Goal: Contribute content

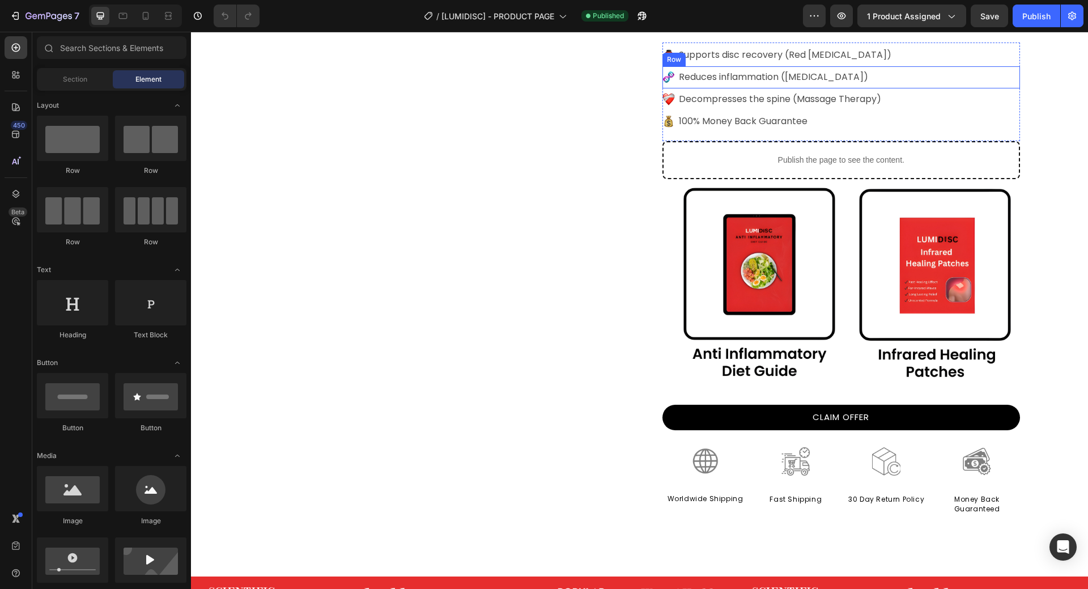
scroll to position [227, 0]
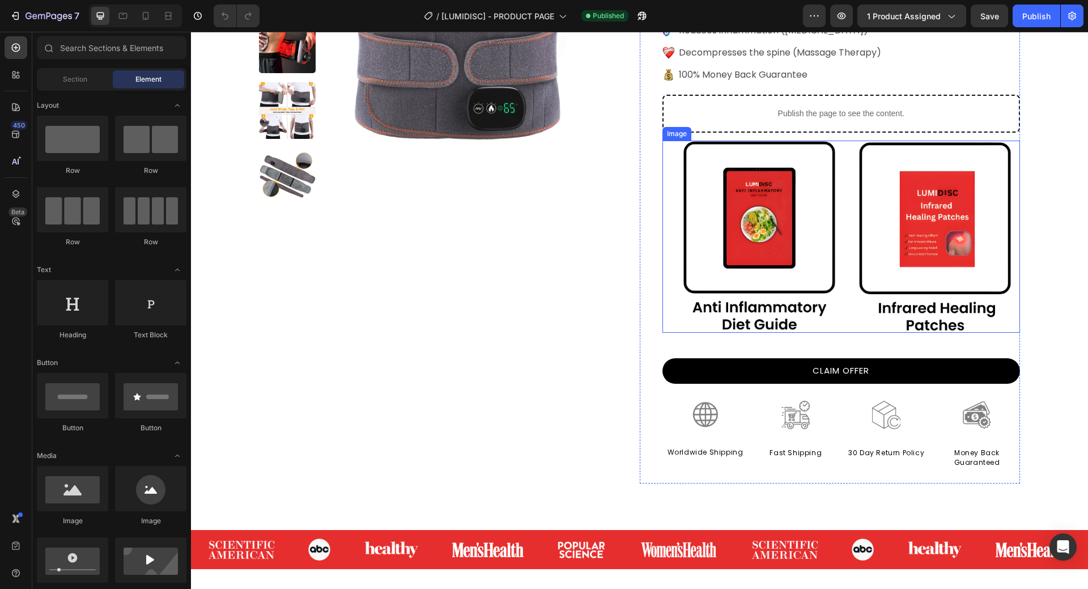
drag, startPoint x: 817, startPoint y: 249, endPoint x: 298, endPoint y: 257, distance: 518.5
click at [817, 249] on img at bounding box center [841, 237] width 358 height 192
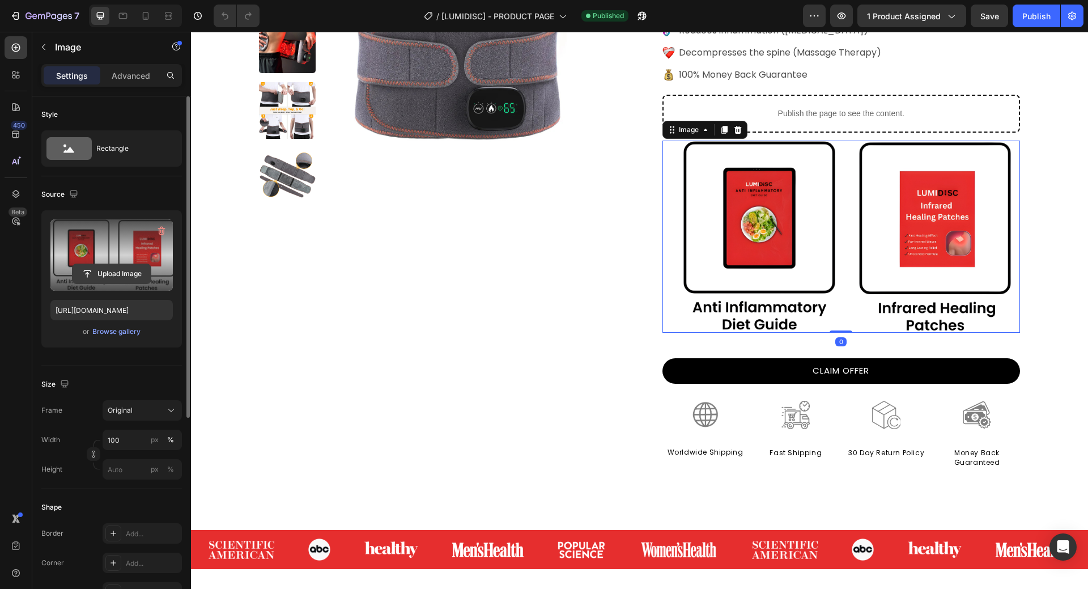
click at [103, 269] on input "file" at bounding box center [112, 273] width 78 height 19
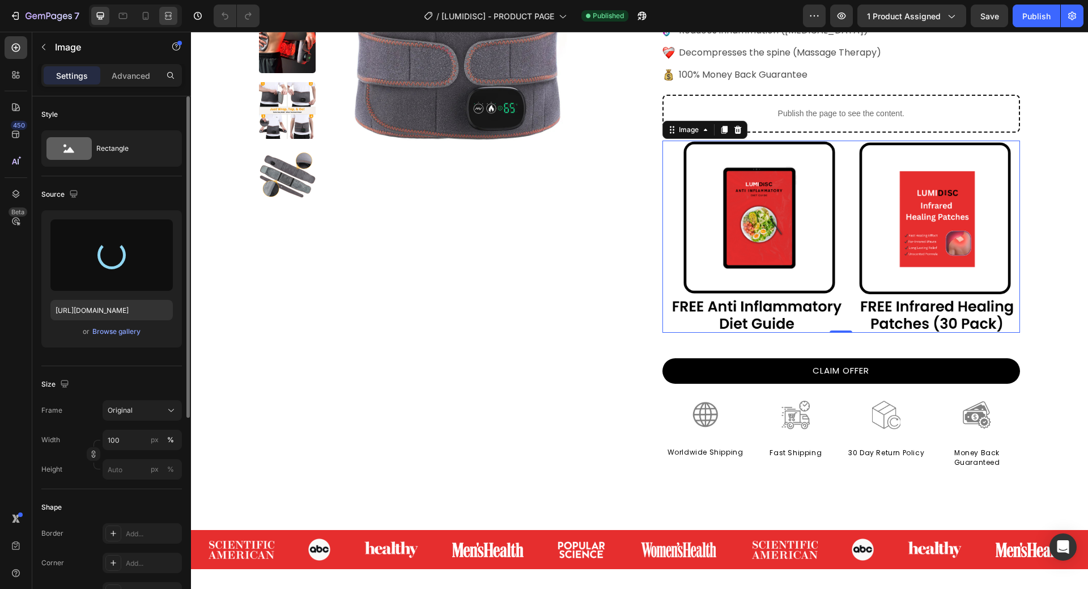
type input "https://cdn.shopify.com/s/files/1/0686/4712/5143/files/gempages_575915822975812…"
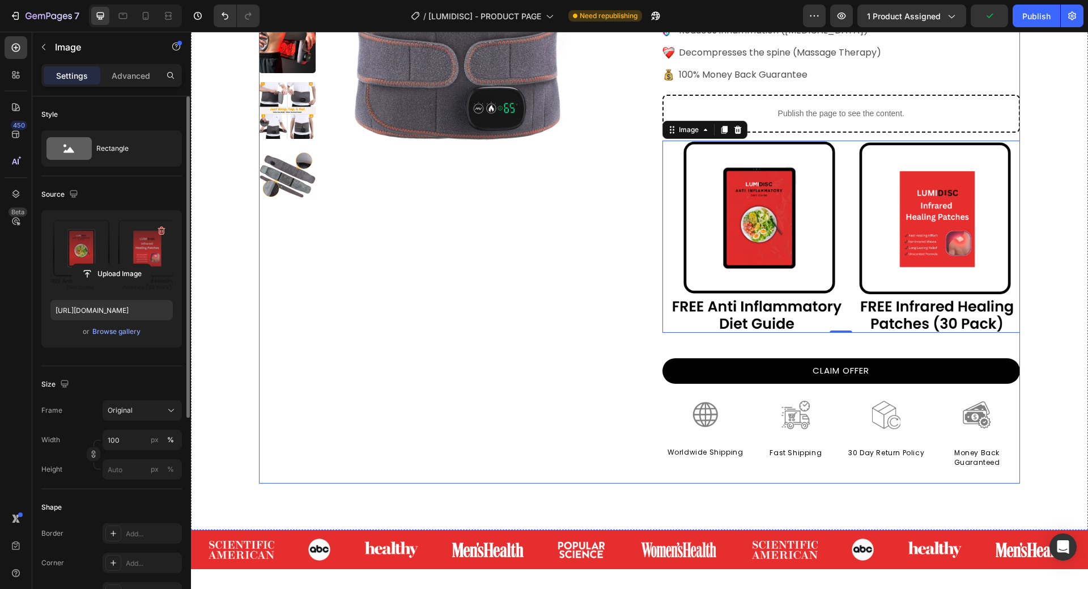
click at [501, 335] on div "Product Images" at bounding box center [449, 184] width 381 height 598
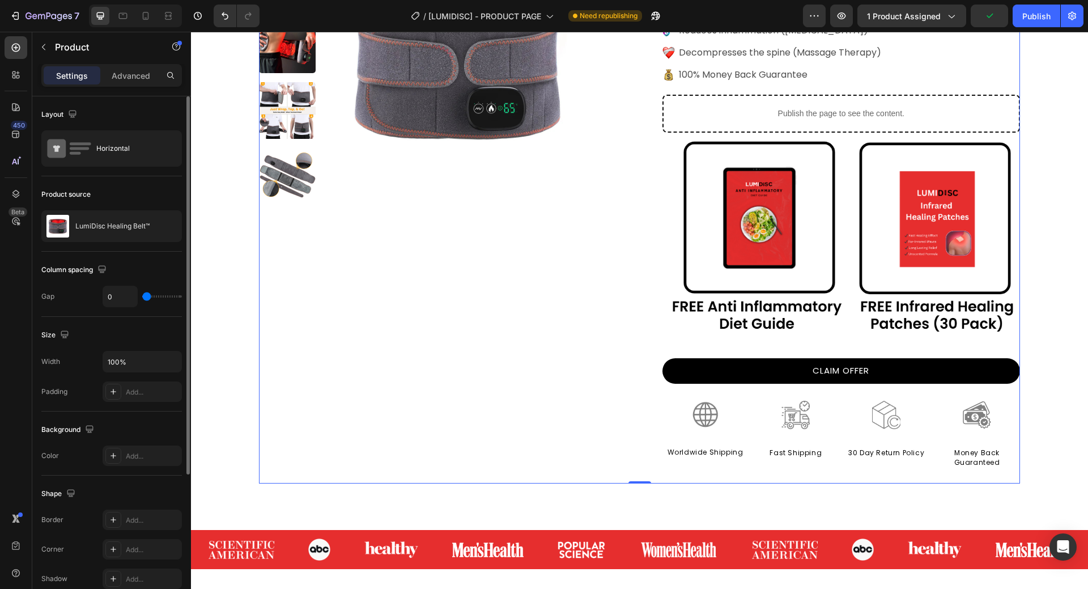
drag, startPoint x: 1023, startPoint y: 25, endPoint x: 1005, endPoint y: 29, distance: 19.2
click at [1024, 25] on button "Publish" at bounding box center [1037, 16] width 48 height 23
click at [139, 12] on div at bounding box center [146, 16] width 18 height 18
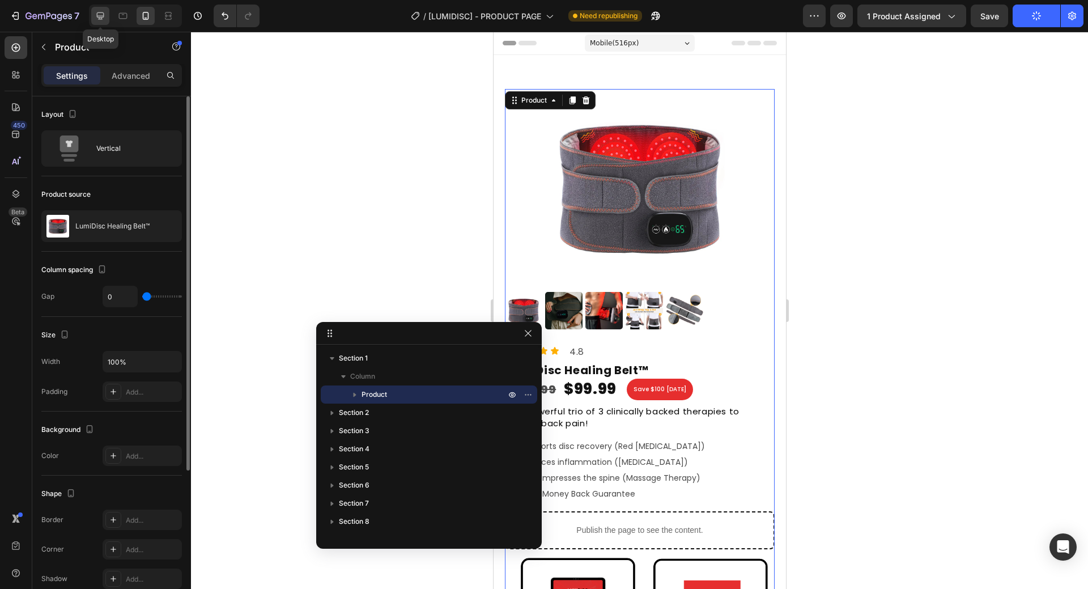
click at [97, 23] on div at bounding box center [100, 16] width 18 height 18
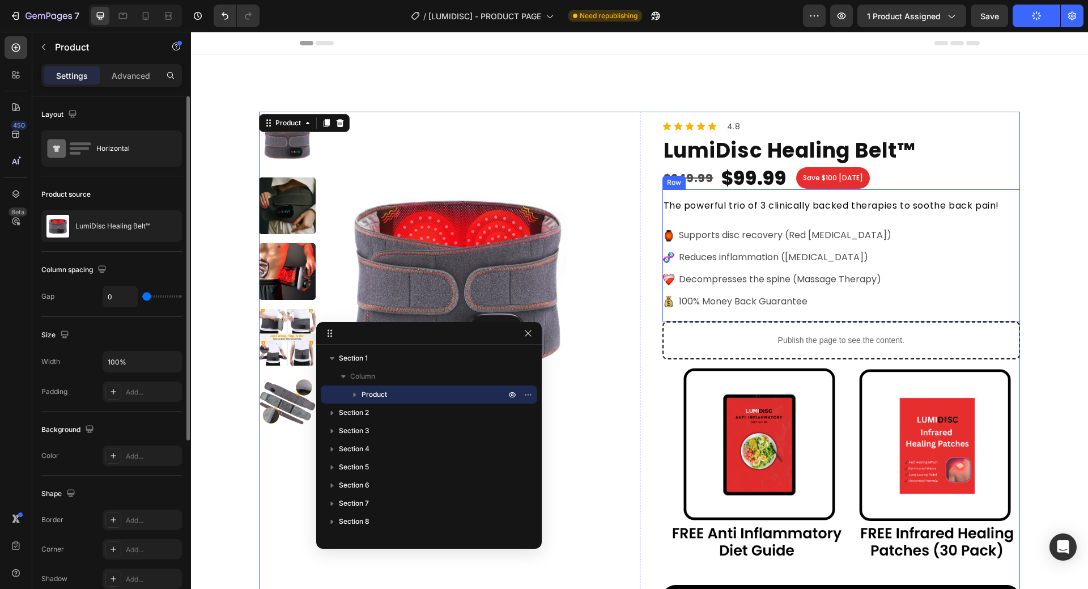
scroll to position [40, 0]
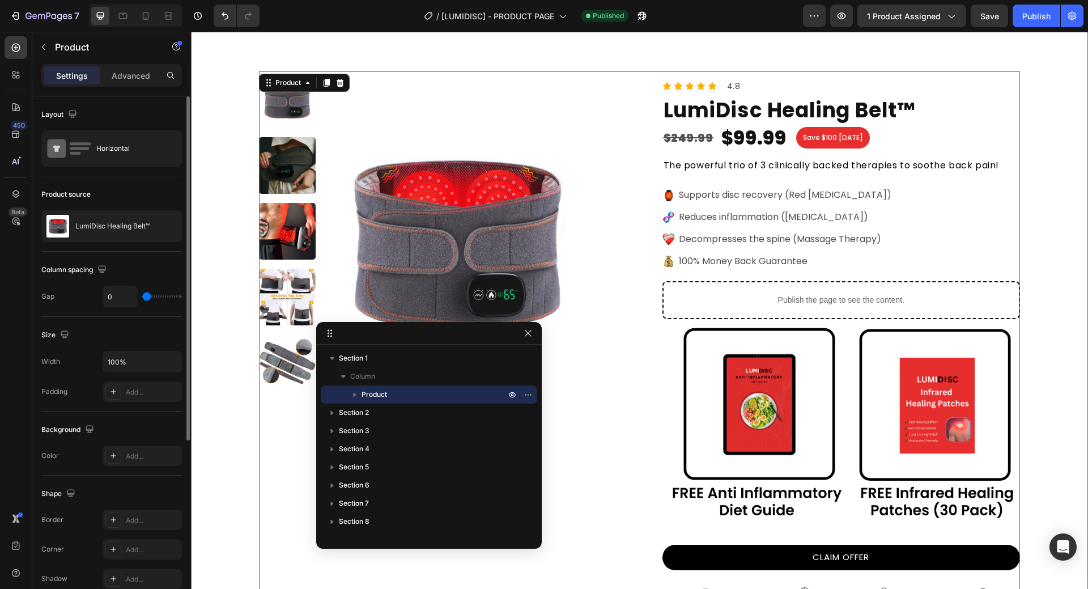
click at [1052, 214] on div "Product Images Icon Icon Icon Icon Icon Icon List 4.8 Text Block Row LumiDisc H…" at bounding box center [639, 366] width 897 height 702
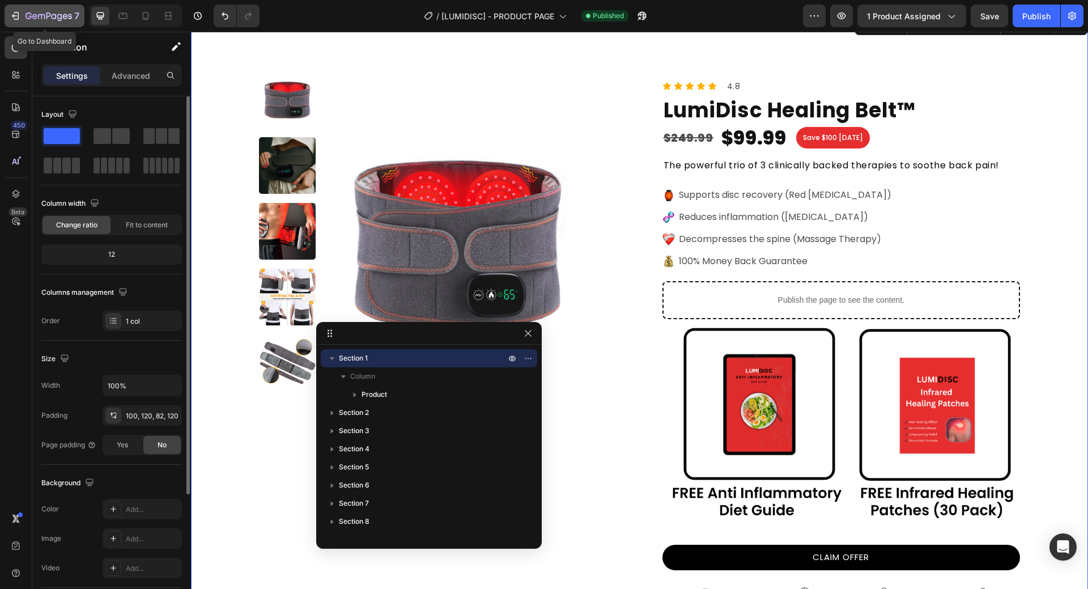
click at [14, 17] on icon "button" at bounding box center [15, 15] width 11 height 11
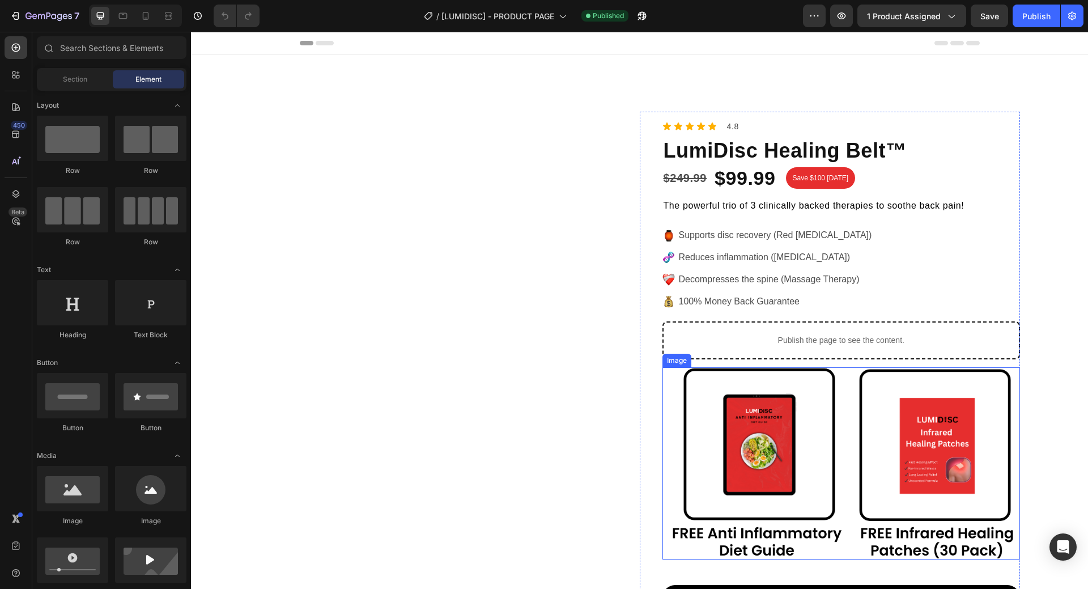
scroll to position [227, 0]
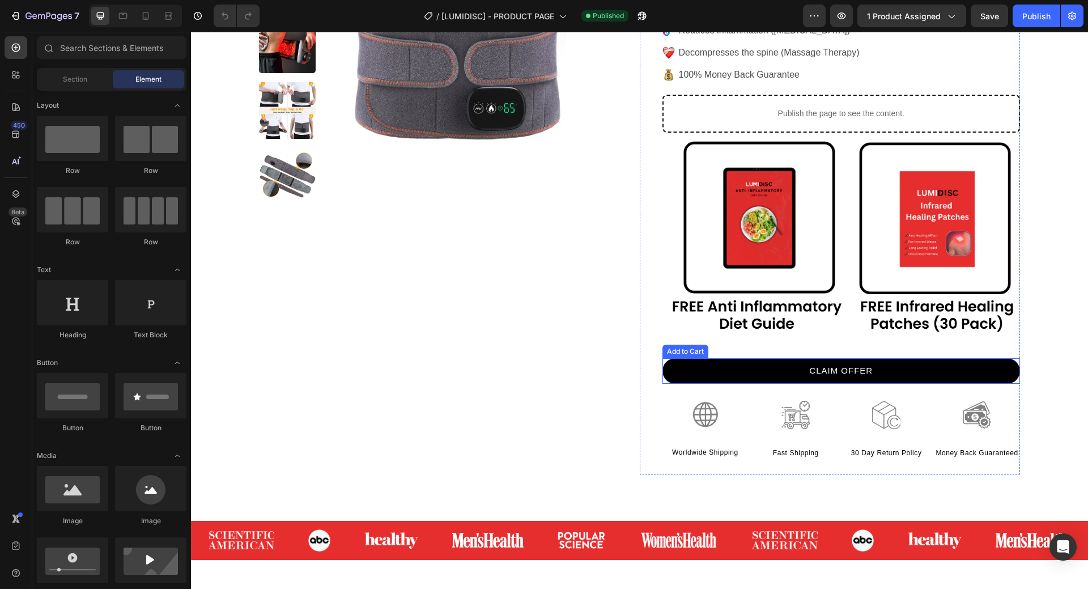
click at [751, 373] on button "CLAIM OFFER" at bounding box center [841, 370] width 358 height 25
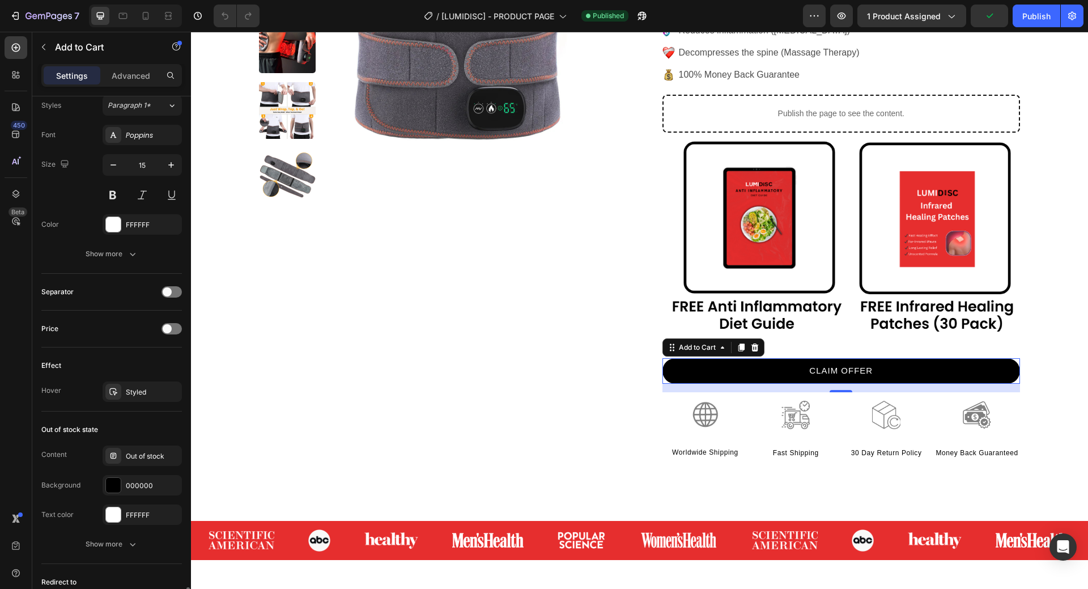
scroll to position [749, 0]
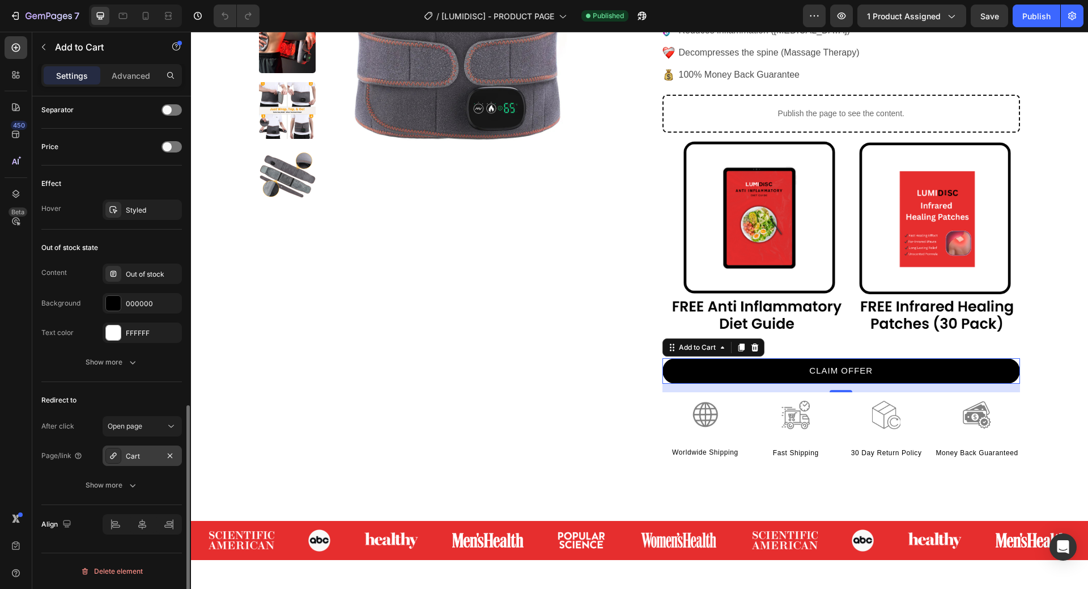
click at [143, 463] on div "Cart" at bounding box center [142, 455] width 79 height 20
click at [141, 428] on span "Open page" at bounding box center [125, 426] width 35 height 8
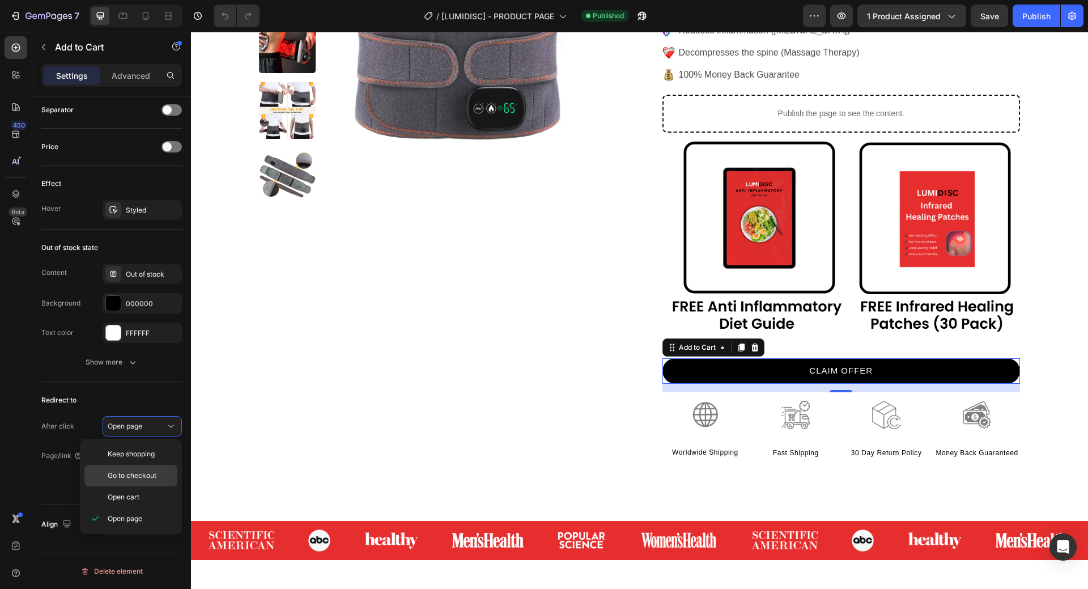
click at [138, 478] on span "Go to checkout" at bounding box center [132, 475] width 49 height 10
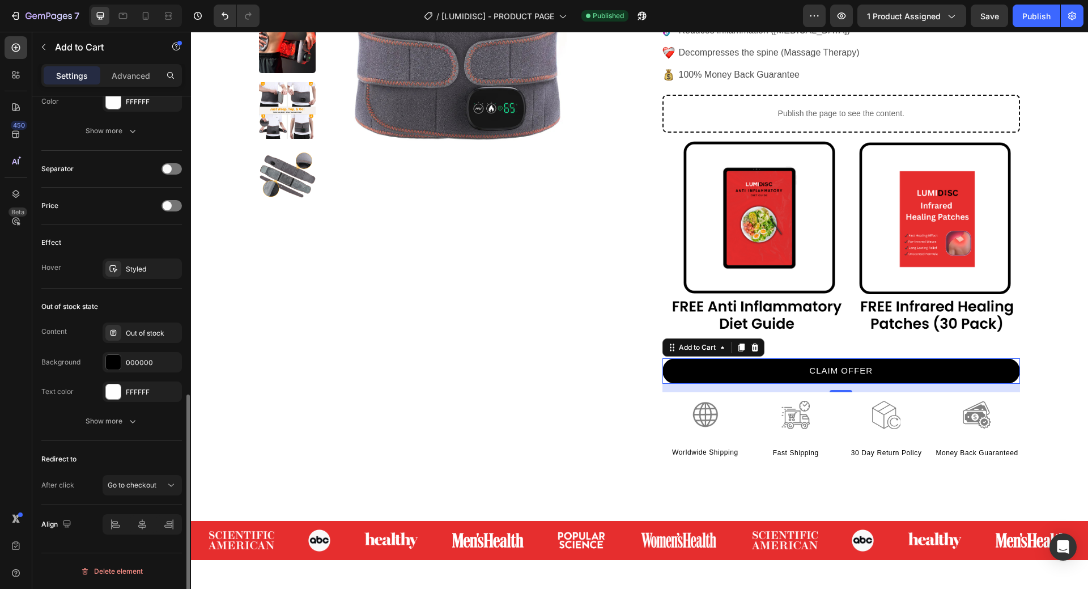
scroll to position [690, 0]
click at [1041, 18] on div "Publish" at bounding box center [1036, 16] width 28 height 12
click at [22, 17] on div "7" at bounding box center [45, 16] width 70 height 14
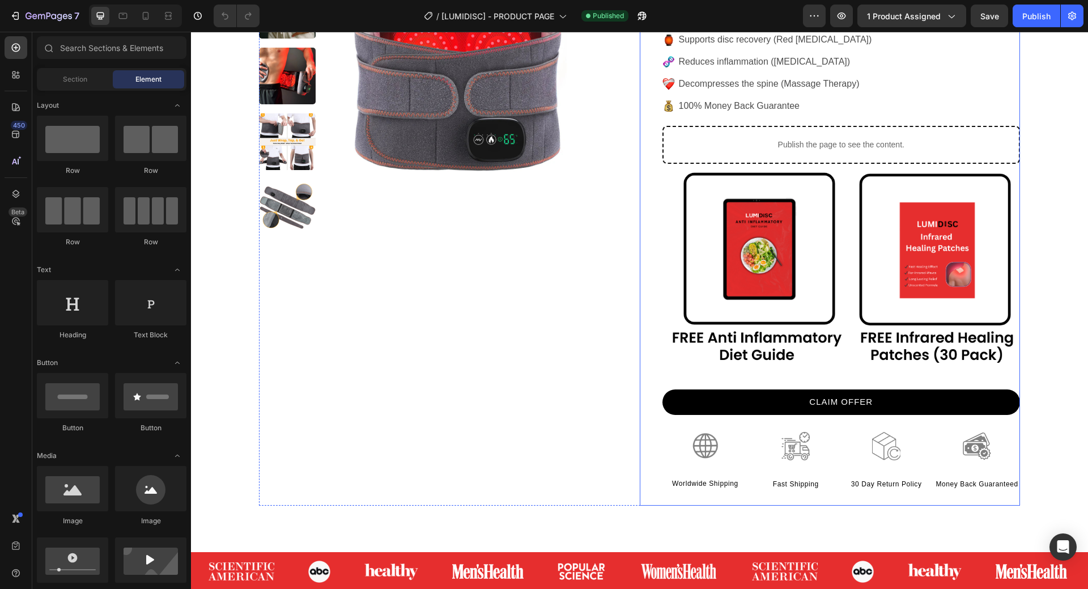
scroll to position [227, 0]
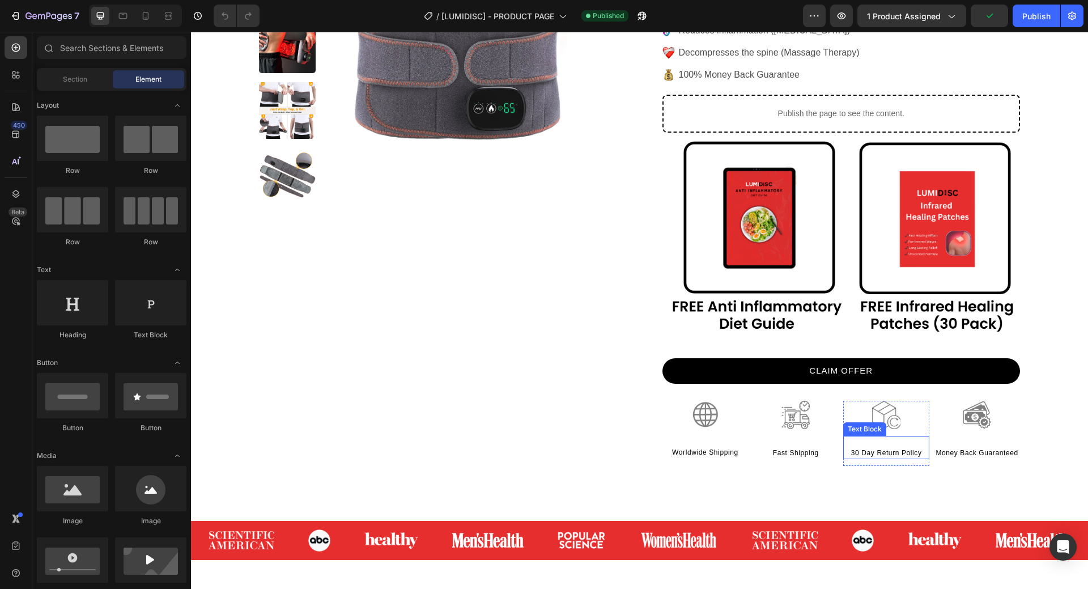
click at [900, 454] on p "30 Day Return Policy" at bounding box center [886, 453] width 84 height 10
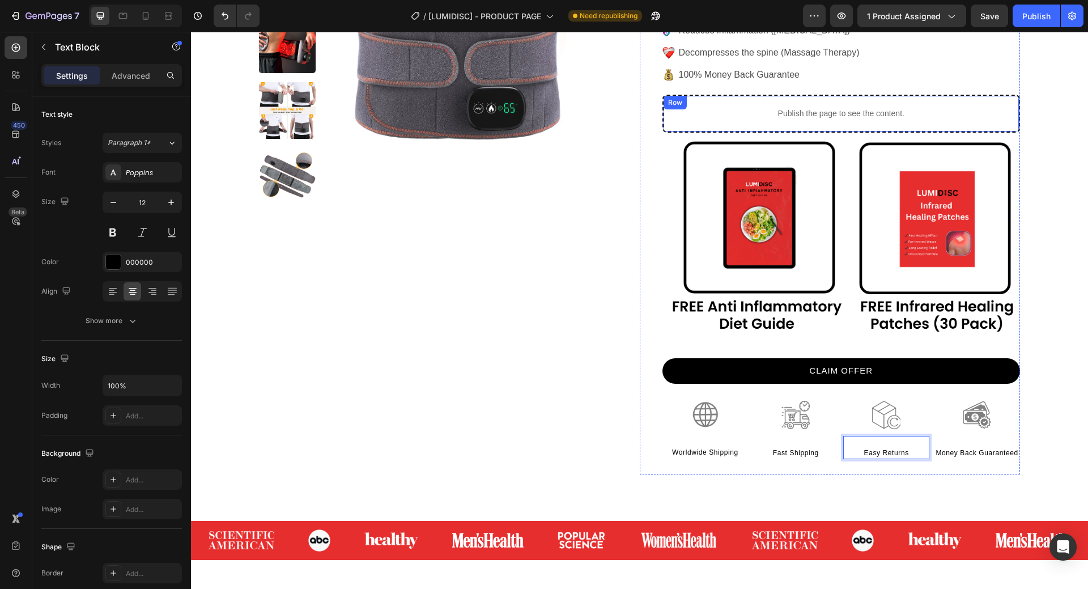
scroll to position [0, 0]
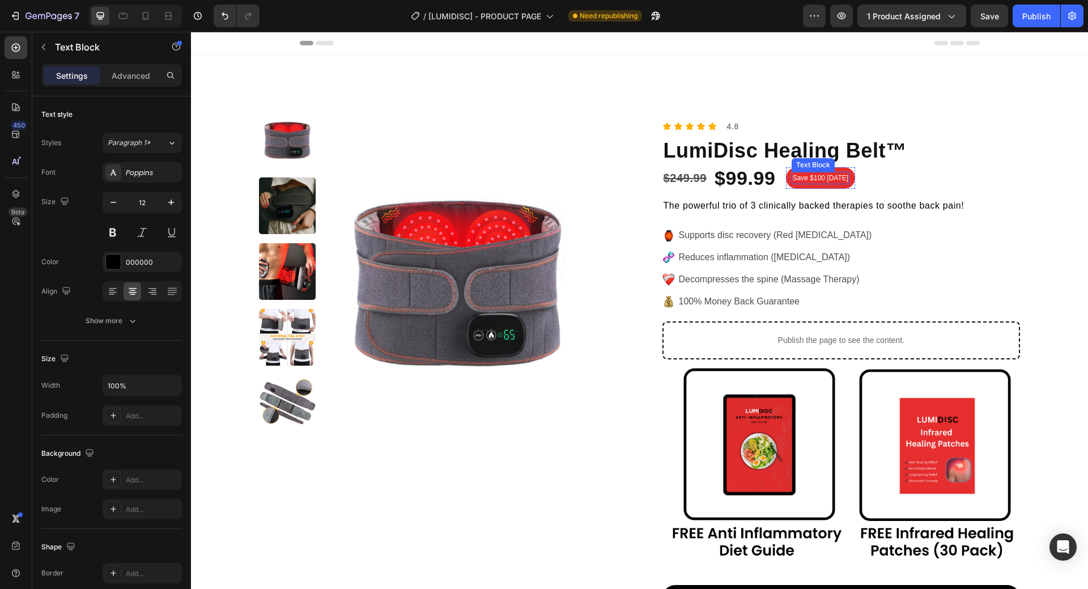
click at [824, 181] on p "Save $100 [DATE]" at bounding box center [821, 178] width 56 height 10
click at [827, 177] on p "Save $100 [DATE]" at bounding box center [821, 178] width 56 height 10
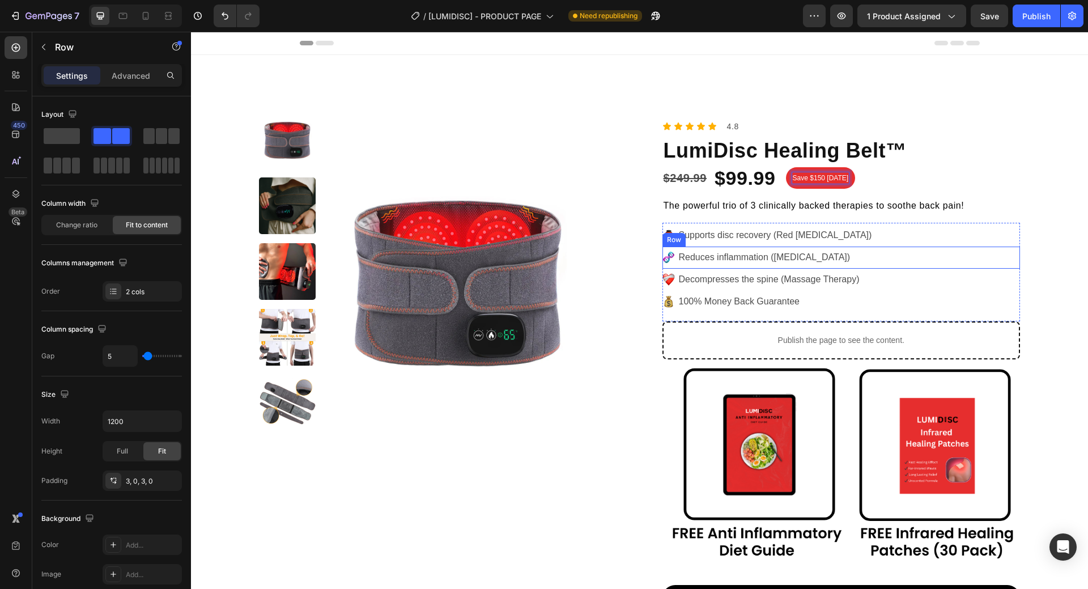
click at [857, 248] on div "Image Reduces inflammation ([MEDICAL_DATA]) Text Block Row" at bounding box center [841, 257] width 358 height 22
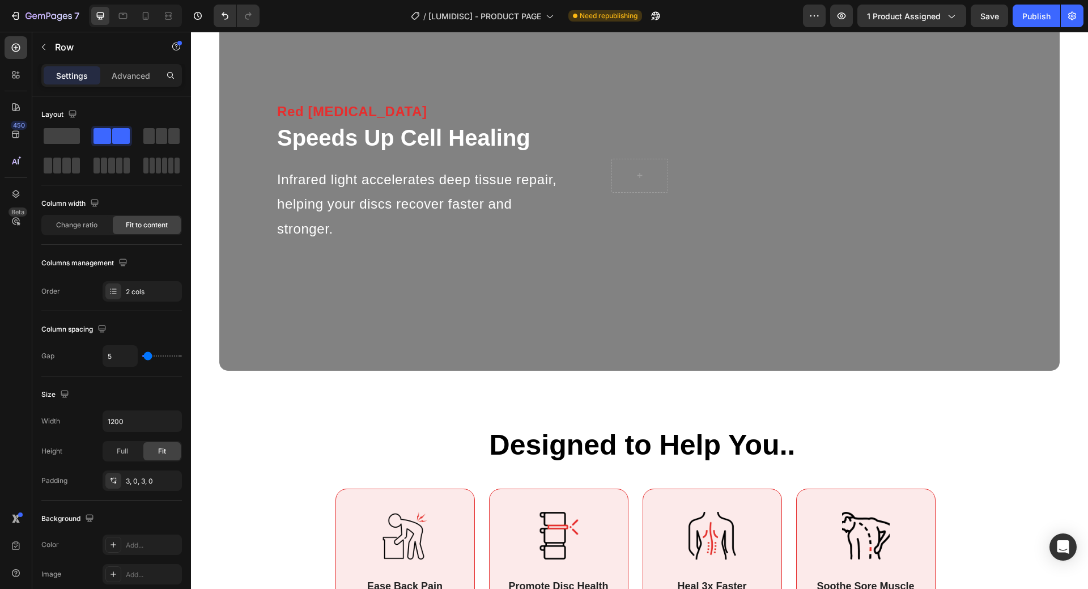
scroll to position [1813, 0]
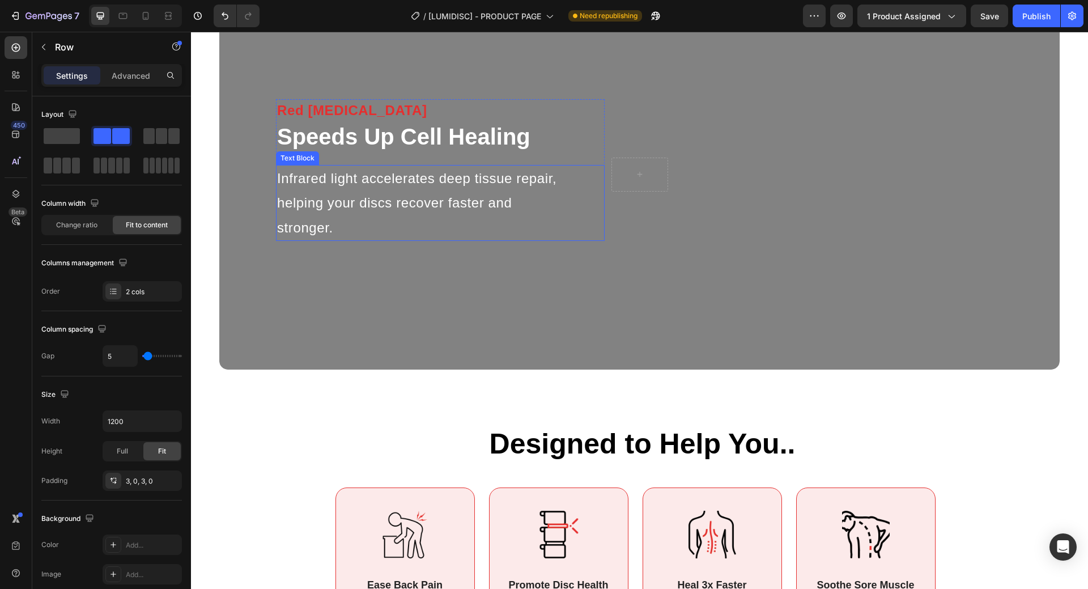
click at [439, 219] on p "Infrared light accelerates deep tissue repair, helping your discs recover faste…" at bounding box center [424, 203] width 294 height 74
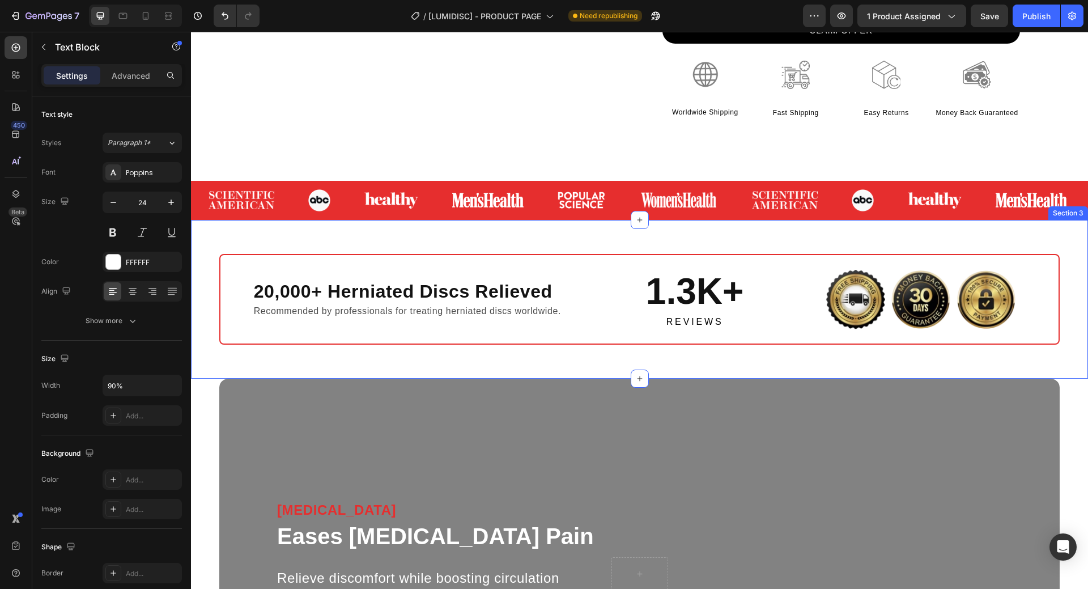
scroll to position [453, 0]
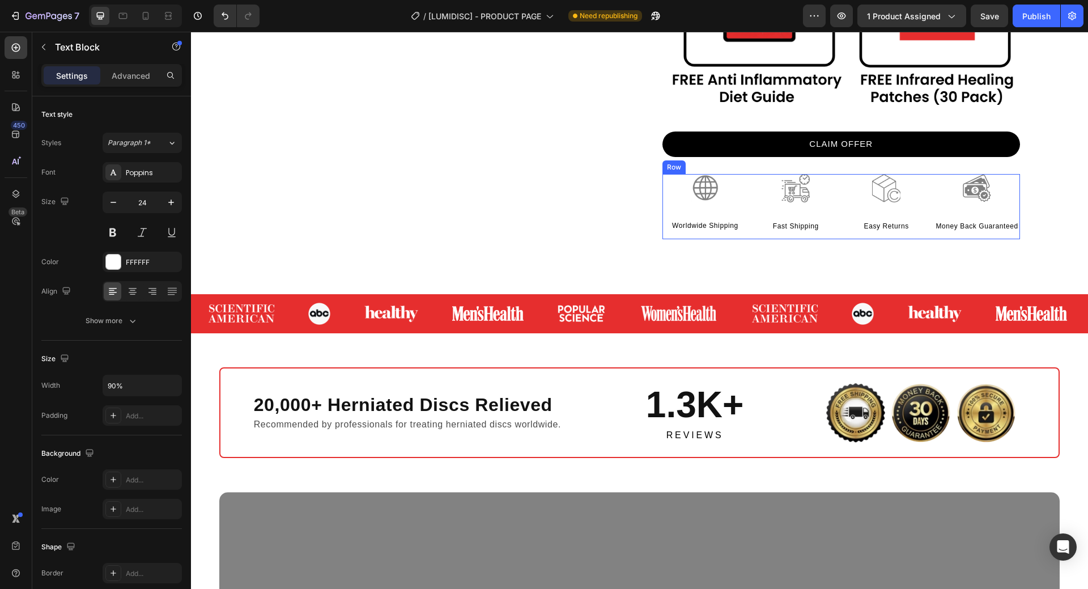
click at [899, 238] on div "Image Easy Returns Text Block Row" at bounding box center [886, 206] width 86 height 65
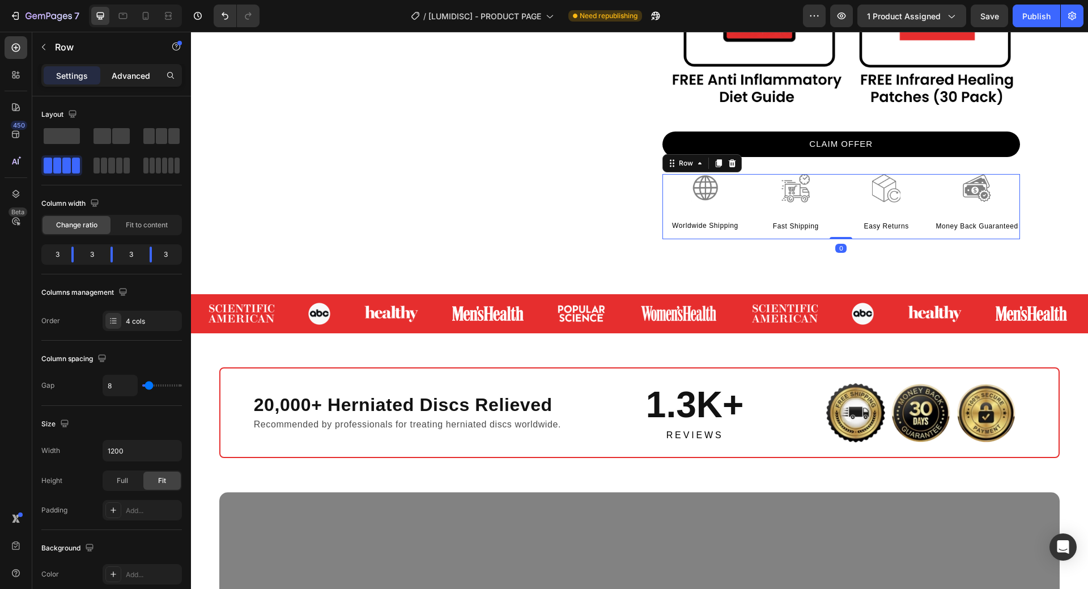
click at [138, 78] on div "Advanced" at bounding box center [131, 75] width 57 height 18
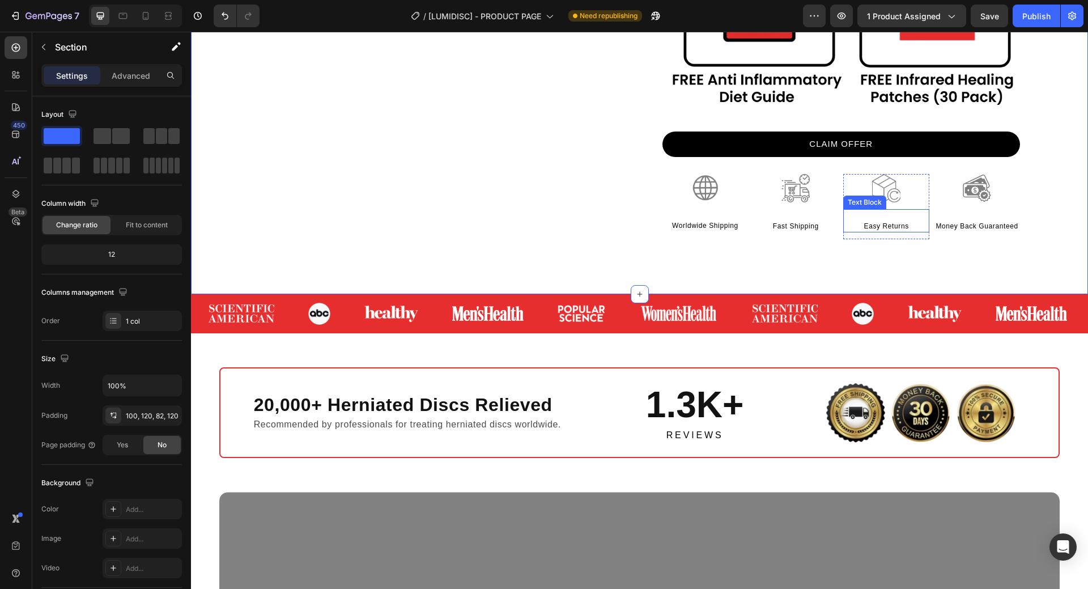
click at [843, 211] on div "Easy Returns Text Block" at bounding box center [886, 220] width 86 height 23
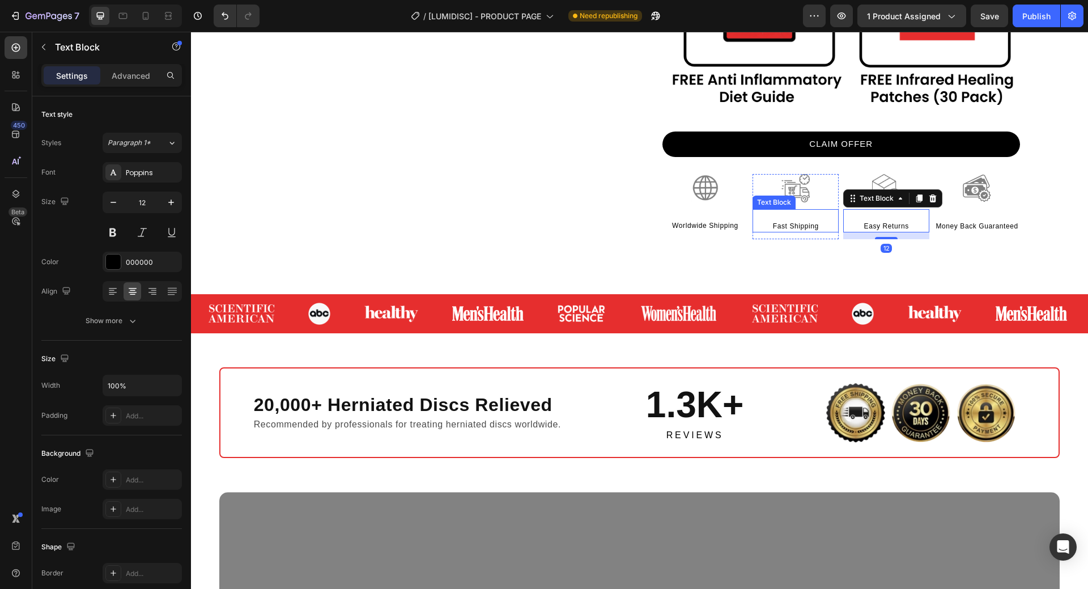
click at [830, 211] on div "Fast Shipping Text Block" at bounding box center [796, 220] width 86 height 23
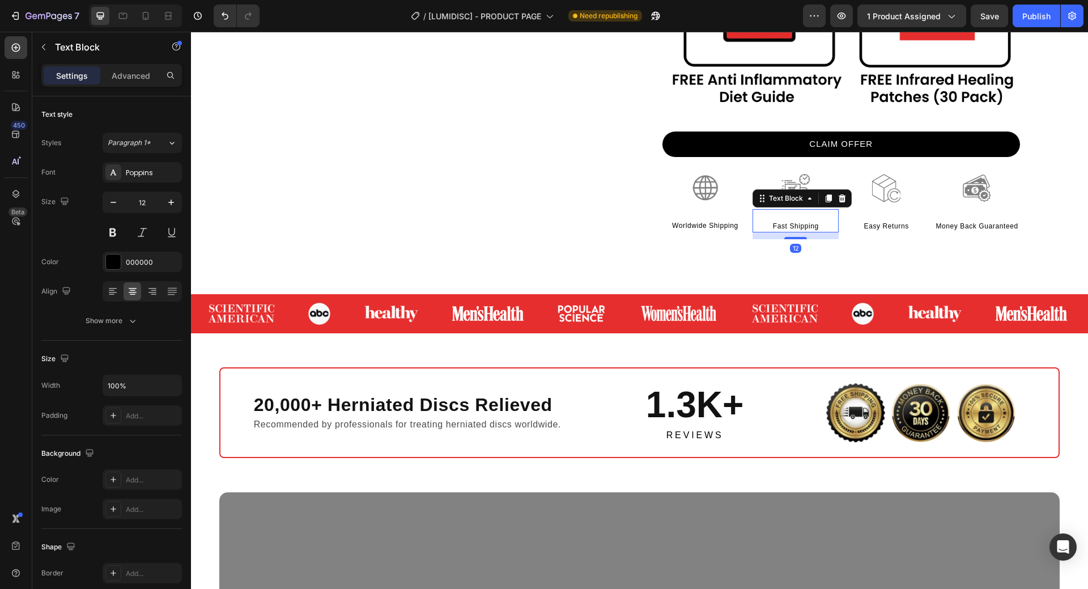
click at [812, 239] on div "Image Fast Shipping Text Block 12 Row" at bounding box center [796, 206] width 86 height 65
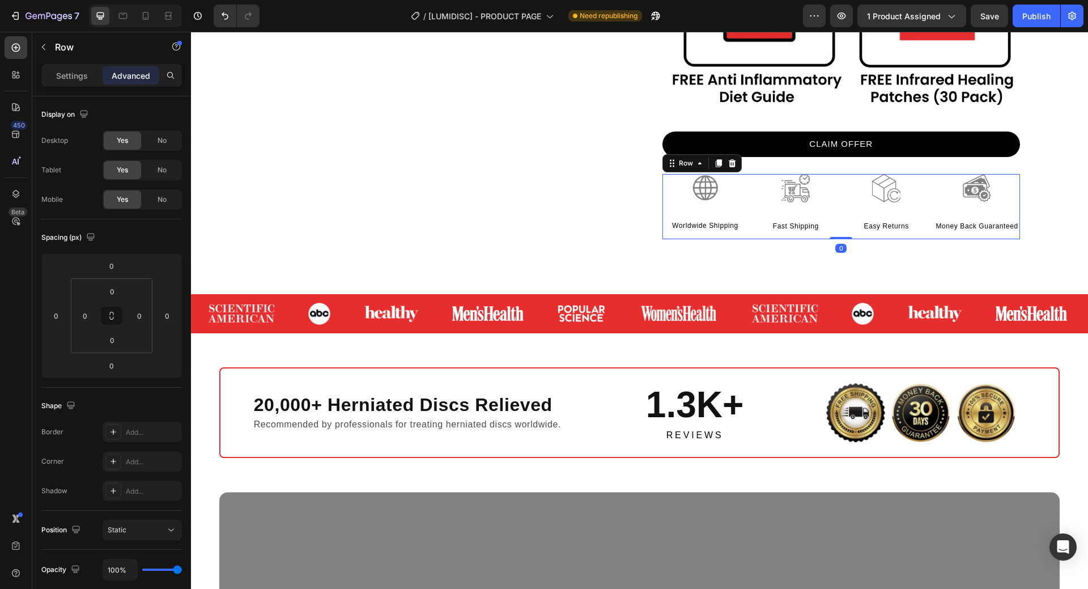
click at [843, 239] on div "Image Easy Returns Text Block Row" at bounding box center [886, 206] width 86 height 65
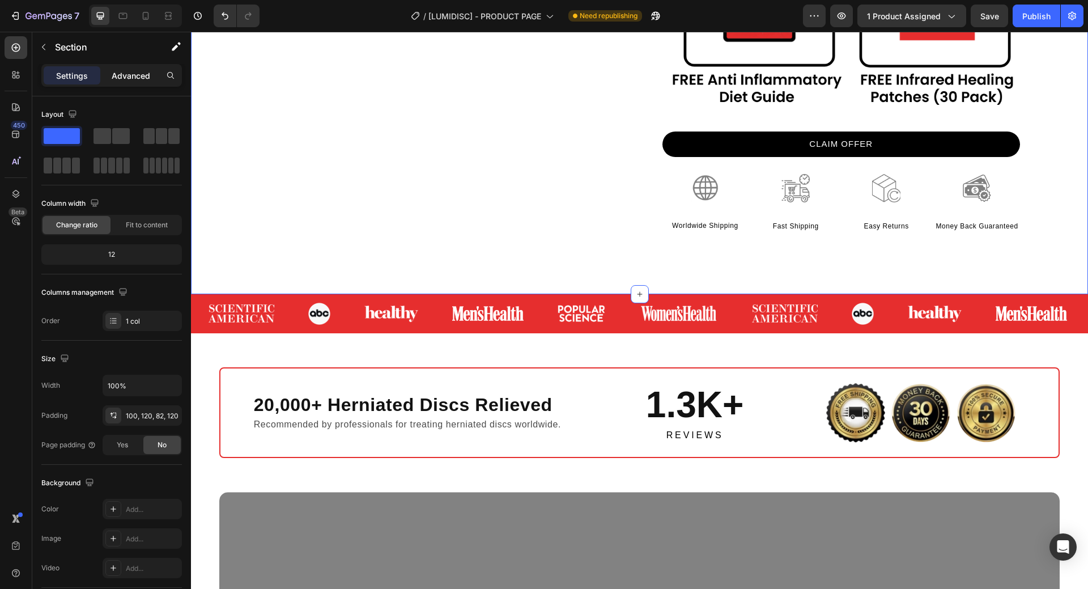
click at [121, 70] on p "Advanced" at bounding box center [131, 76] width 39 height 12
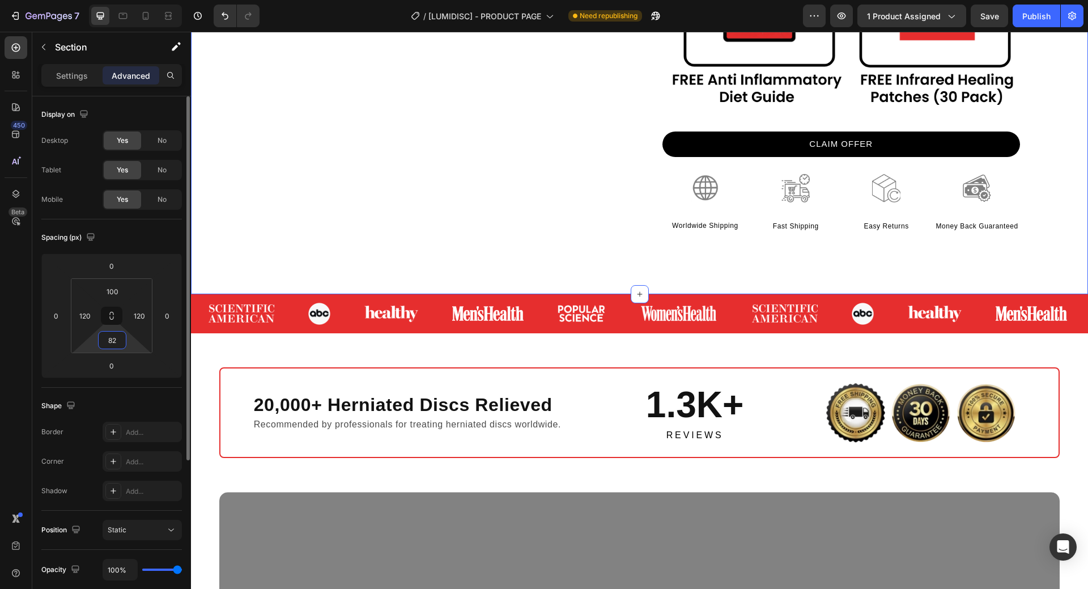
click at [113, 339] on input "82" at bounding box center [112, 339] width 23 height 17
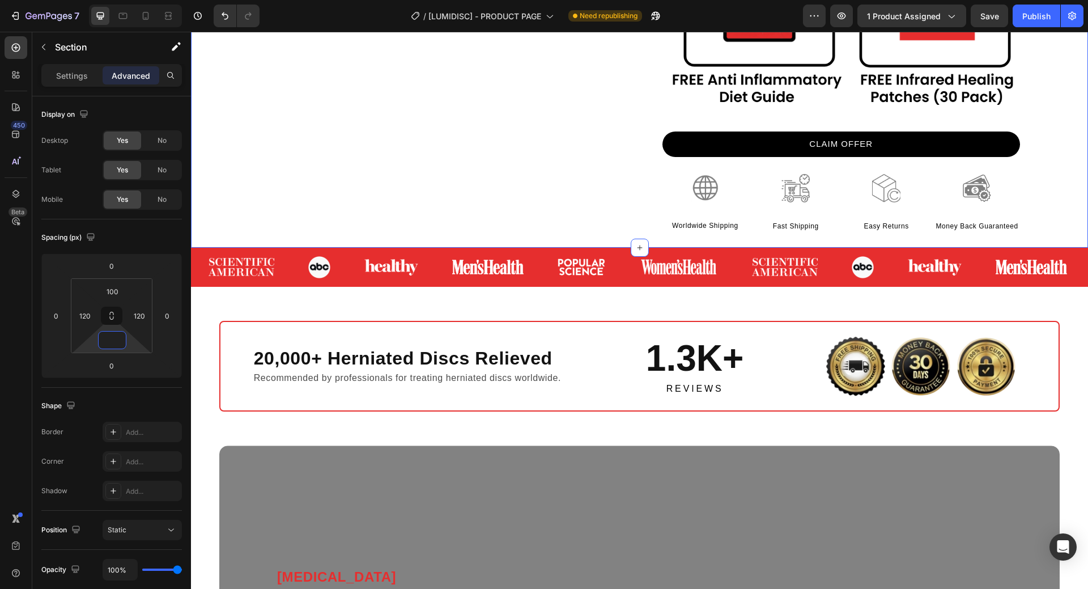
type input "0"
click at [136, 12] on div at bounding box center [135, 16] width 93 height 23
click at [141, 12] on icon at bounding box center [145, 15] width 11 height 11
type input "60"
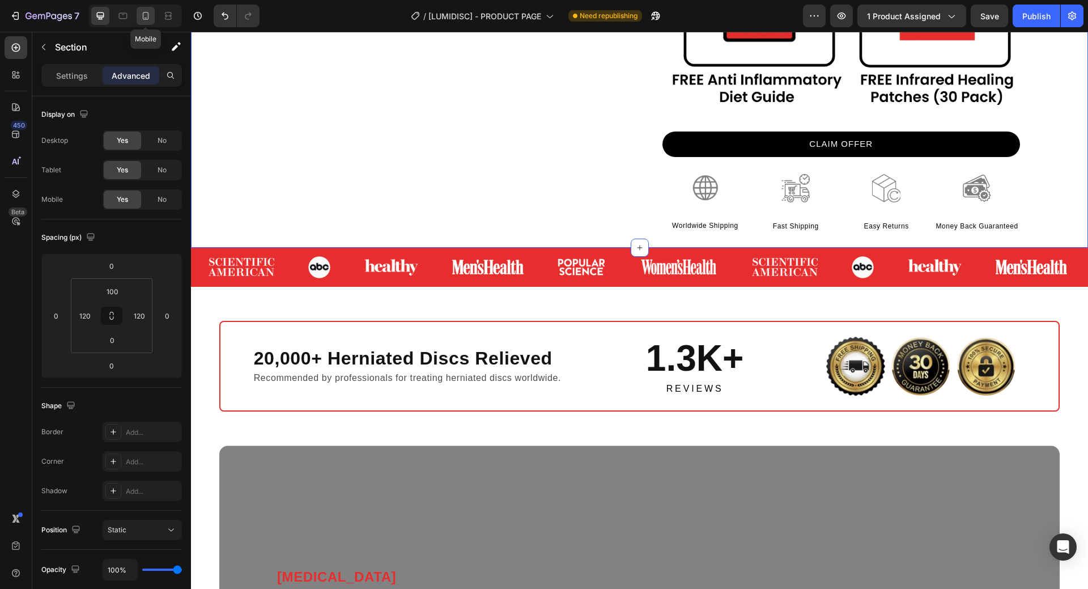
type input "20"
type input "60"
type input "20"
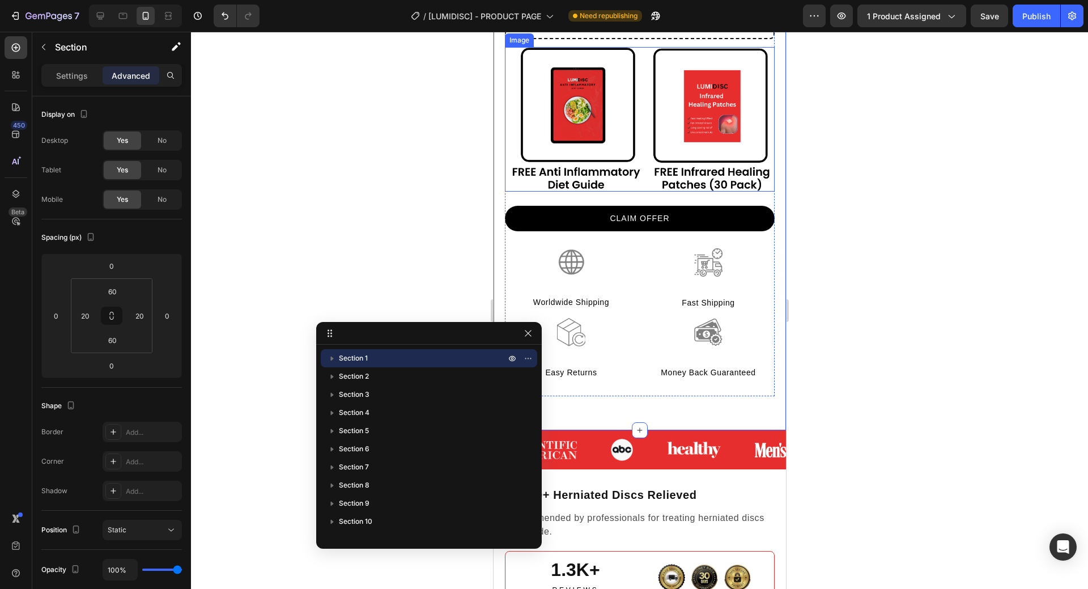
scroll to position [680, 0]
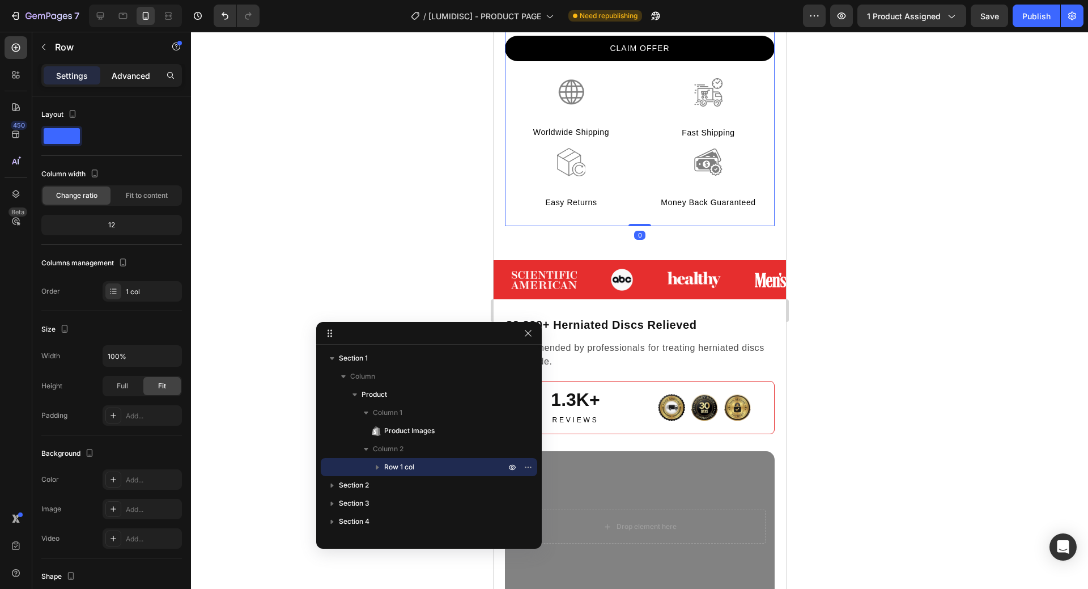
click at [136, 78] on p "Advanced" at bounding box center [131, 76] width 39 height 12
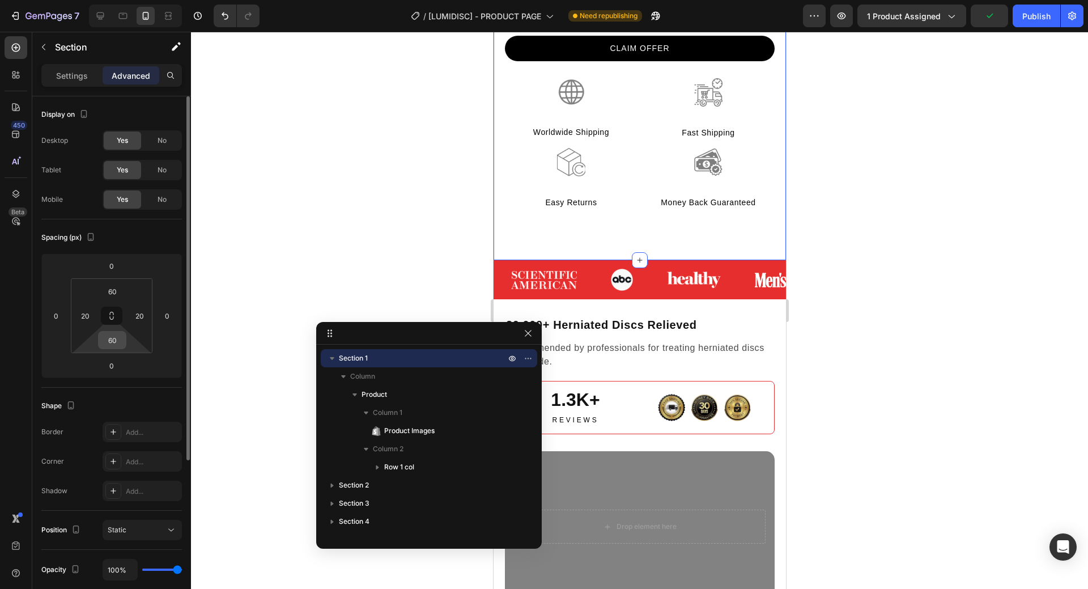
click at [110, 342] on input "60" at bounding box center [112, 339] width 23 height 17
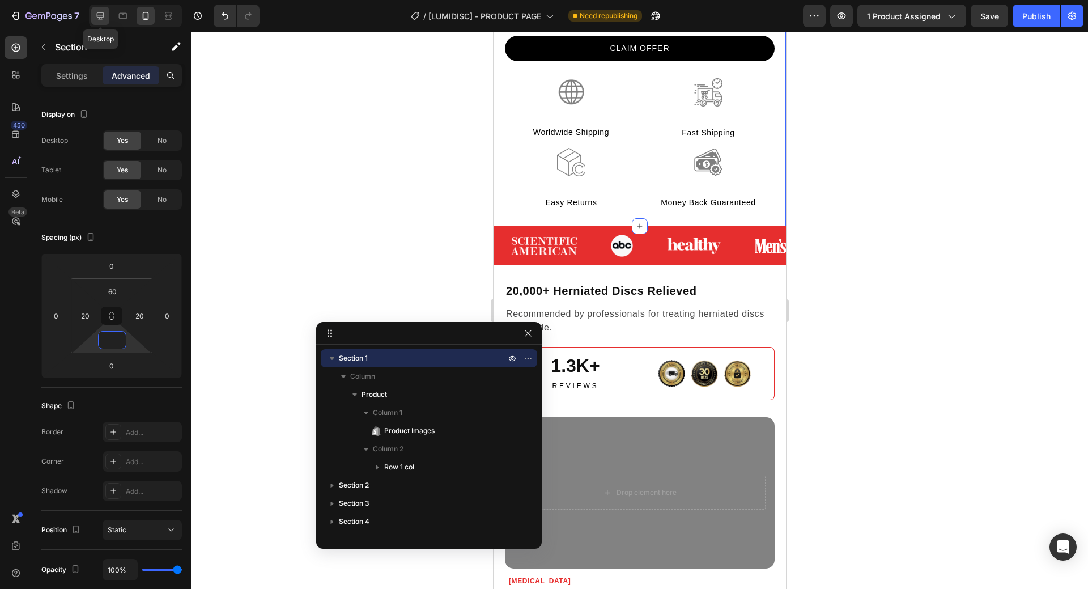
type input "0"
click at [101, 14] on icon at bounding box center [100, 15] width 11 height 11
type input "100"
type input "120"
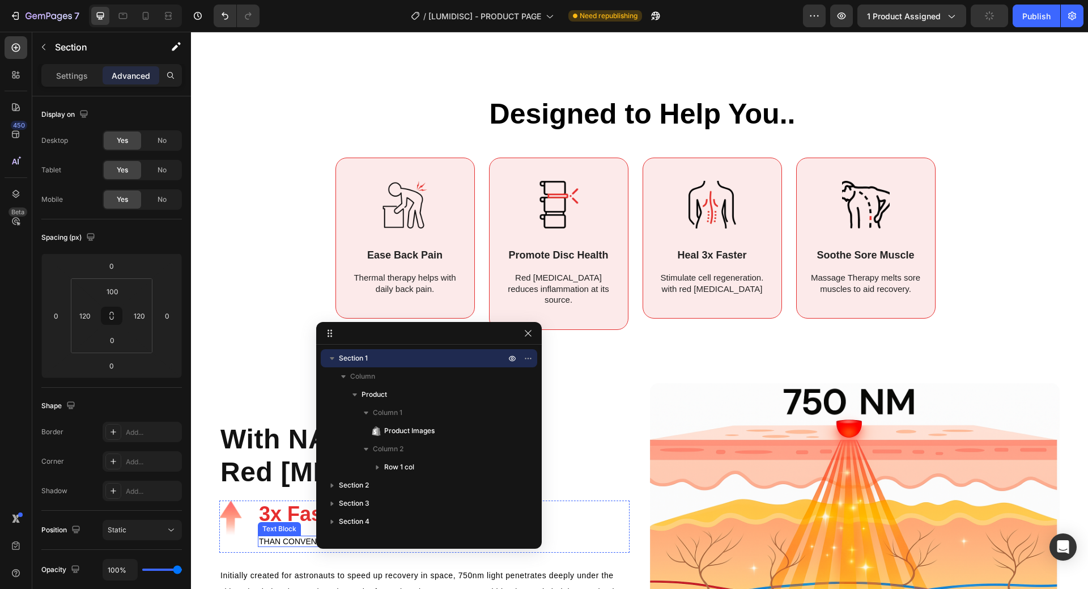
scroll to position [2380, 0]
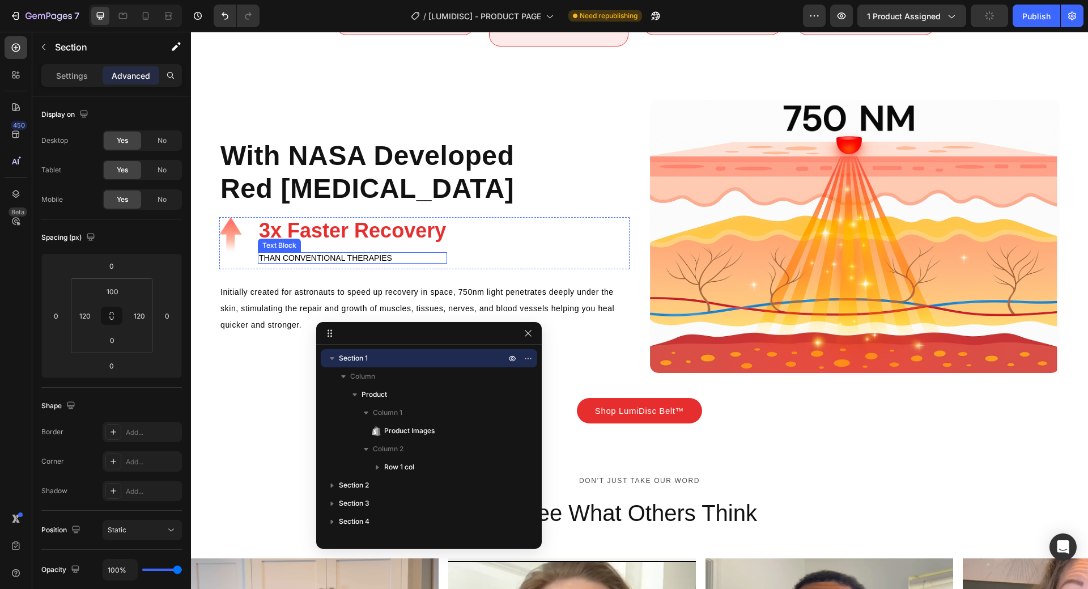
click at [407, 237] on div "3x Faster Recovery Heading than conventional therapies Text Block" at bounding box center [352, 243] width 189 height 52
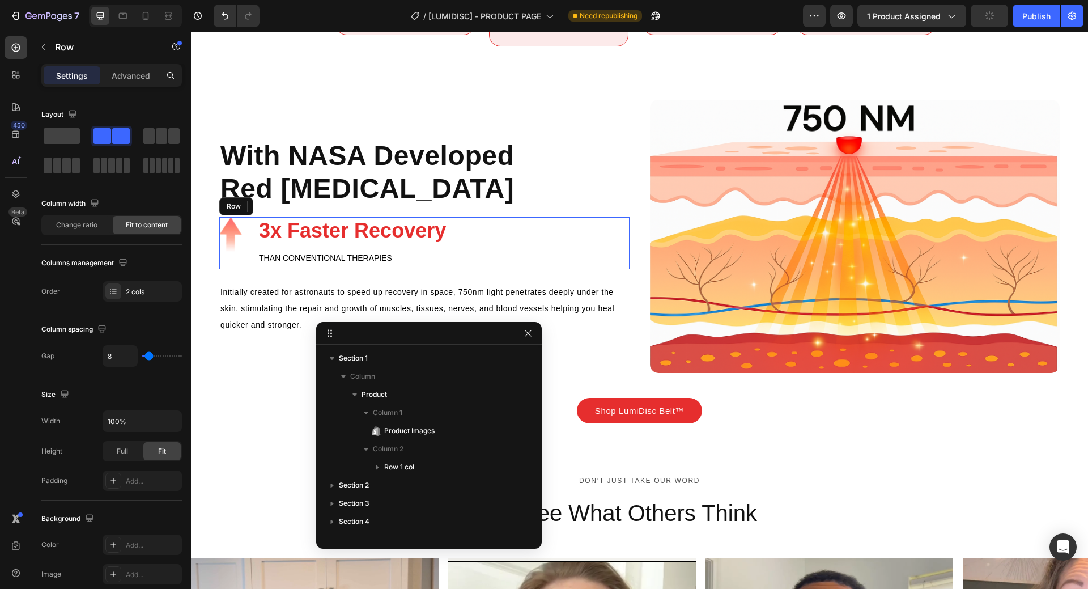
scroll to position [324, 0]
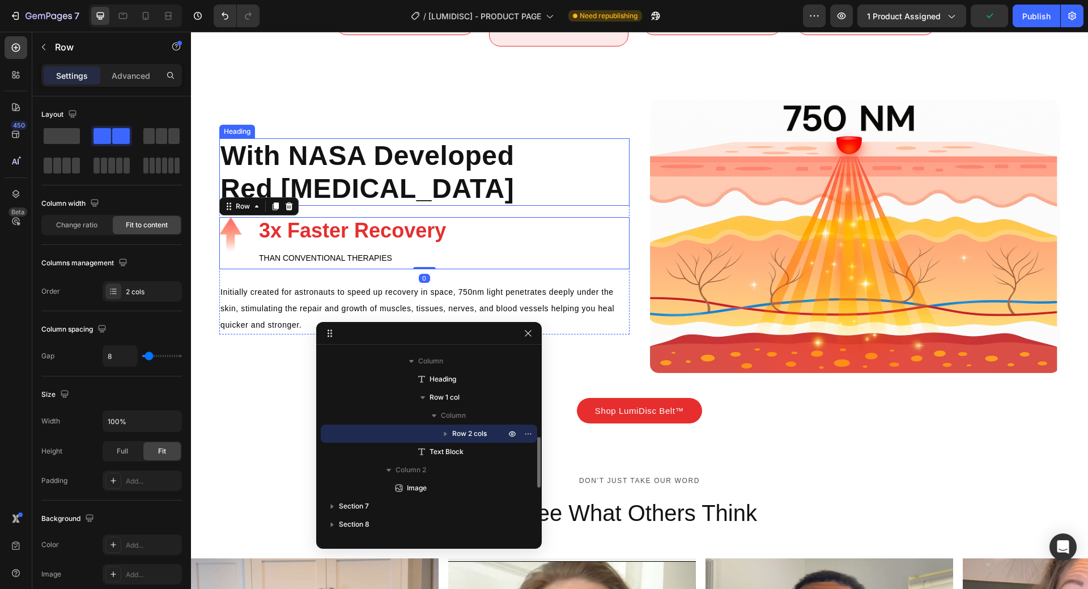
click at [433, 173] on strong "Red [MEDICAL_DATA]" at bounding box center [367, 188] width 294 height 30
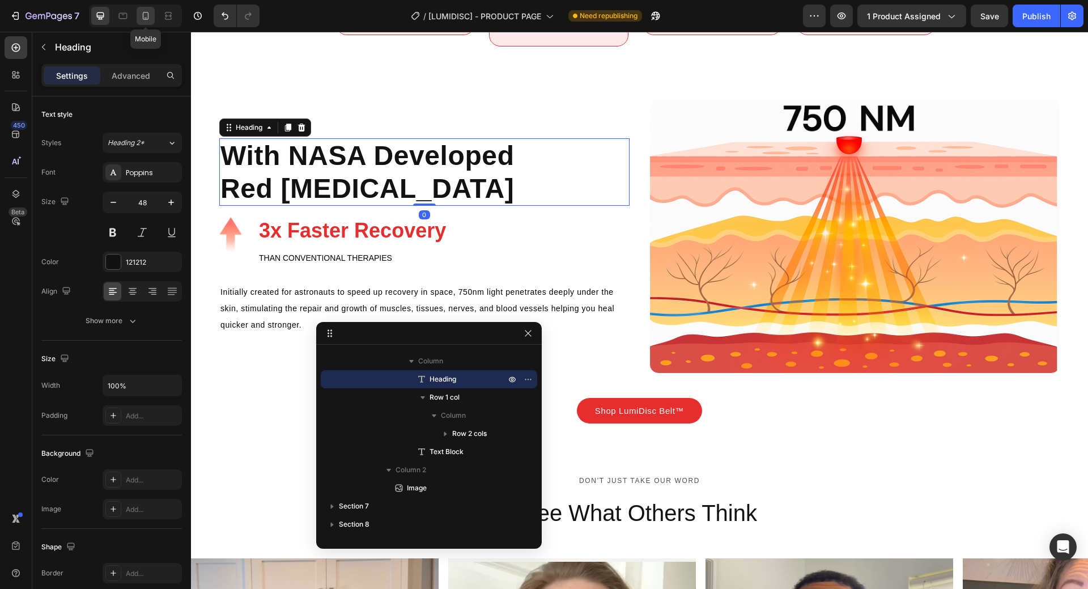
click at [145, 18] on icon at bounding box center [146, 16] width 6 height 8
type input "24"
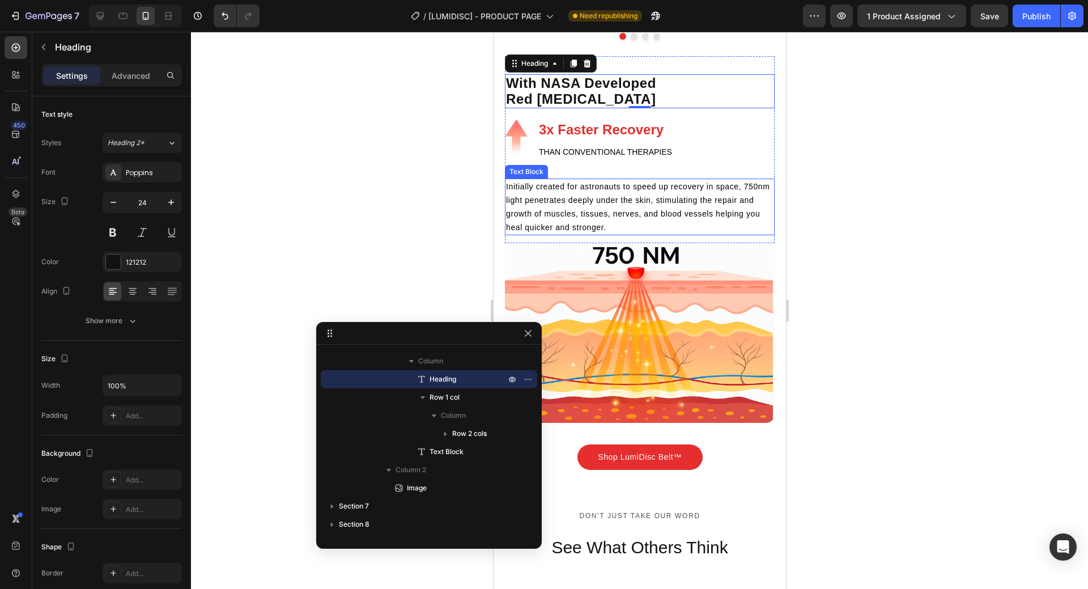
scroll to position [2273, 0]
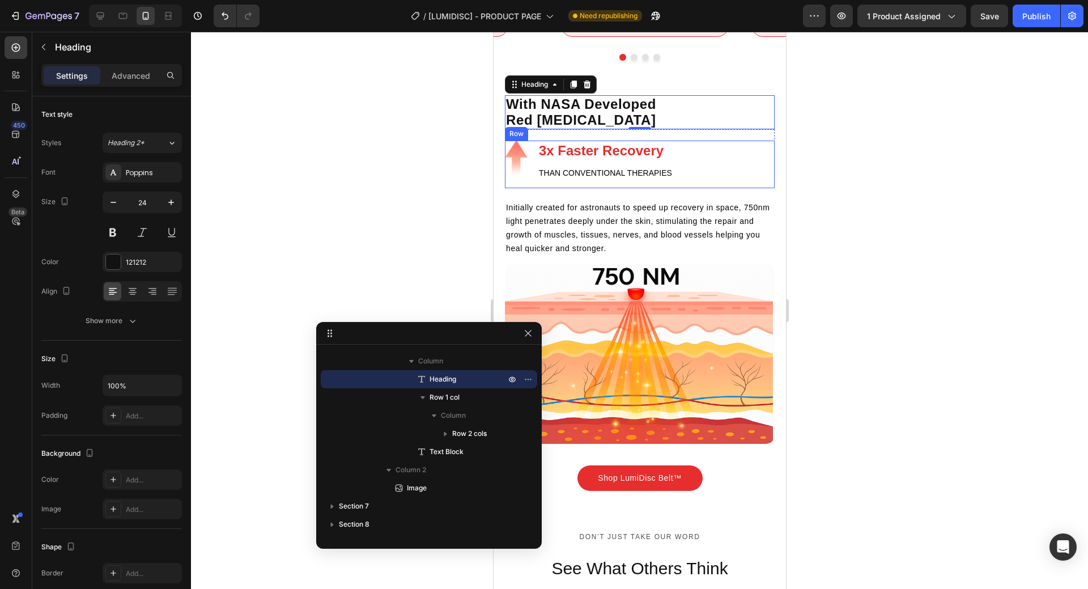
click at [665, 163] on div "3x Faster Recovery Heading than conventional therapies Text Block" at bounding box center [604, 165] width 135 height 48
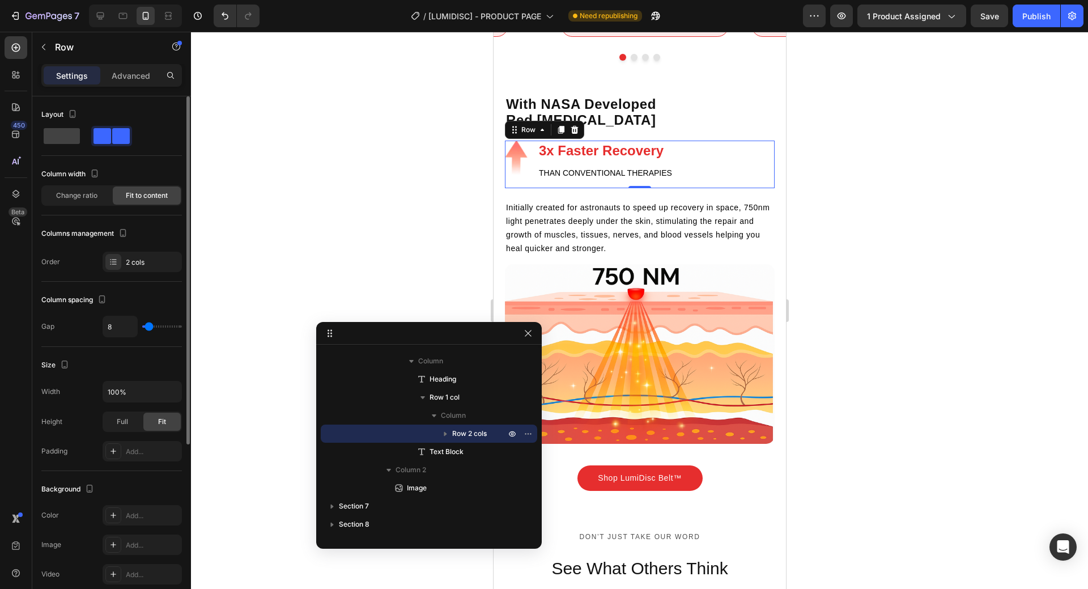
scroll to position [227, 0]
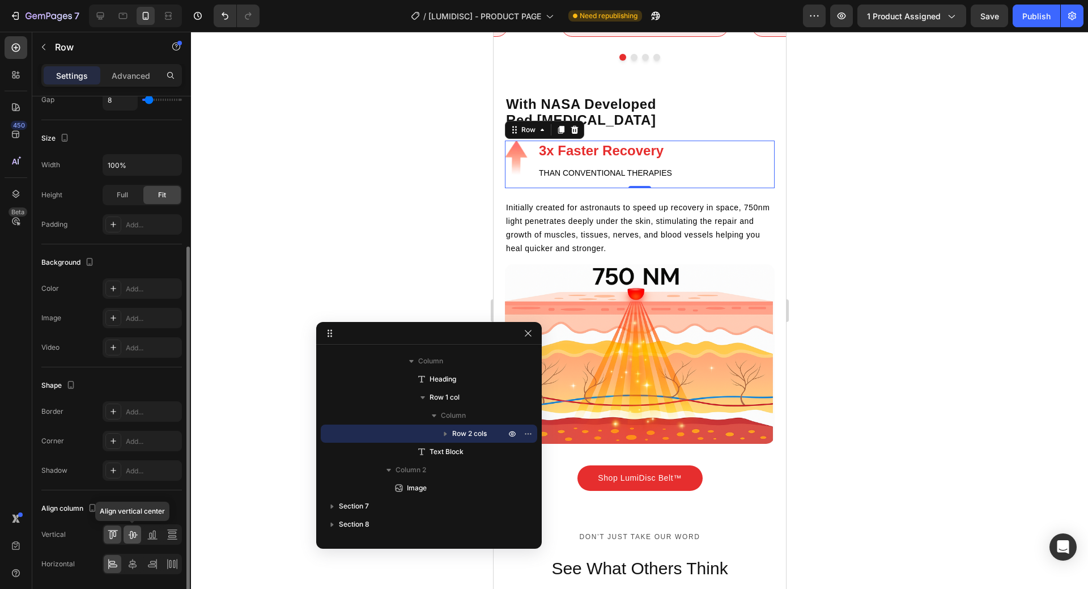
click at [129, 533] on icon at bounding box center [132, 534] width 11 height 11
click at [129, 569] on div at bounding box center [133, 564] width 18 height 18
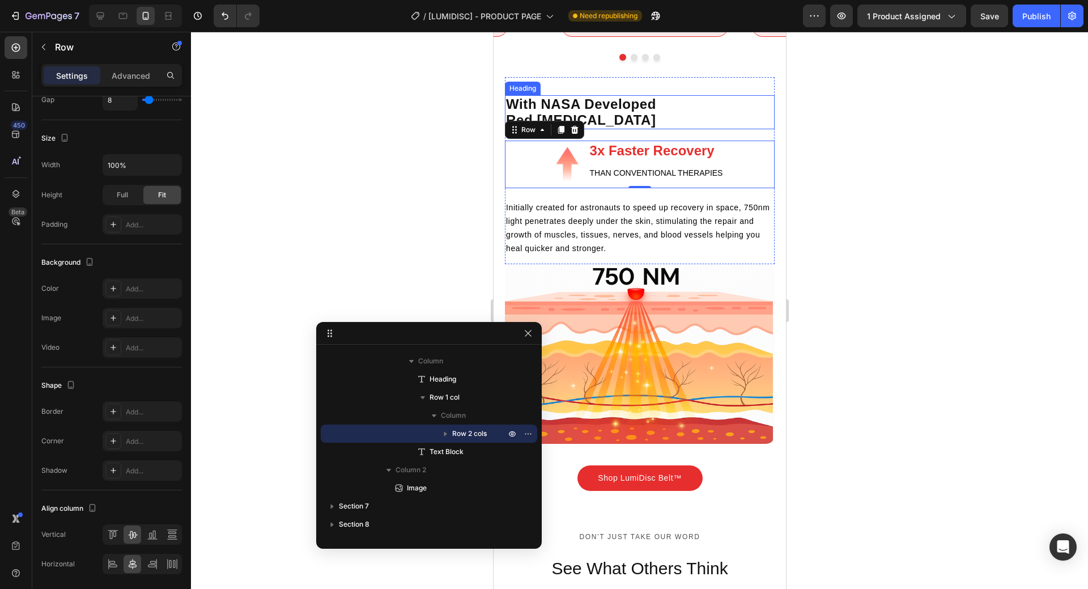
click at [712, 99] on h2 "With NASA Developed Red [MEDICAL_DATA]" at bounding box center [639, 112] width 270 height 34
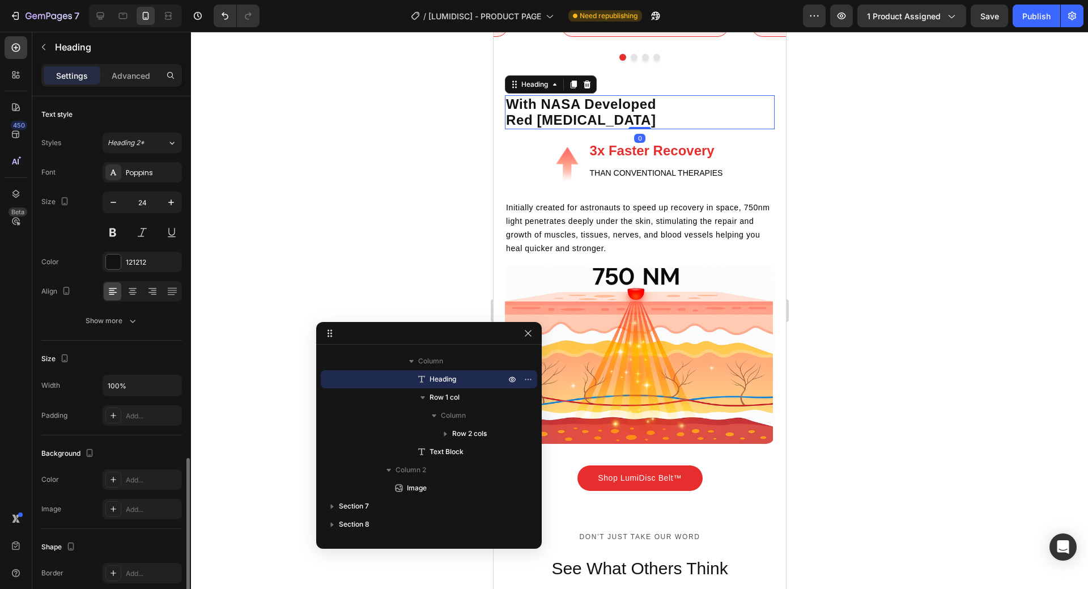
scroll to position [211, 0]
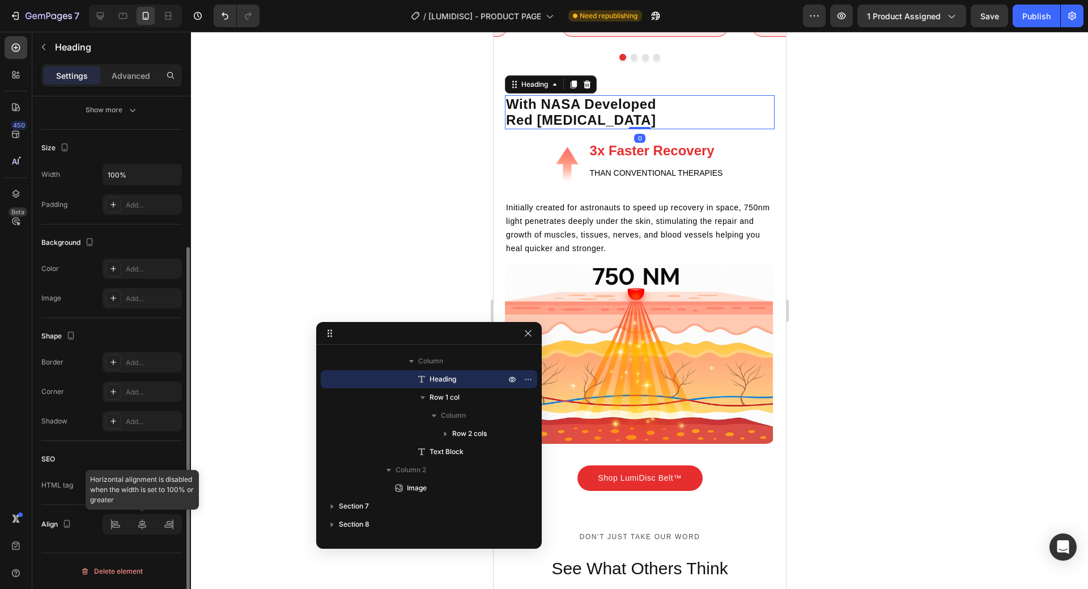
click at [144, 524] on div at bounding box center [142, 524] width 79 height 20
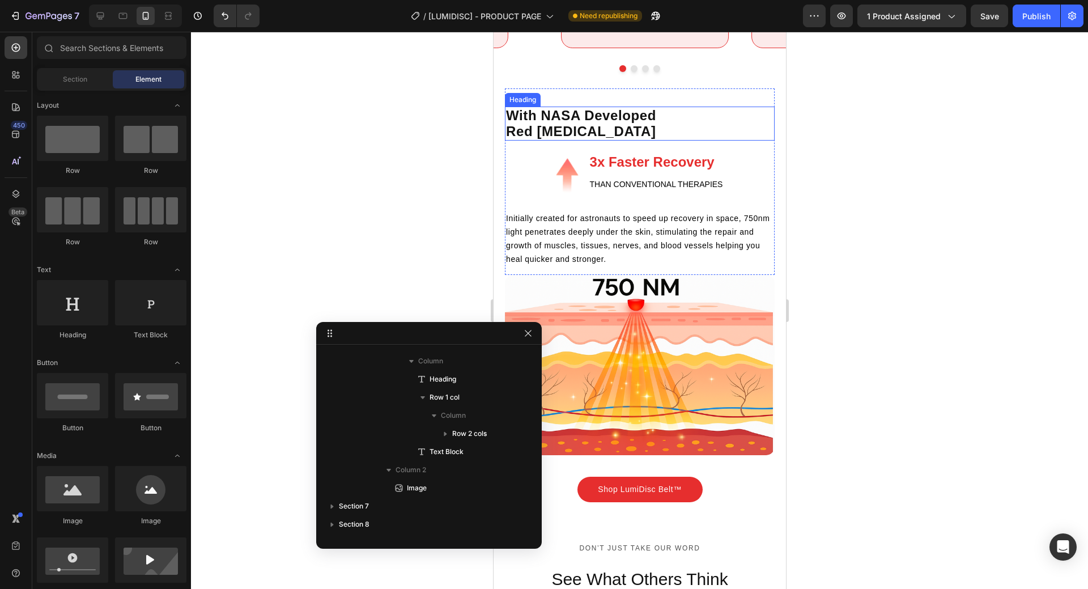
click at [740, 121] on h2 "With NASA Developed Red [MEDICAL_DATA]" at bounding box center [639, 124] width 270 height 34
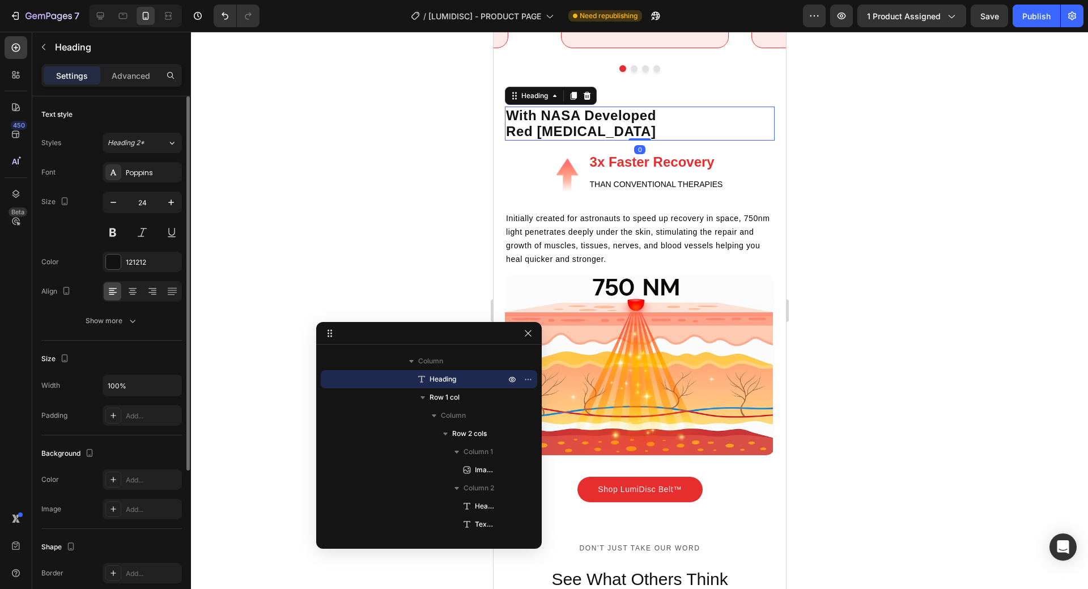
scroll to position [57, 0]
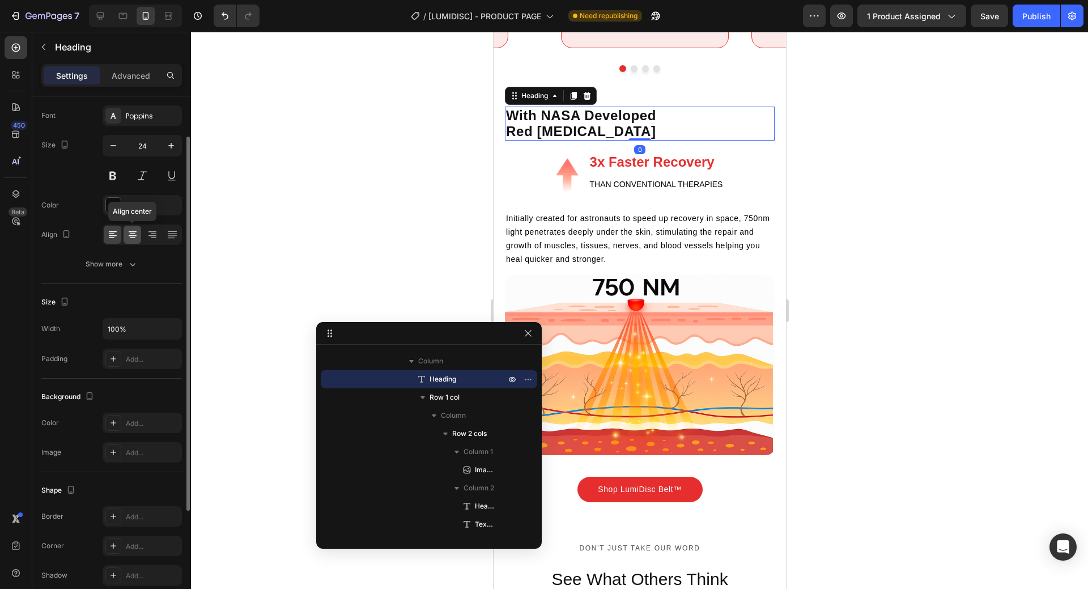
click at [138, 240] on icon at bounding box center [132, 234] width 11 height 11
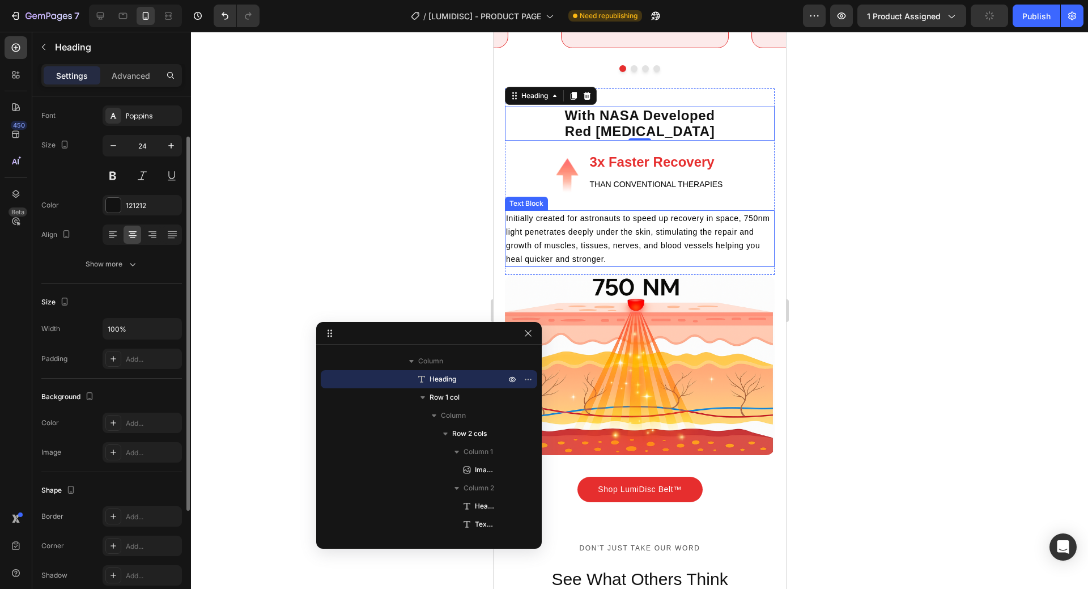
click at [617, 248] on span "Initially created for astronauts to speed up recovery in space, 750nm light pen…" at bounding box center [637, 239] width 264 height 50
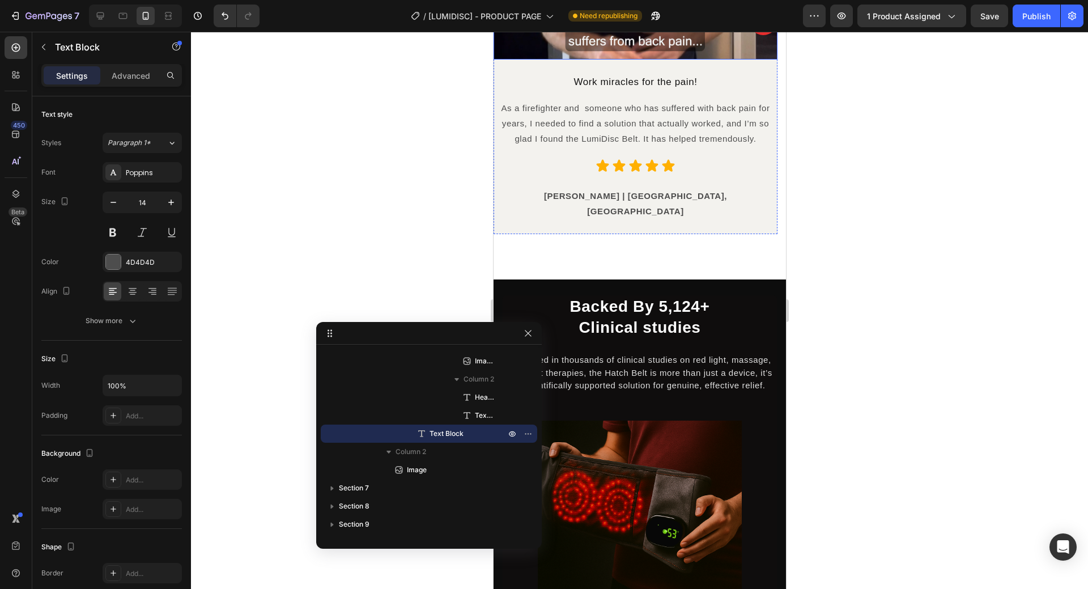
scroll to position [2636, 0]
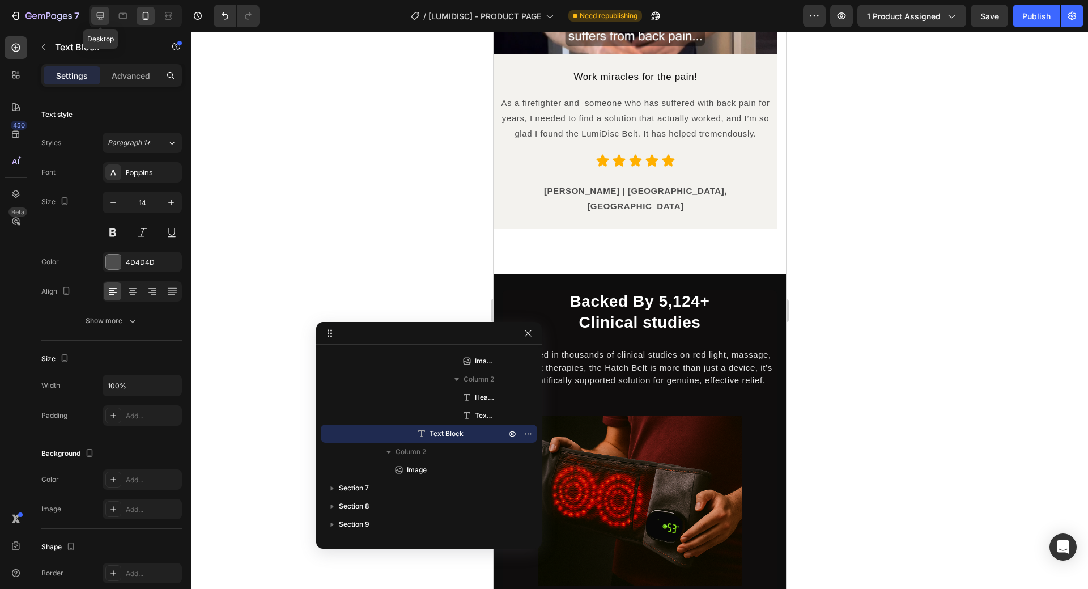
click at [97, 11] on icon at bounding box center [100, 15] width 11 height 11
type input "16"
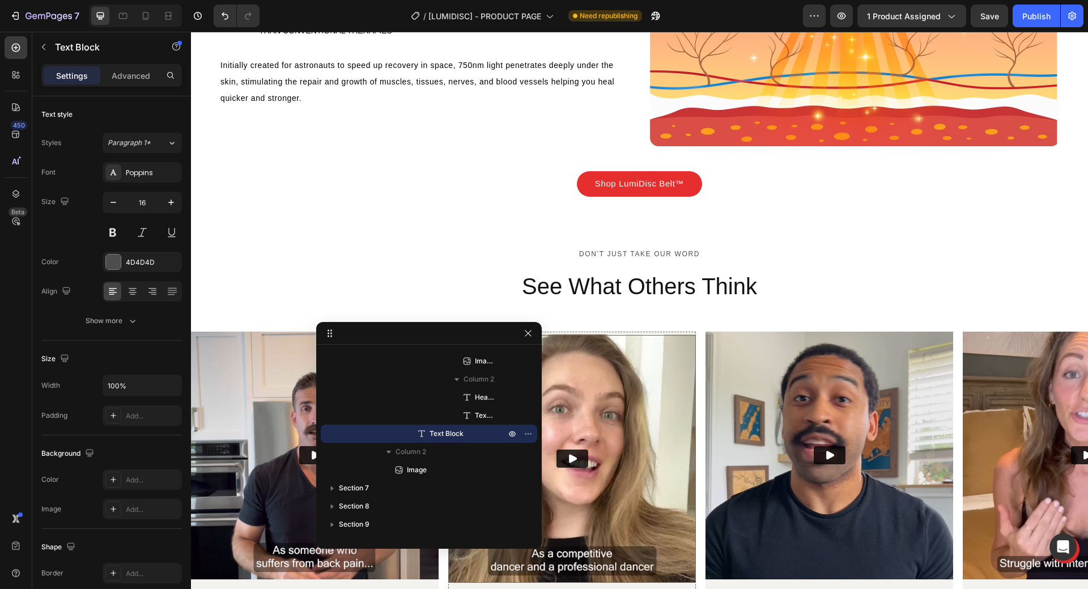
scroll to position [2098, 0]
click at [745, 192] on div "Shop LumiDisc Belt™ Button" at bounding box center [639, 184] width 623 height 25
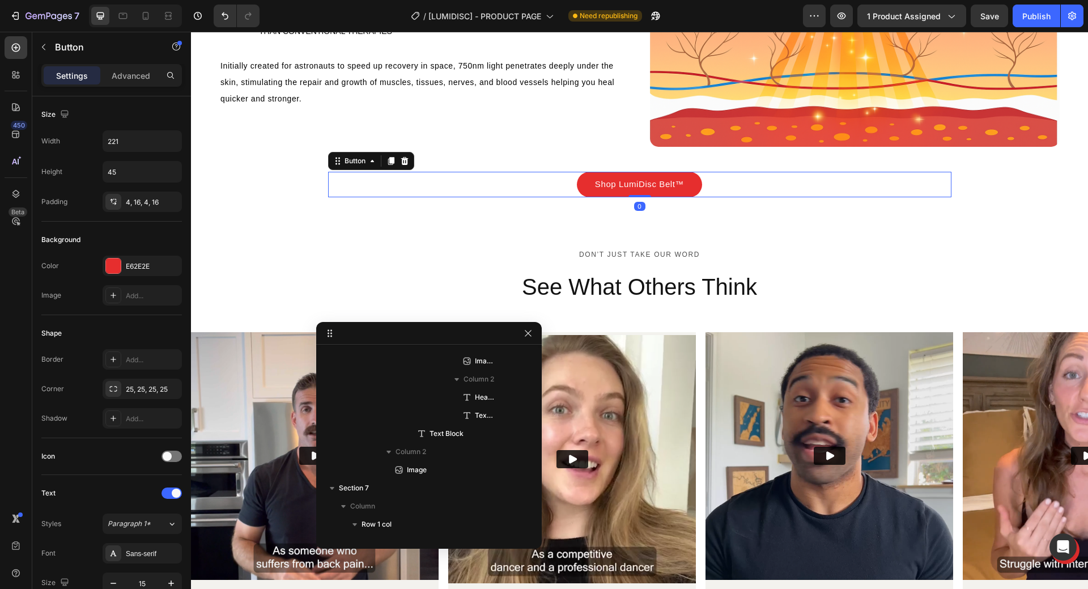
scroll to position [559, 0]
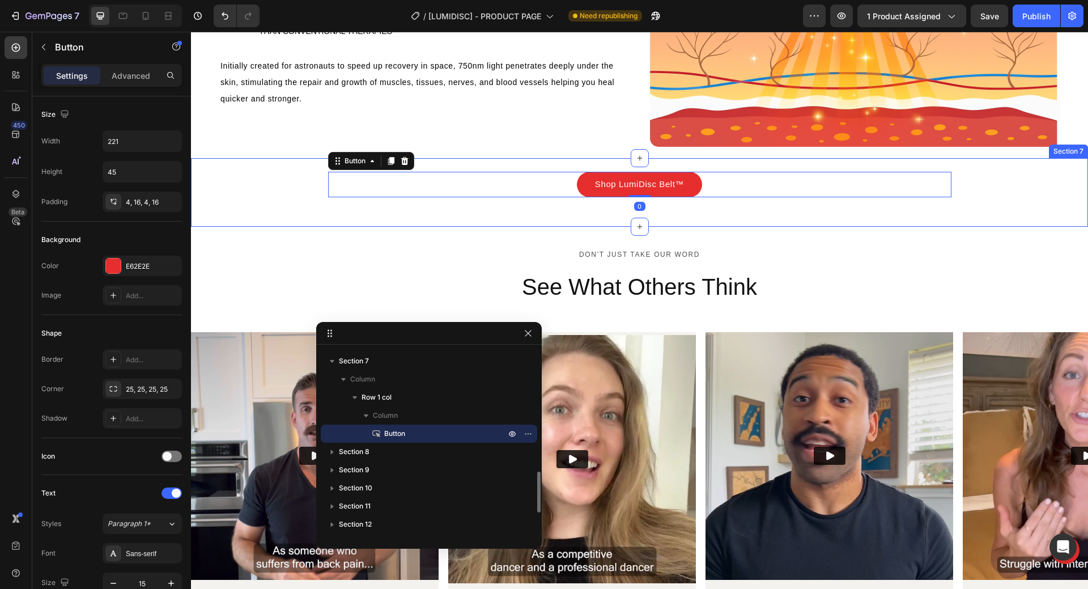
click at [736, 199] on div "Shop LumiDisc Belt™ Button 0 Row Section 7" at bounding box center [639, 192] width 897 height 69
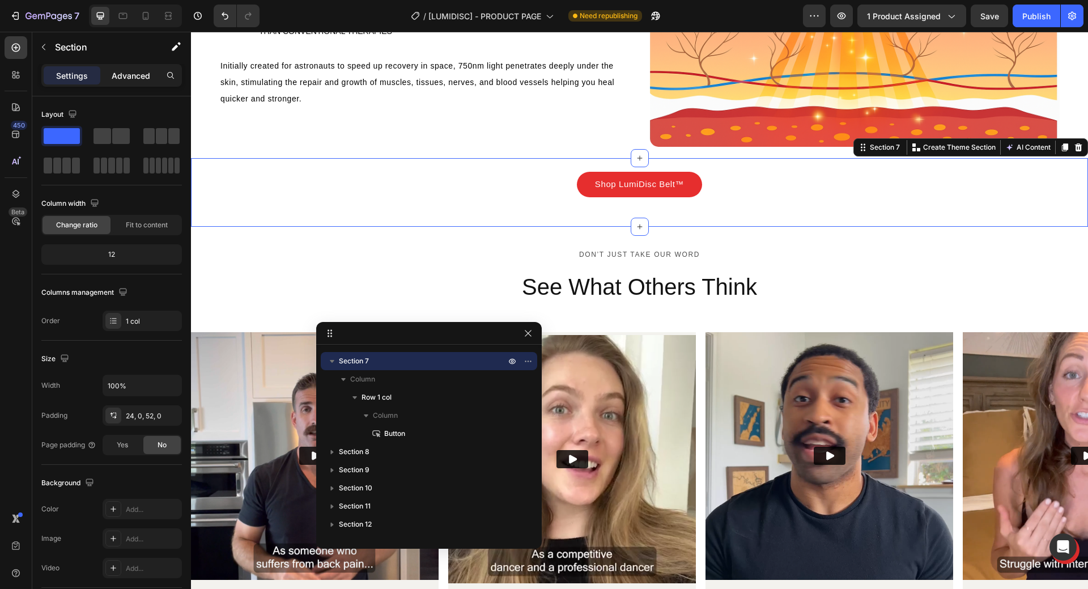
click at [129, 78] on p "Advanced" at bounding box center [131, 76] width 39 height 12
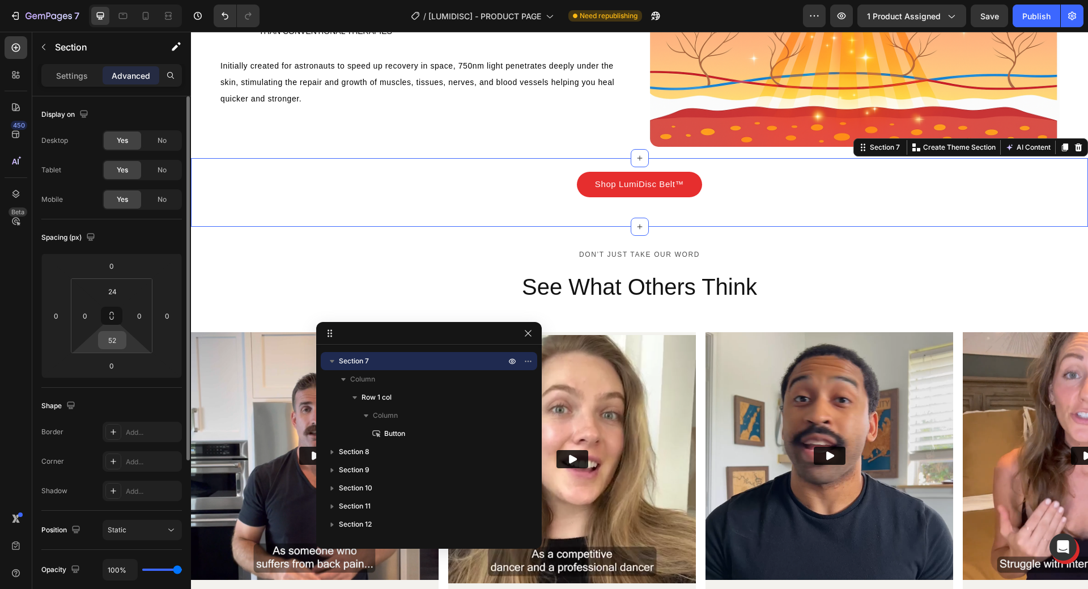
click at [108, 337] on input "52" at bounding box center [112, 339] width 23 height 17
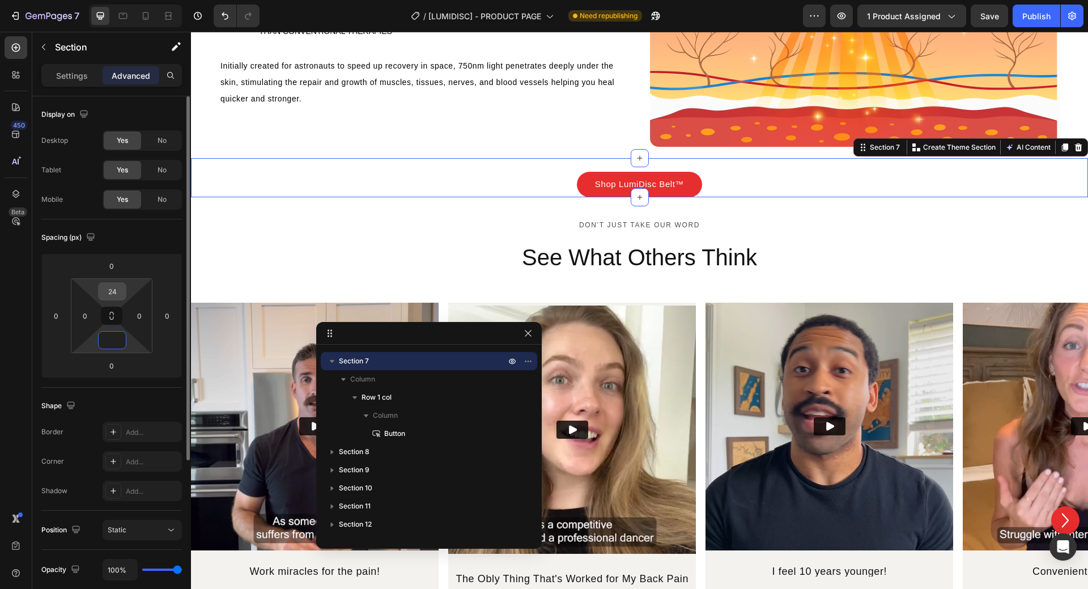
type input "0"
click at [114, 294] on input "24" at bounding box center [112, 291] width 23 height 17
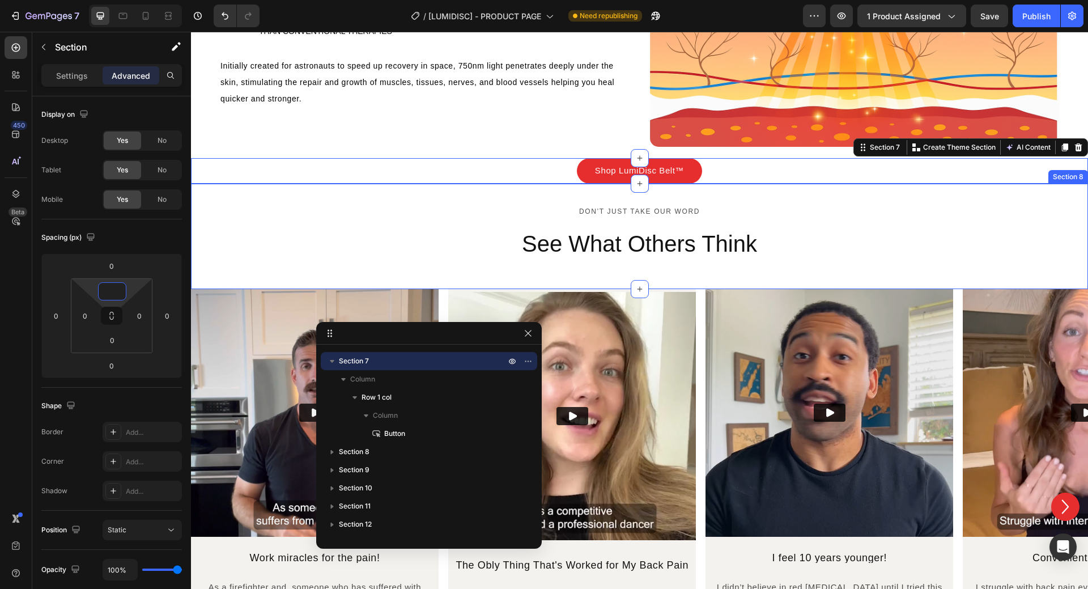
click at [592, 194] on div "Don’t just take our word Text Block See What Others Think Heading Row Row Secti…" at bounding box center [639, 236] width 897 height 105
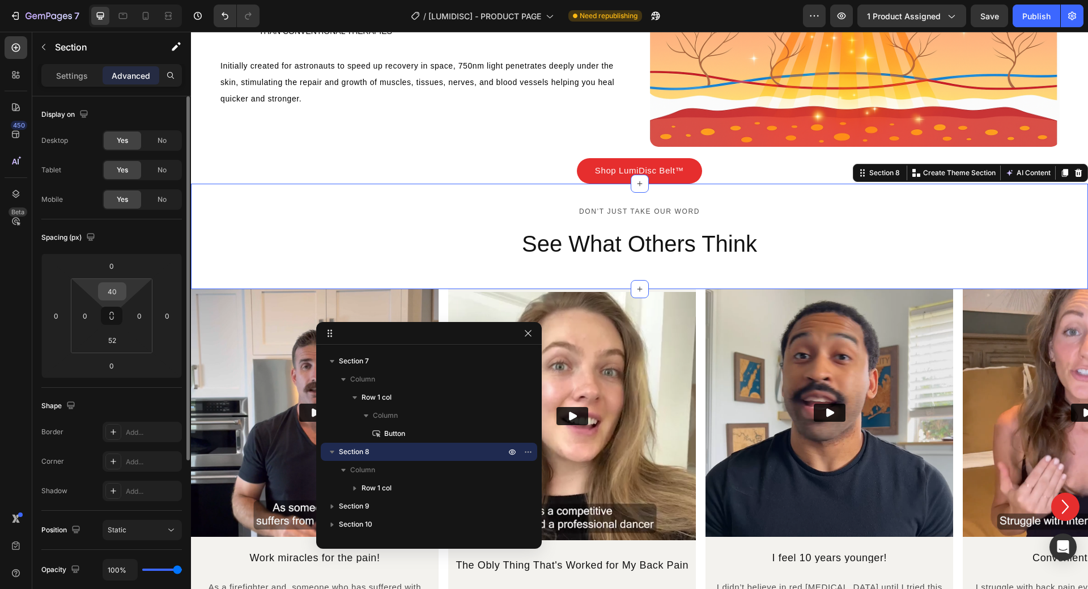
click at [107, 288] on input "40" at bounding box center [112, 291] width 23 height 17
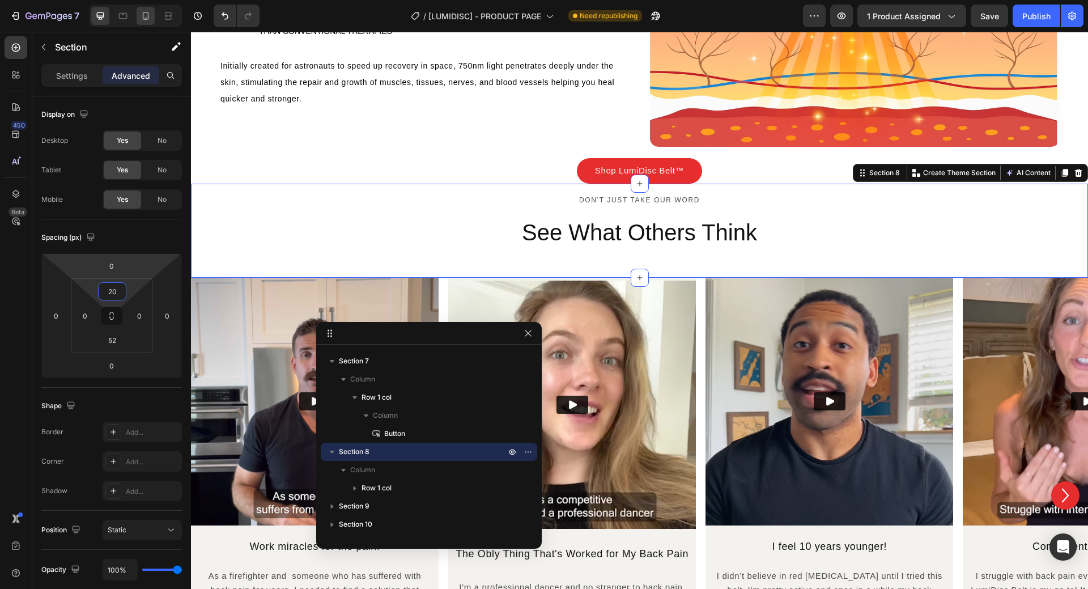
click at [147, 21] on icon at bounding box center [145, 15] width 11 height 11
type input "30"
type input "39"
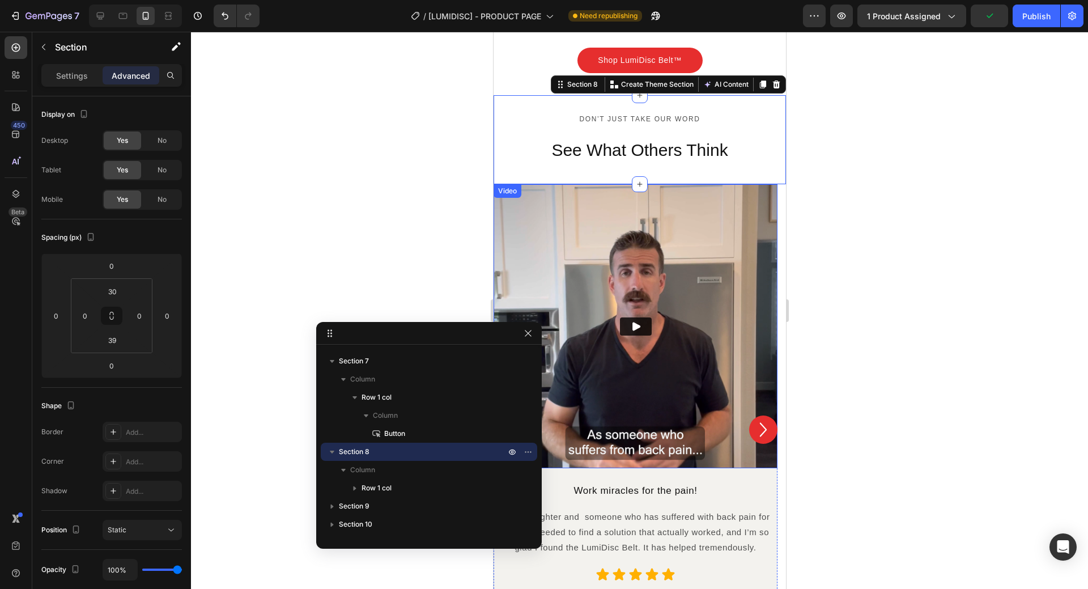
scroll to position [2076, 0]
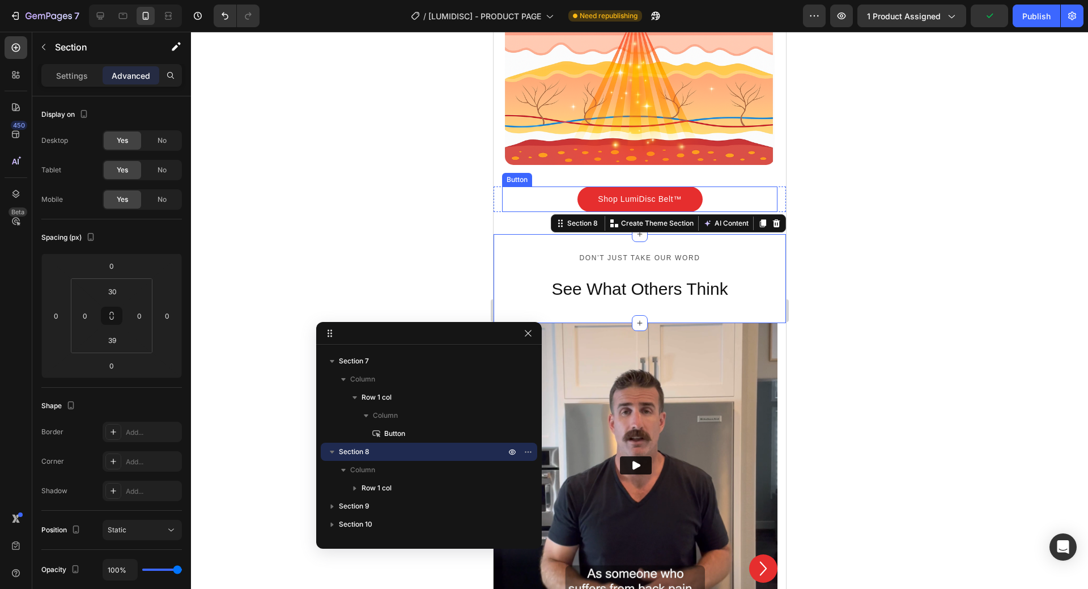
click at [750, 197] on div "Shop LumiDisc Belt™ Button" at bounding box center [638, 198] width 275 height 25
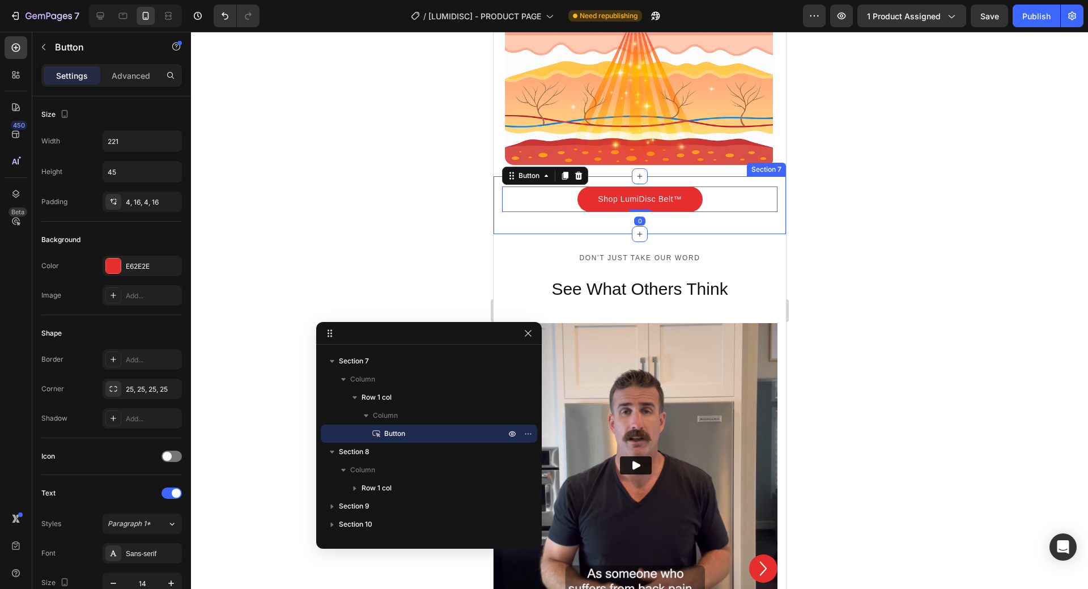
click at [758, 223] on div "Shop LumiDisc Belt™ Button 0 Row Section 7" at bounding box center [639, 205] width 292 height 58
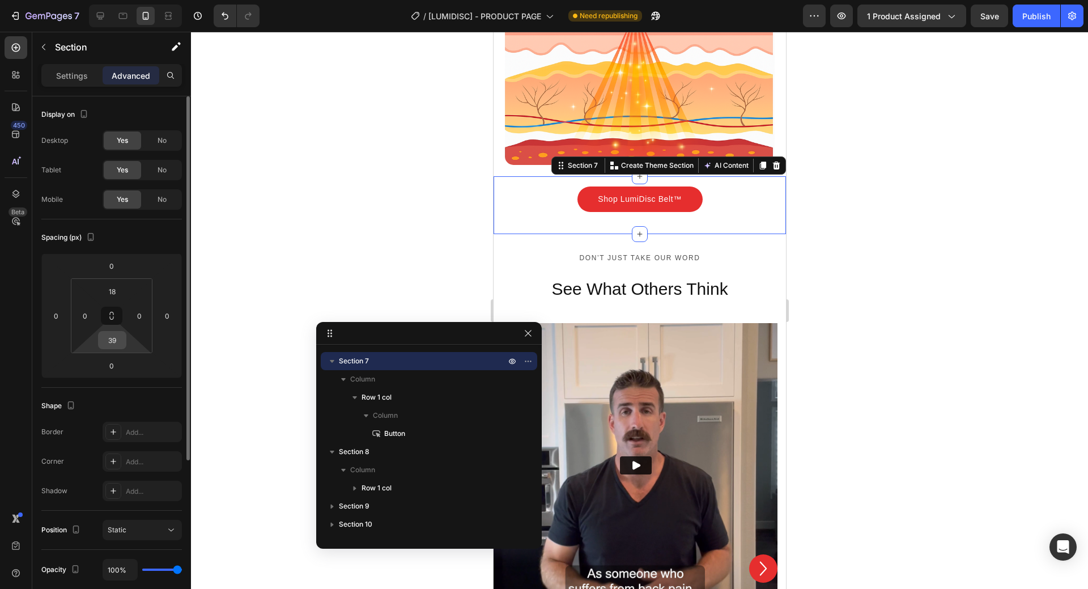
click at [105, 342] on input "39" at bounding box center [112, 339] width 23 height 17
click at [101, 342] on input "39" at bounding box center [112, 339] width 23 height 17
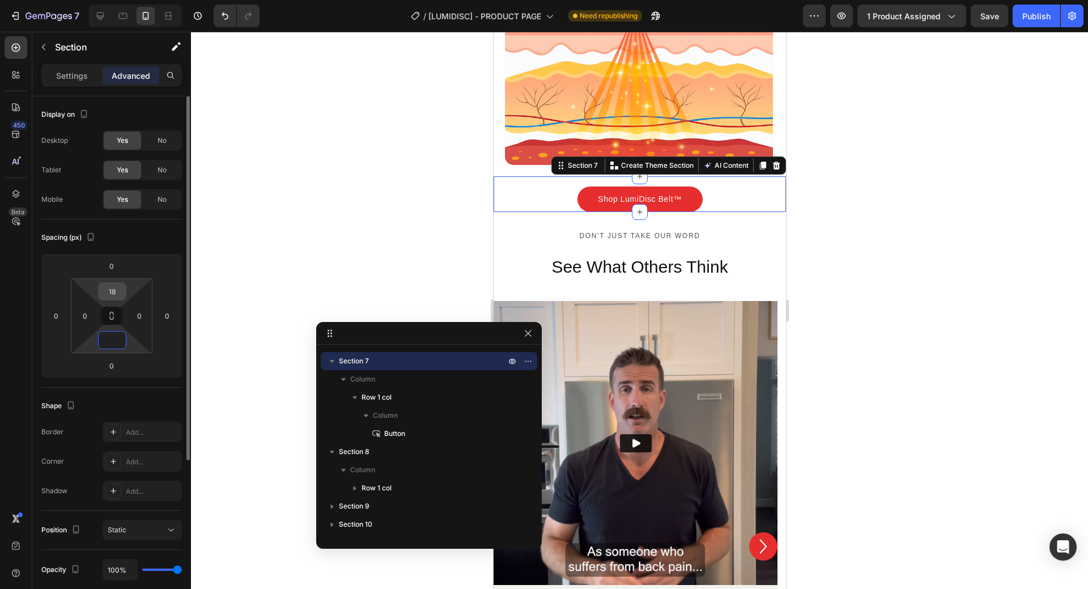
type input "0"
click at [105, 294] on input "18" at bounding box center [112, 291] width 23 height 17
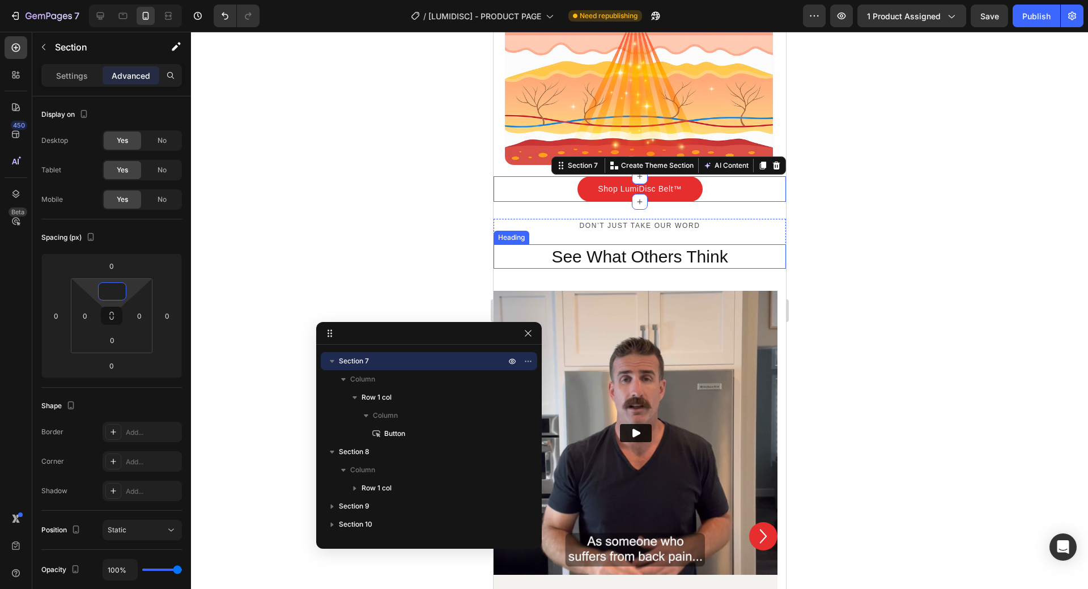
click at [669, 269] on h2 "See What Others Think" at bounding box center [638, 256] width 275 height 24
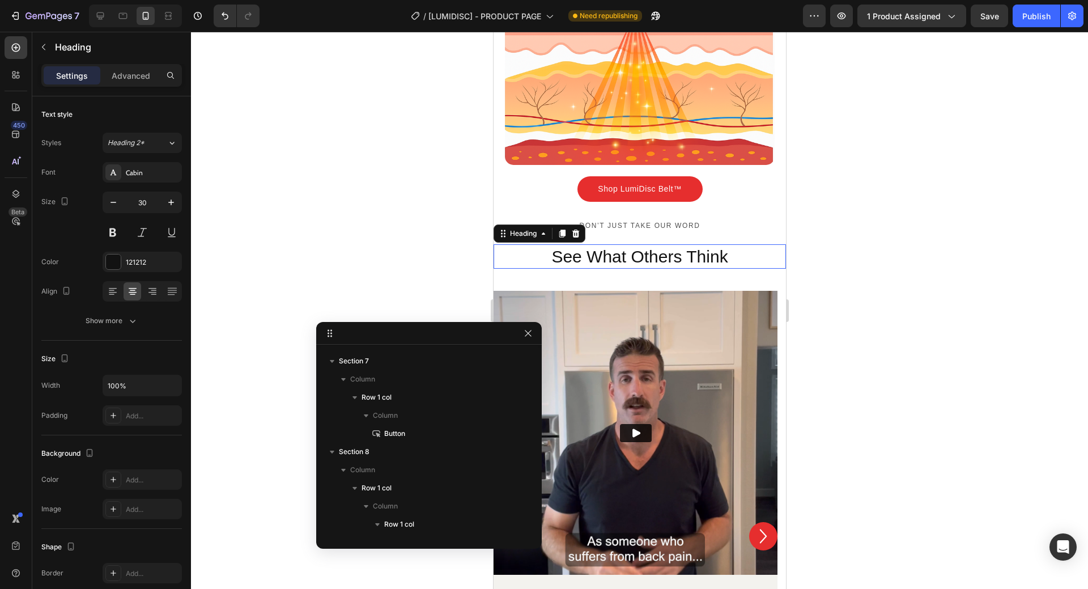
scroll to position [704, 0]
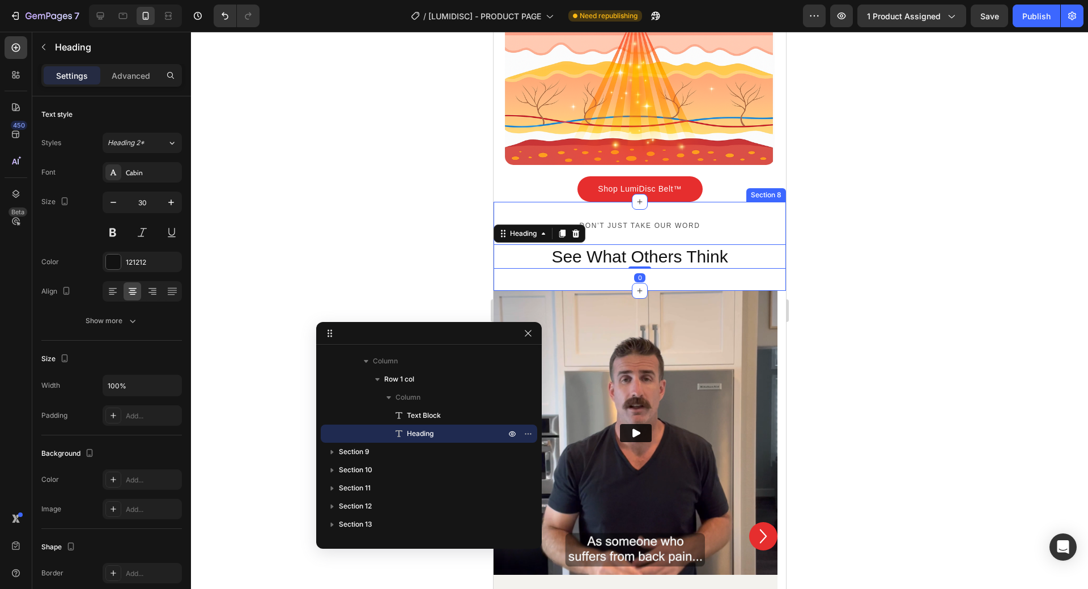
click at [727, 221] on div "Don’t just take our word Text Block See What Others Think Heading 0 Row Row Sec…" at bounding box center [639, 247] width 292 height 90
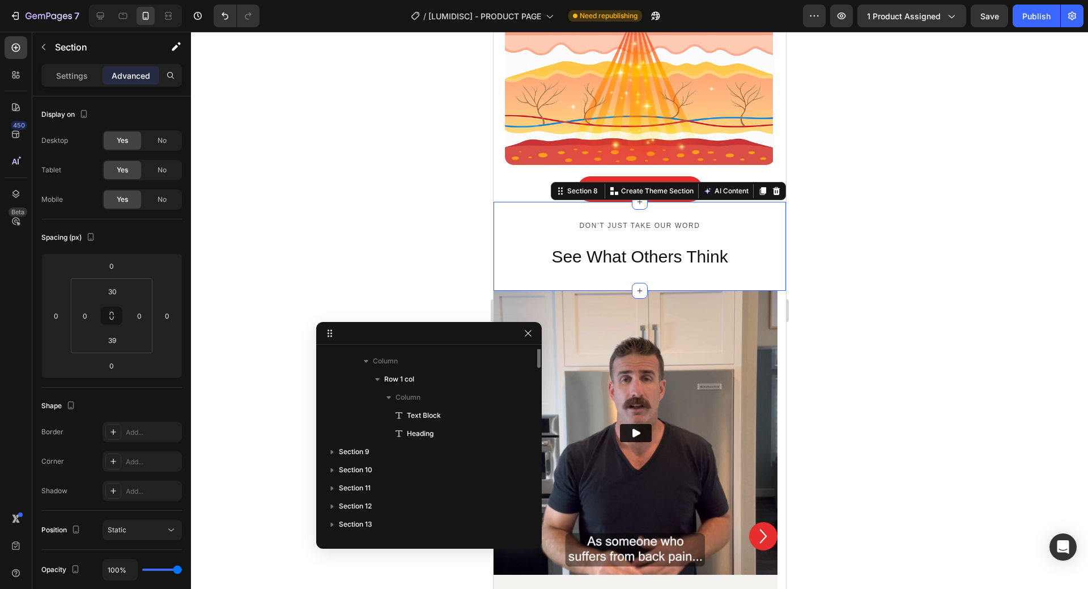
scroll to position [577, 0]
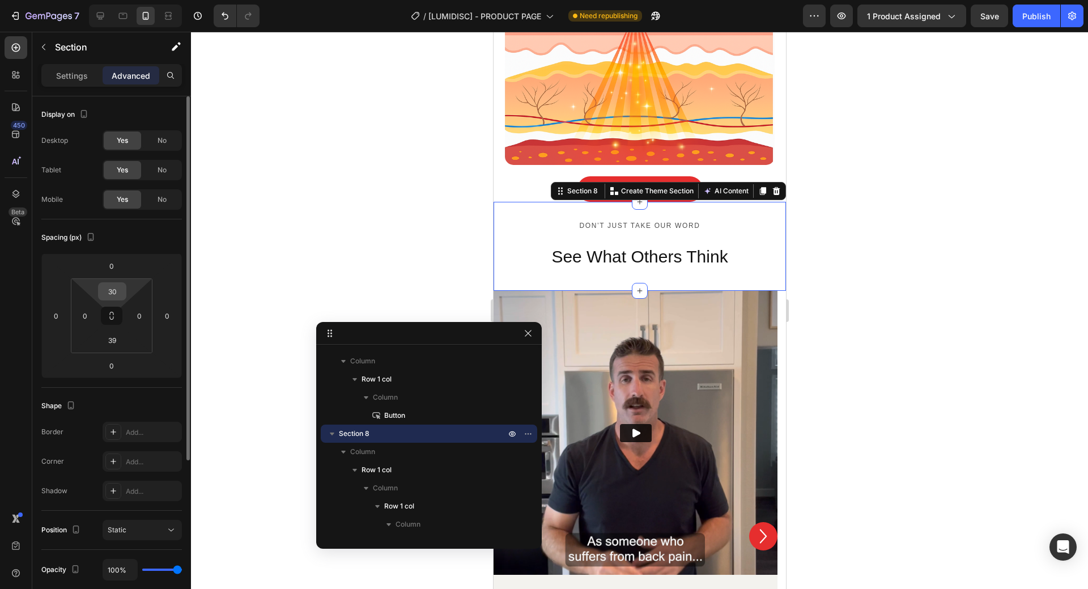
click at [104, 284] on input "30" at bounding box center [112, 291] width 23 height 17
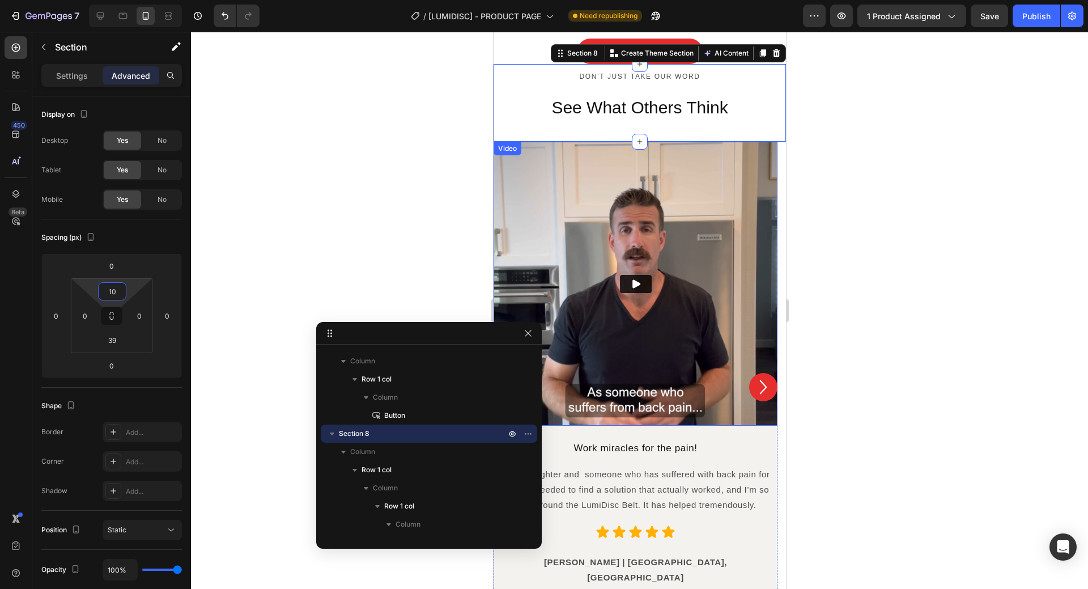
scroll to position [2246, 0]
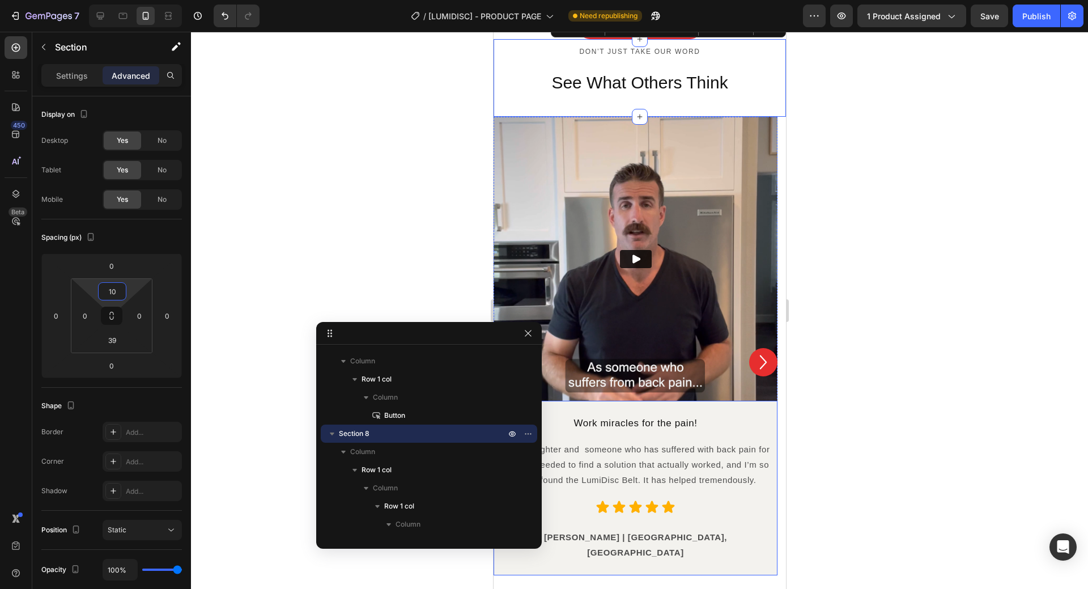
type input "10"
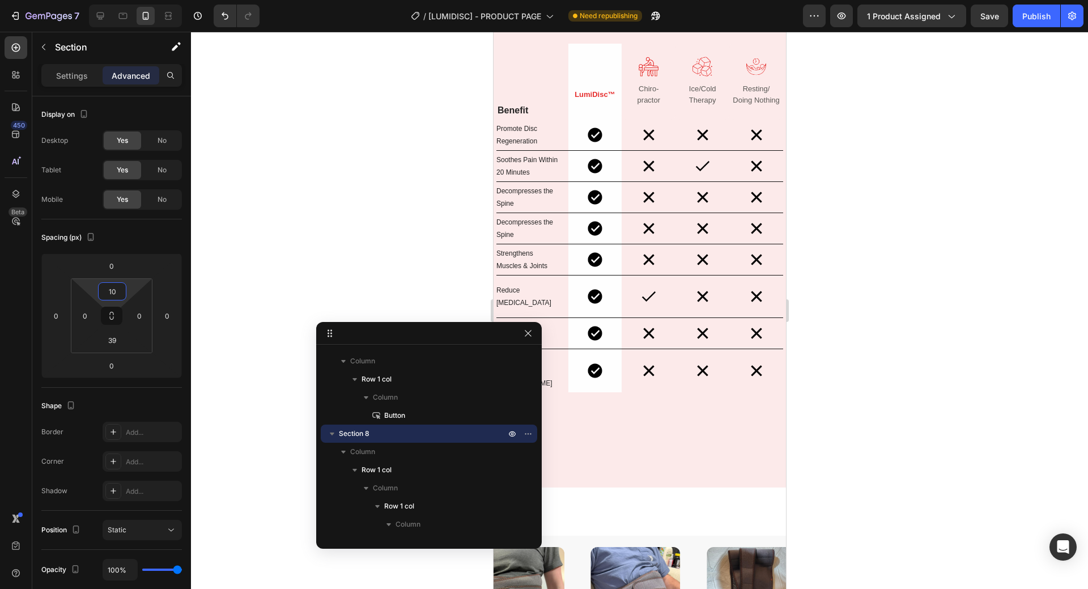
scroll to position [3832, 0]
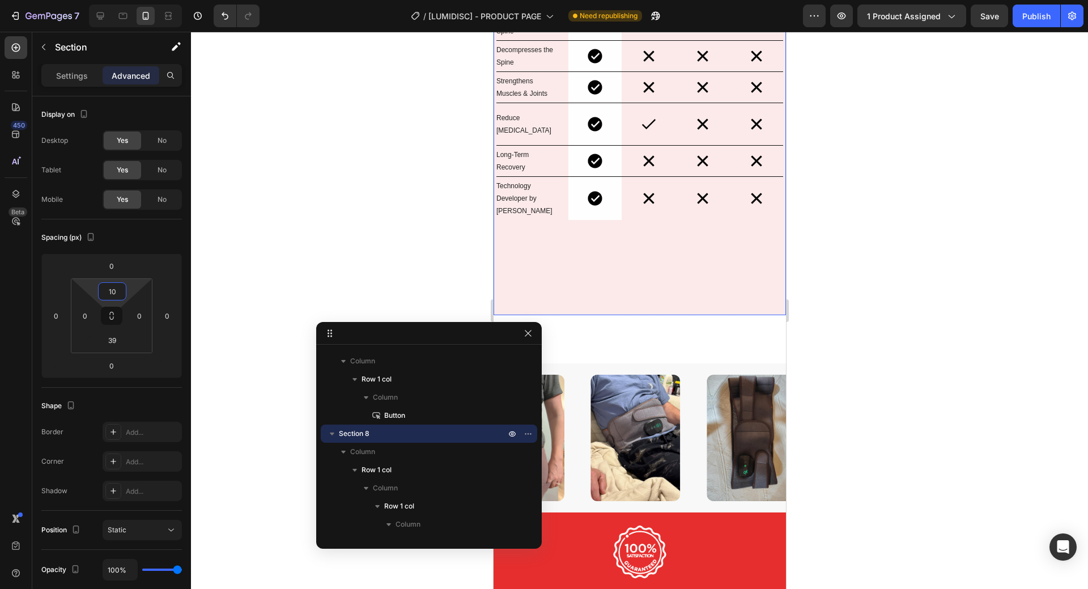
click at [676, 299] on div "Benefit Text Block Image LumiDisc™ Text Block Row Image Chiropractor Text Block…" at bounding box center [639, 82] width 292 height 466
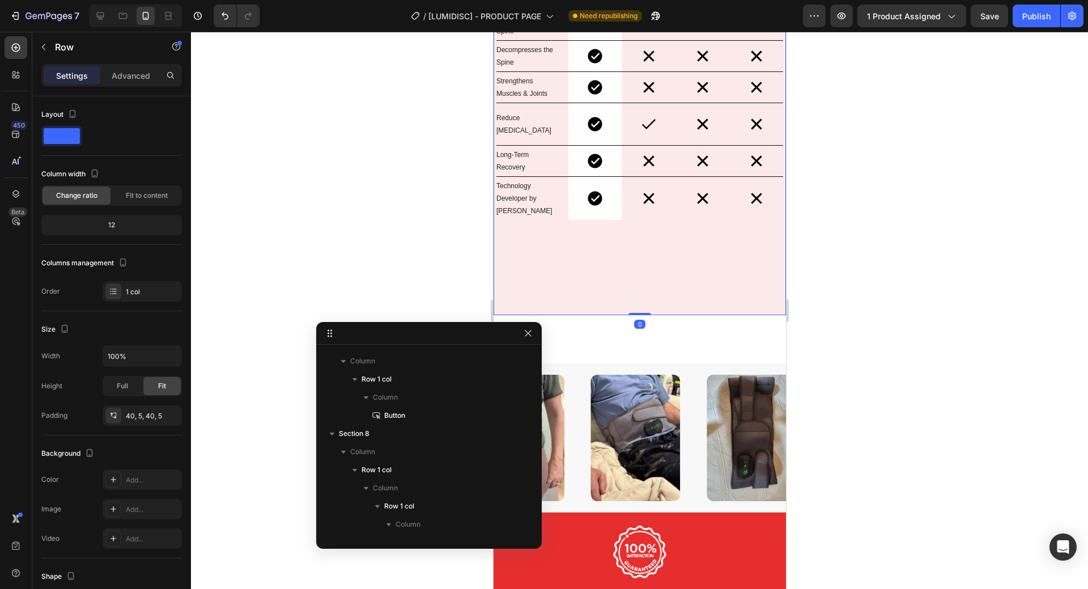
scroll to position [883, 0]
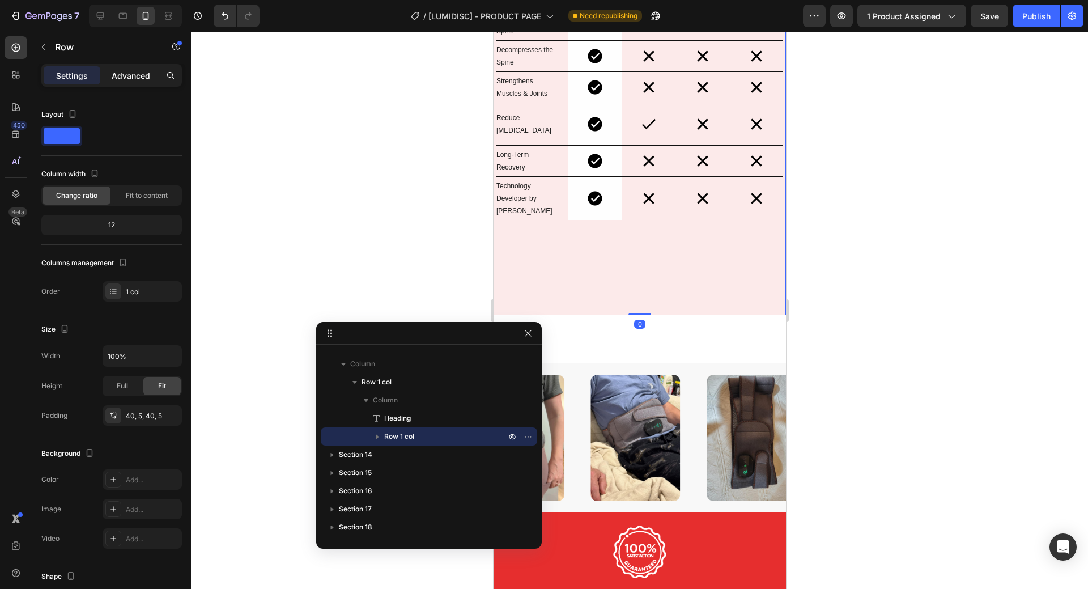
click at [139, 67] on div "Advanced" at bounding box center [131, 75] width 57 height 18
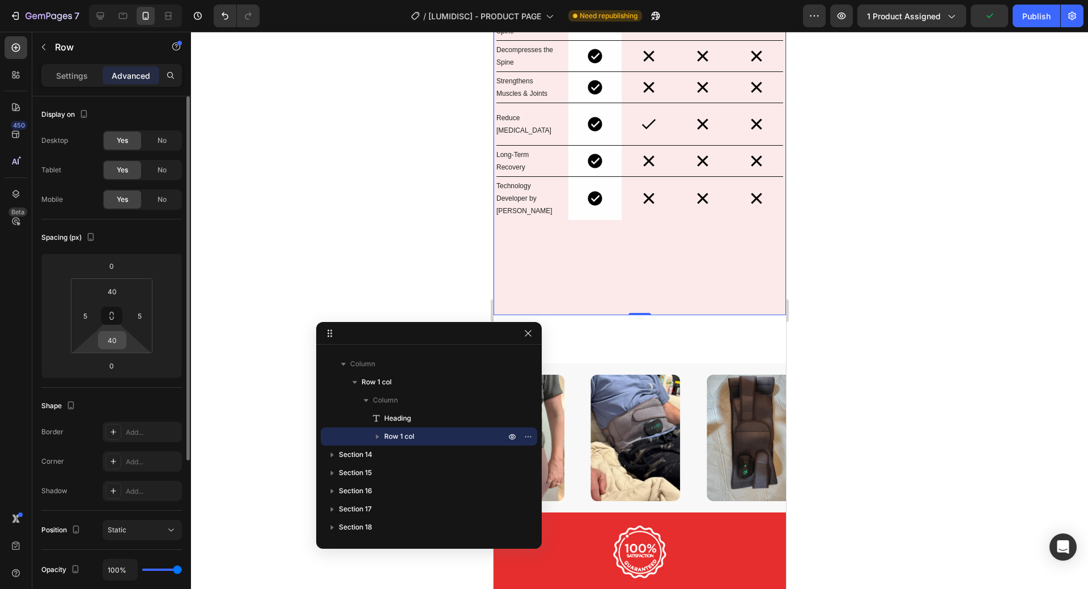
click at [115, 339] on input "40" at bounding box center [112, 339] width 23 height 17
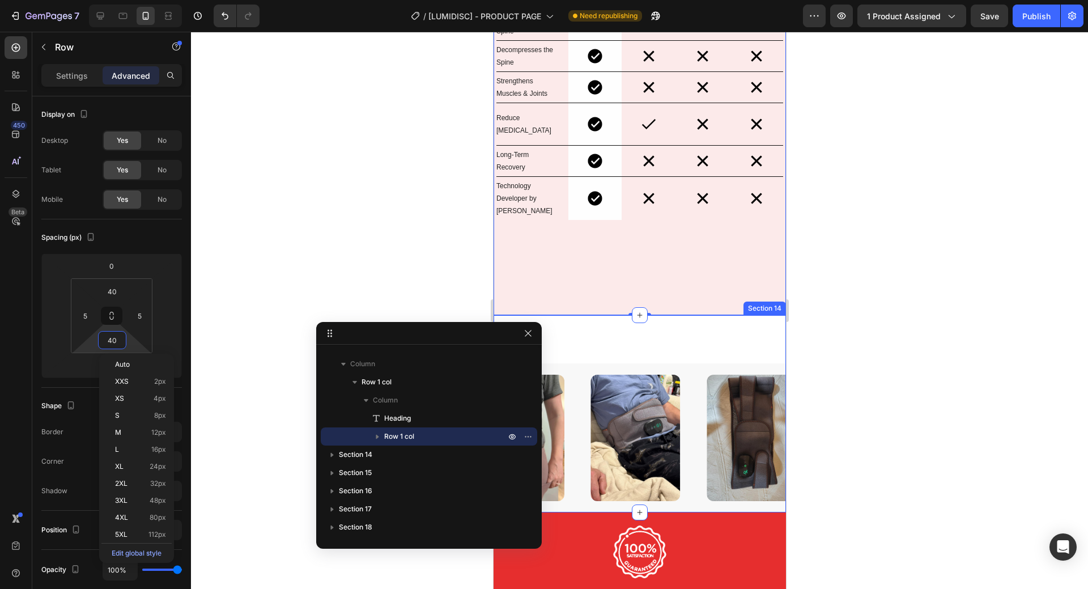
click at [717, 333] on div "Image Image Image Image Image Image Image Image Carousel Row" at bounding box center [639, 413] width 292 height 197
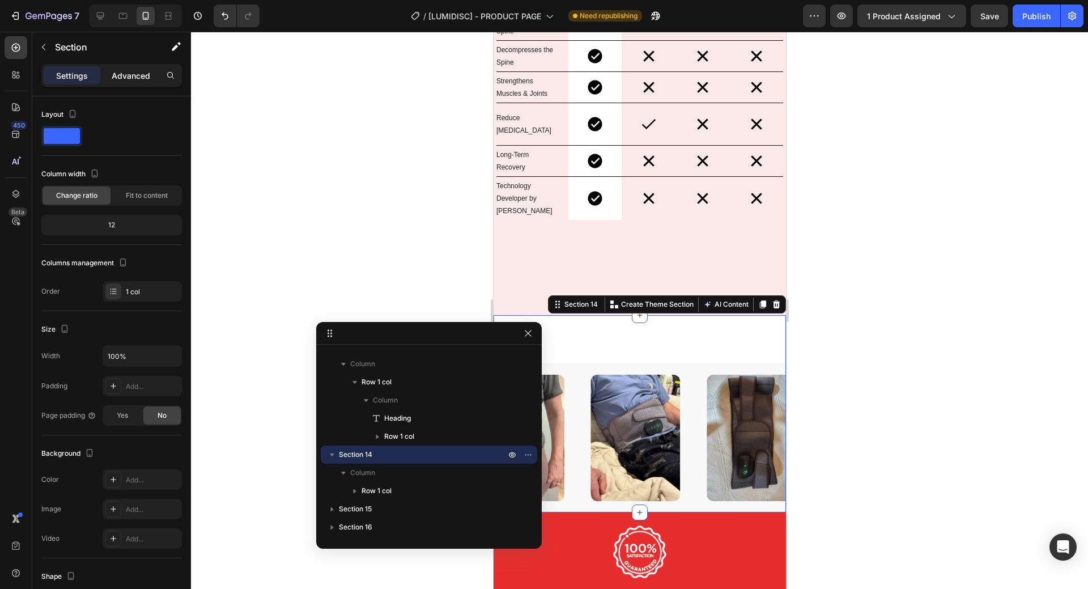
click at [134, 71] on p "Advanced" at bounding box center [131, 76] width 39 height 12
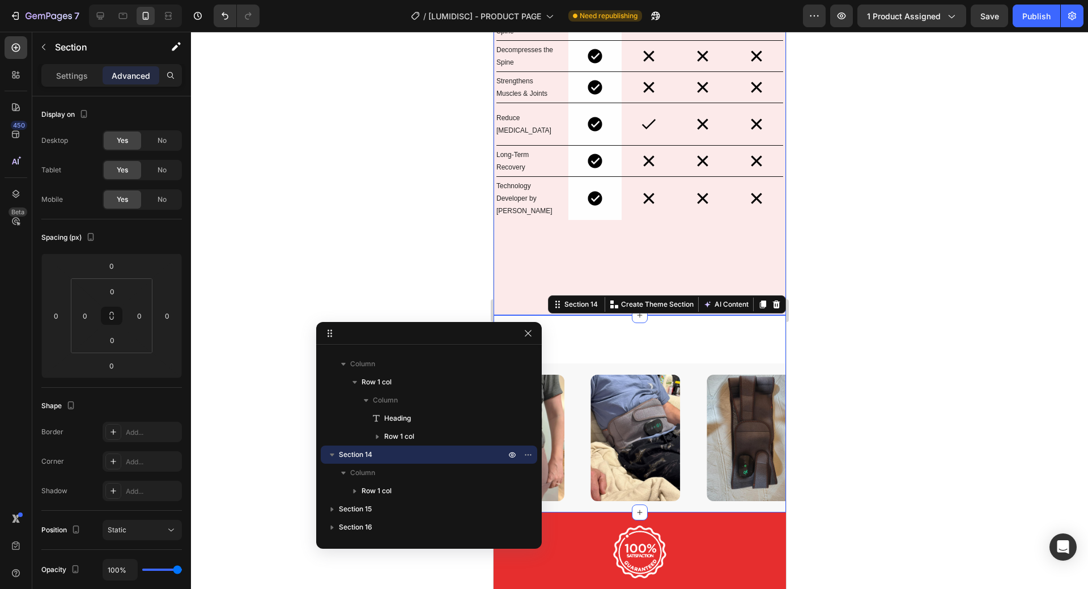
click at [505, 283] on div "Benefit Text Block Image LumiDisc™ Text Block Row Image Chiropractor Text Block…" at bounding box center [639, 82] width 292 height 466
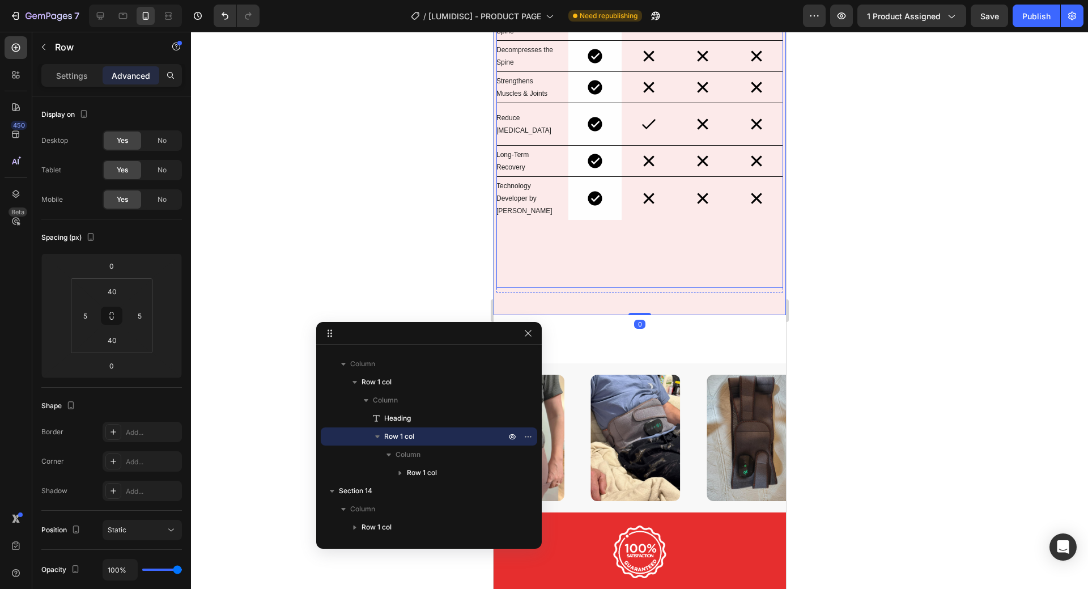
click at [580, 257] on div "Benefit Text Block Image LumiDisc™ Text Block Row Image Chiropractor Text Block…" at bounding box center [639, 79] width 287 height 416
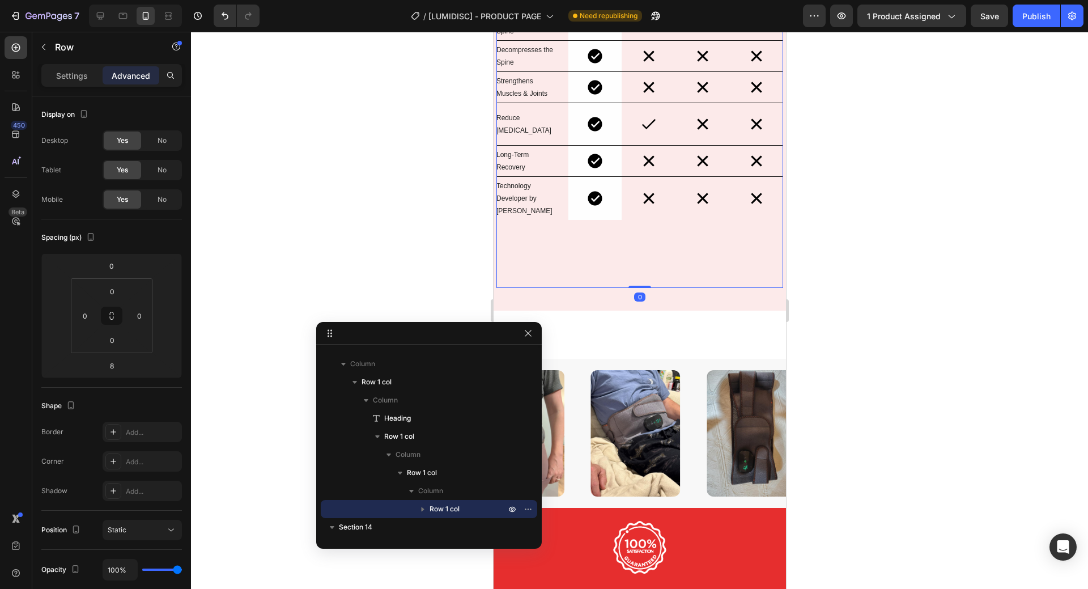
drag, startPoint x: 632, startPoint y: 279, endPoint x: 634, endPoint y: 271, distance: 8.3
click at [634, 271] on div "Benefit Text Block Image LumiDisc™ Text Block Row Image Chiropractor Text Block…" at bounding box center [639, 79] width 287 height 416
type input "0"
click at [666, 293] on div "Benefit Text Block Image LumiDisc™ Text Block Row Image Chiropractor Text Block…" at bounding box center [639, 80] width 292 height 462
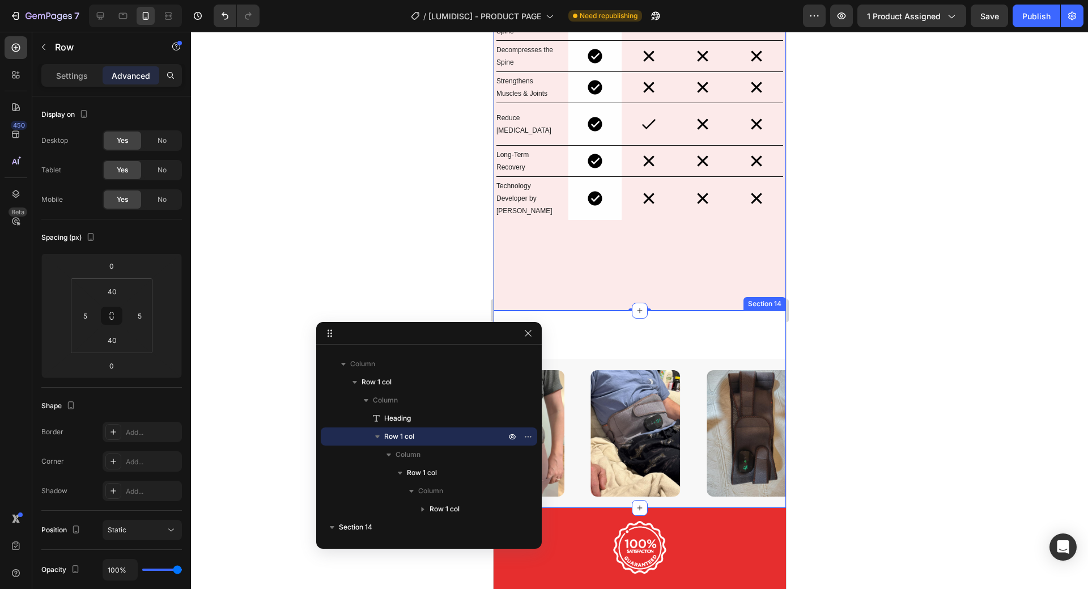
click at [677, 320] on div "Image Image Image Image Image Image Image Image Carousel Row" at bounding box center [639, 409] width 292 height 197
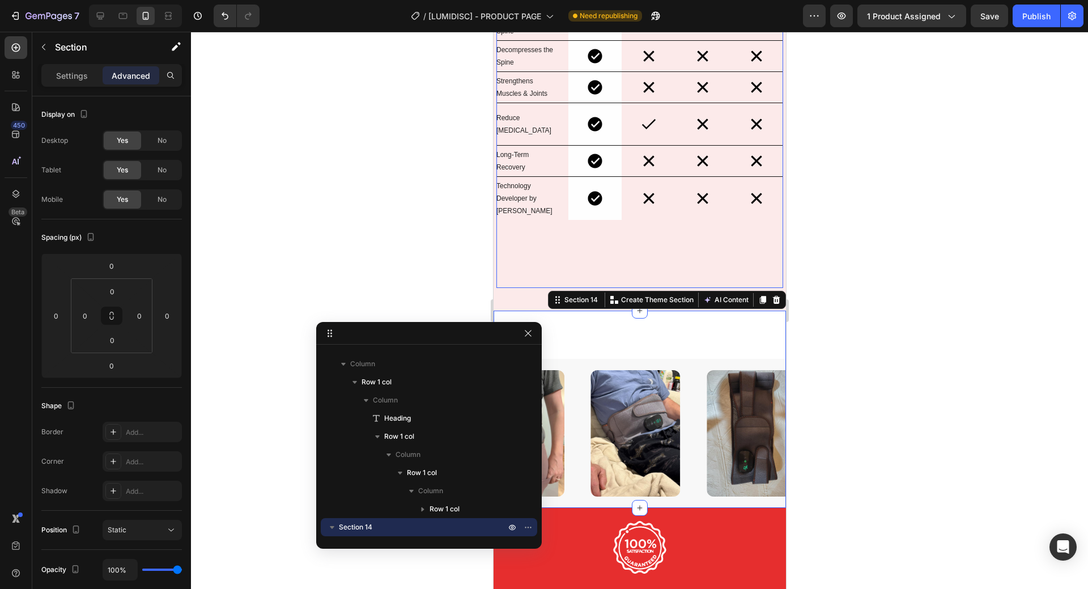
click at [734, 245] on div "Benefit Text Block Image LumiDisc™ Text Block Row Image Chiropractor Text Block…" at bounding box center [639, 79] width 287 height 416
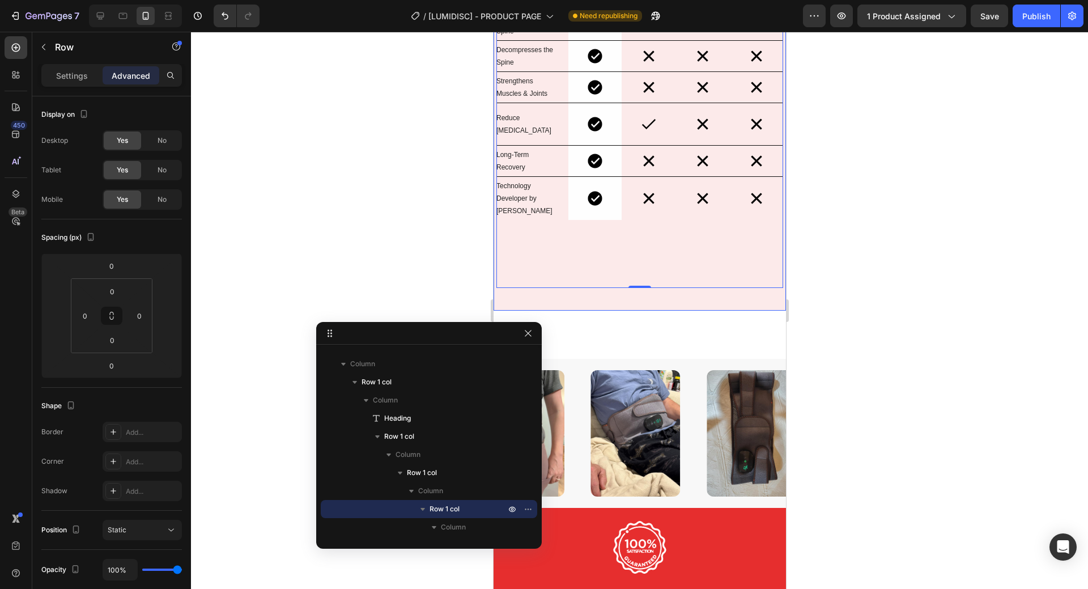
click at [705, 293] on div "Benefit Text Block Image LumiDisc™ Text Block Row Image Chiropractor Text Block…" at bounding box center [639, 80] width 292 height 462
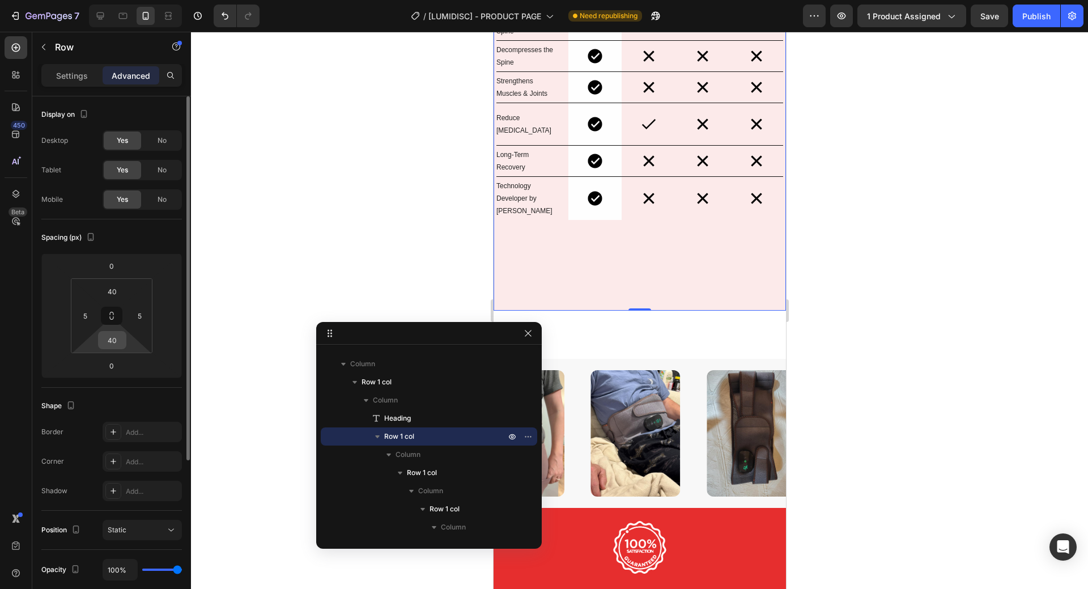
click at [109, 339] on input "40" at bounding box center [112, 339] width 23 height 17
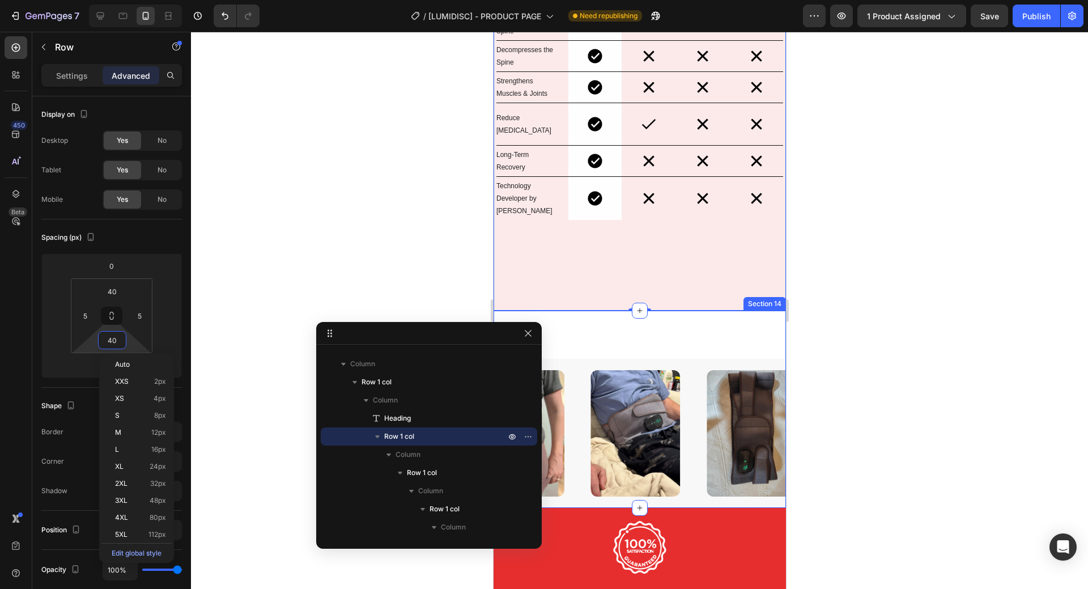
click at [742, 311] on div "Image Image Image Image Image Image Image Image Carousel Row" at bounding box center [639, 409] width 292 height 197
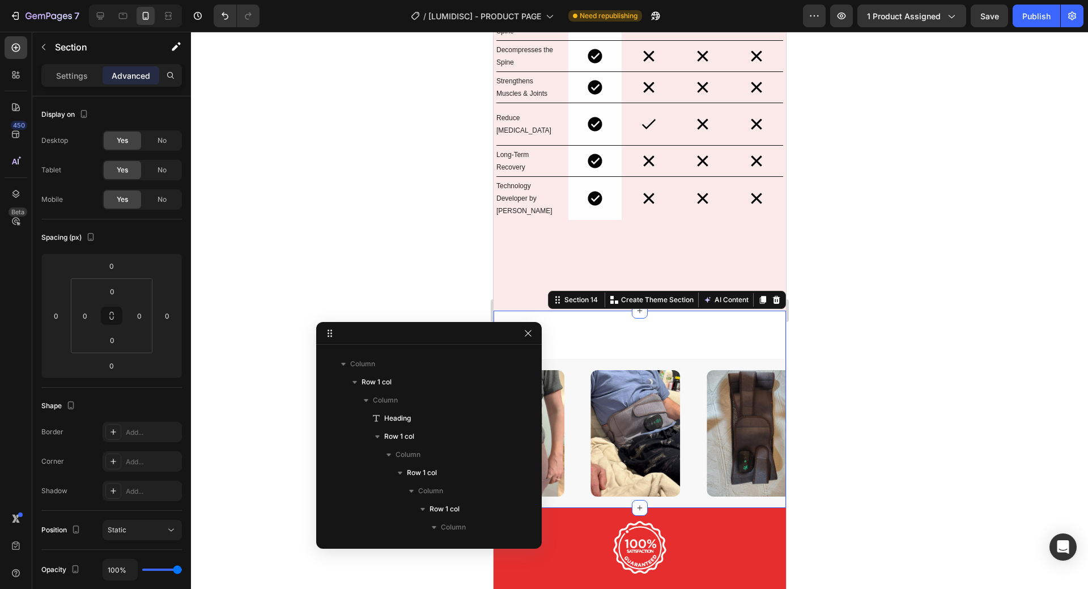
scroll to position [1158, 0]
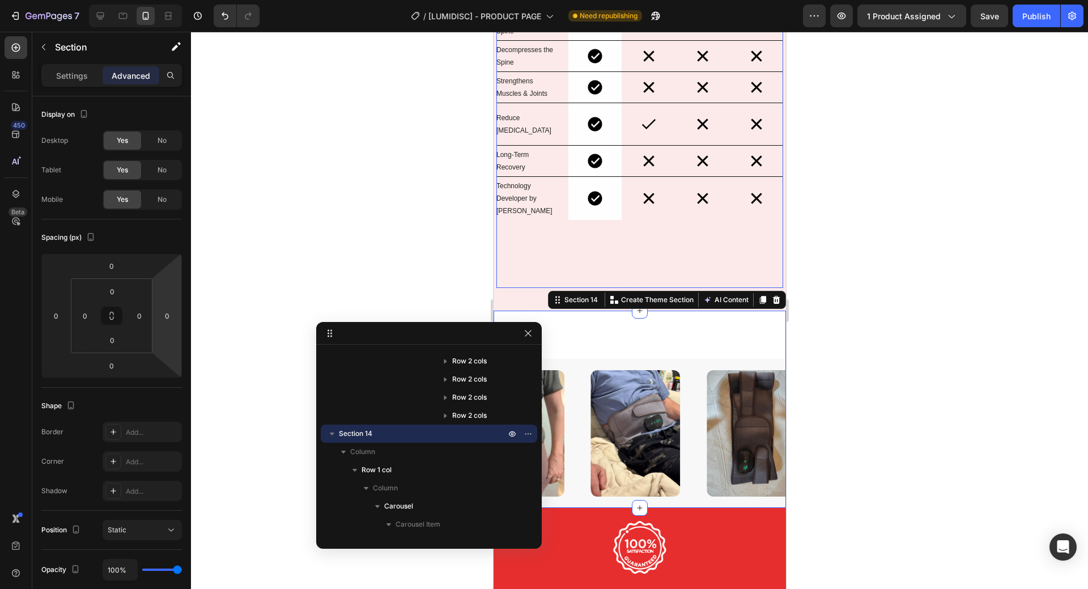
click at [598, 246] on div "Benefit Text Block Image LumiDisc™ Text Block Row Image Chiropractor Text Block…" at bounding box center [639, 79] width 287 height 416
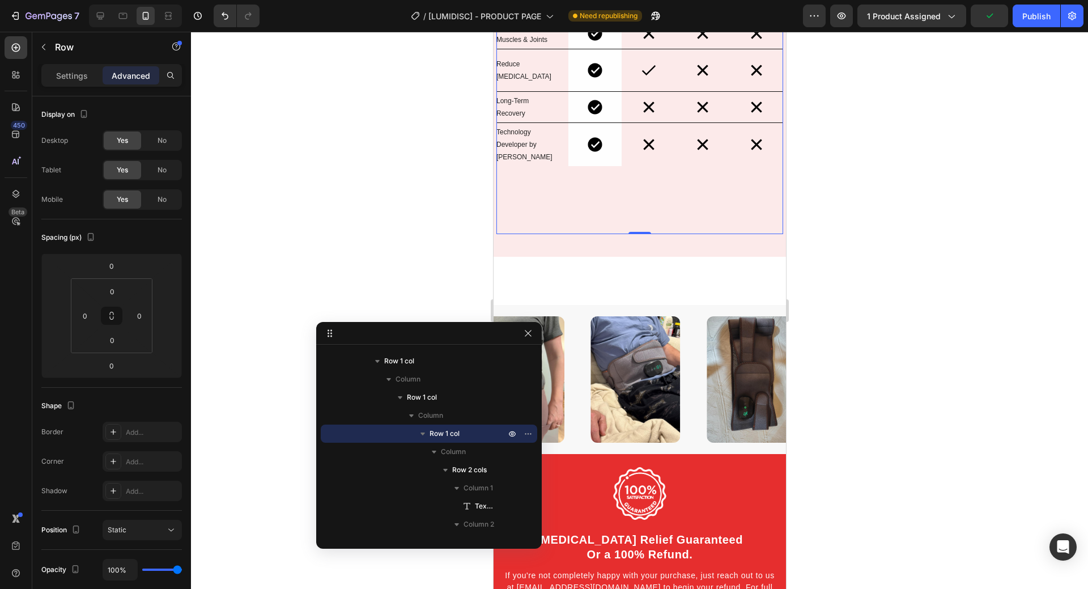
scroll to position [3889, 0]
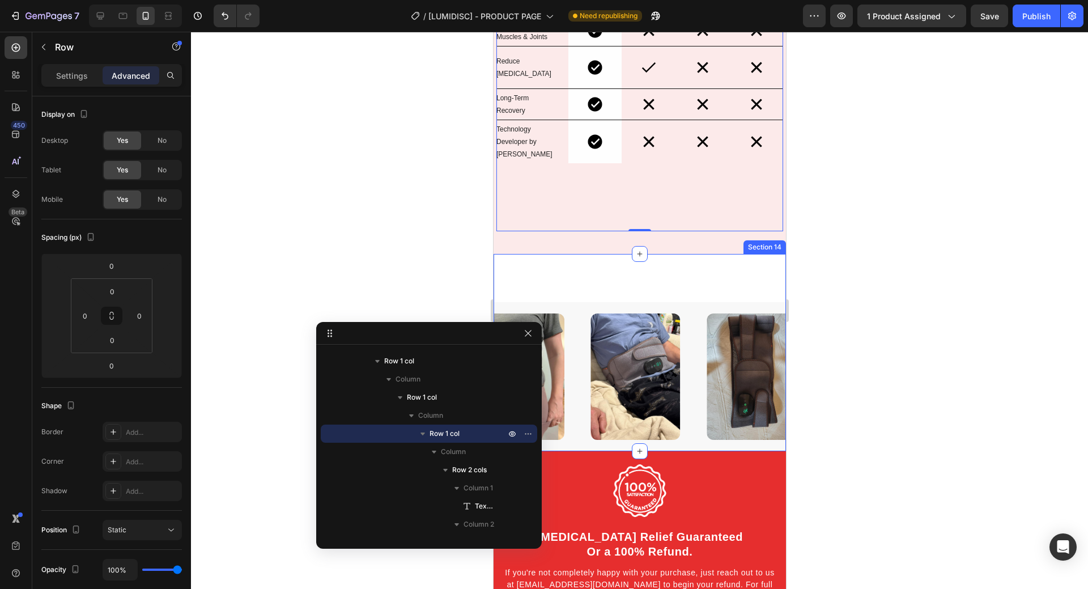
click at [626, 257] on div "Image Image Image Image Image Image Image Image Carousel Row" at bounding box center [639, 352] width 292 height 197
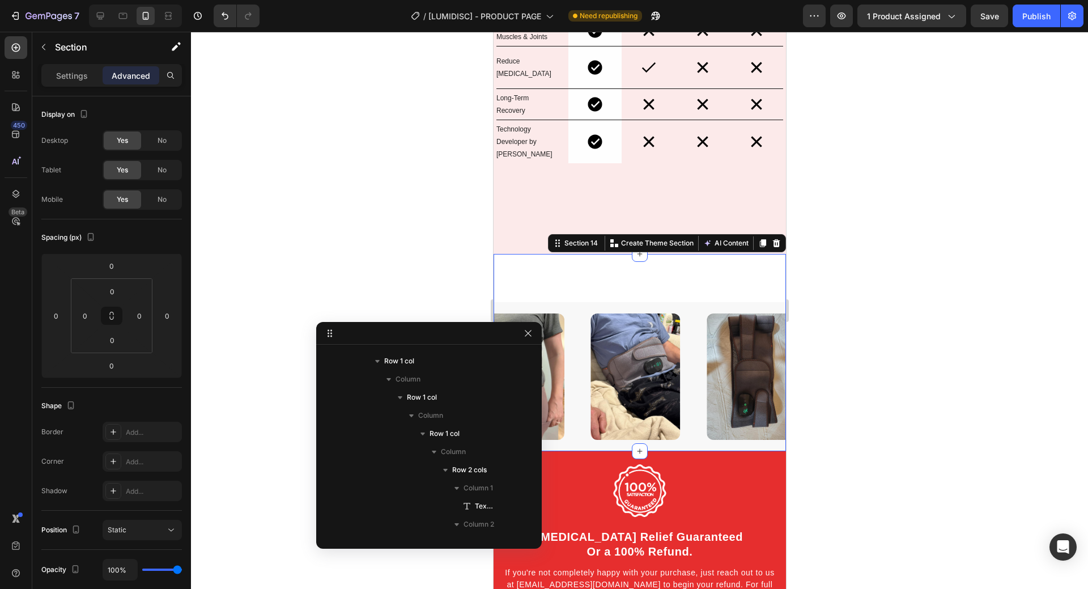
scroll to position [1810, 0]
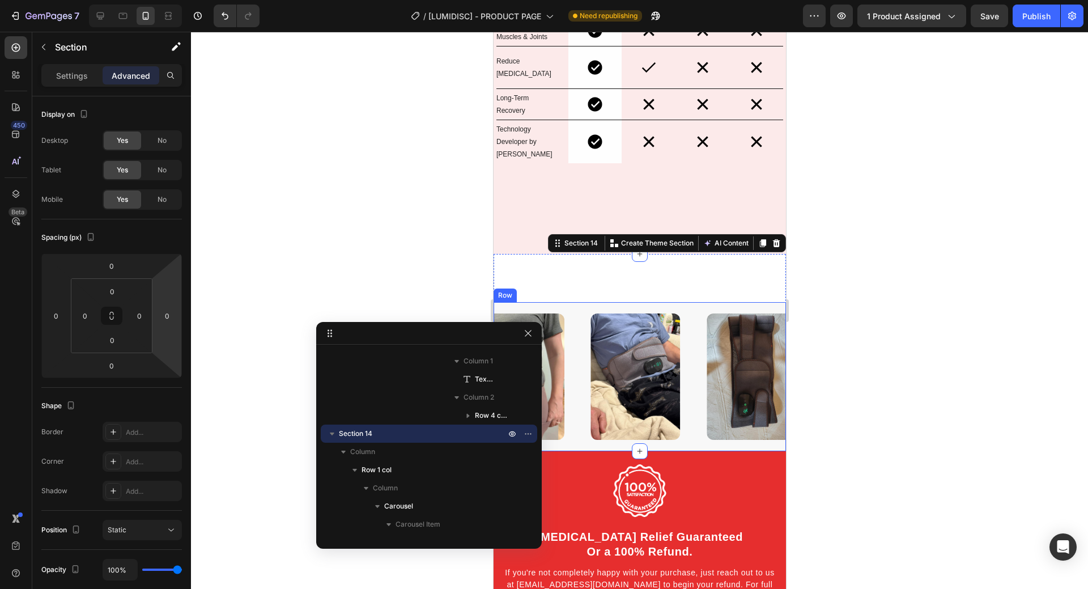
click at [692, 302] on div "Image Image Image Image Image Image Image Image Carousel Row" at bounding box center [639, 376] width 292 height 149
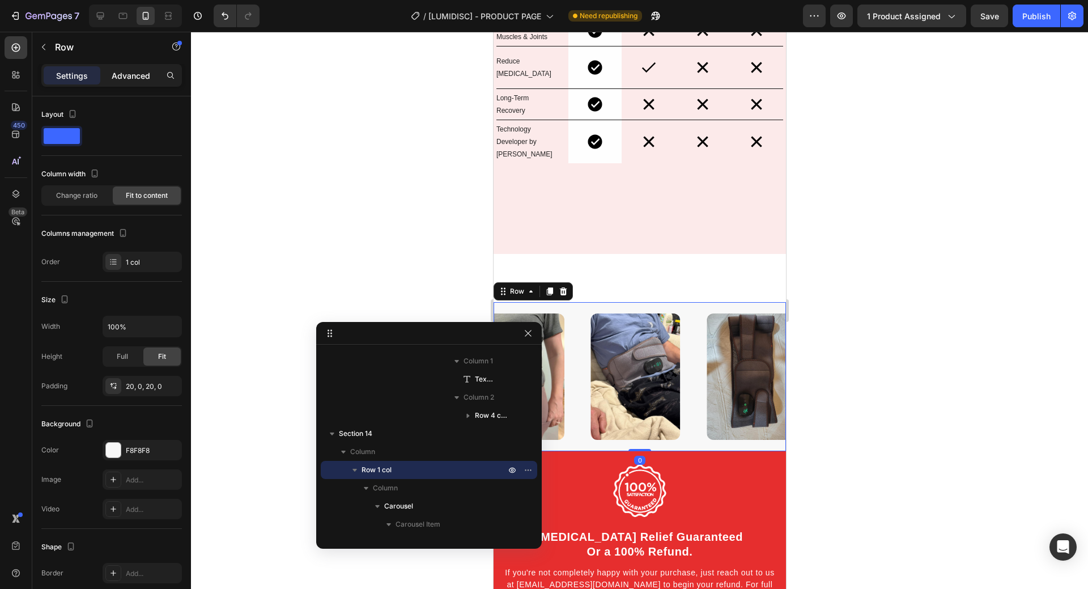
click at [142, 71] on p "Advanced" at bounding box center [131, 76] width 39 height 12
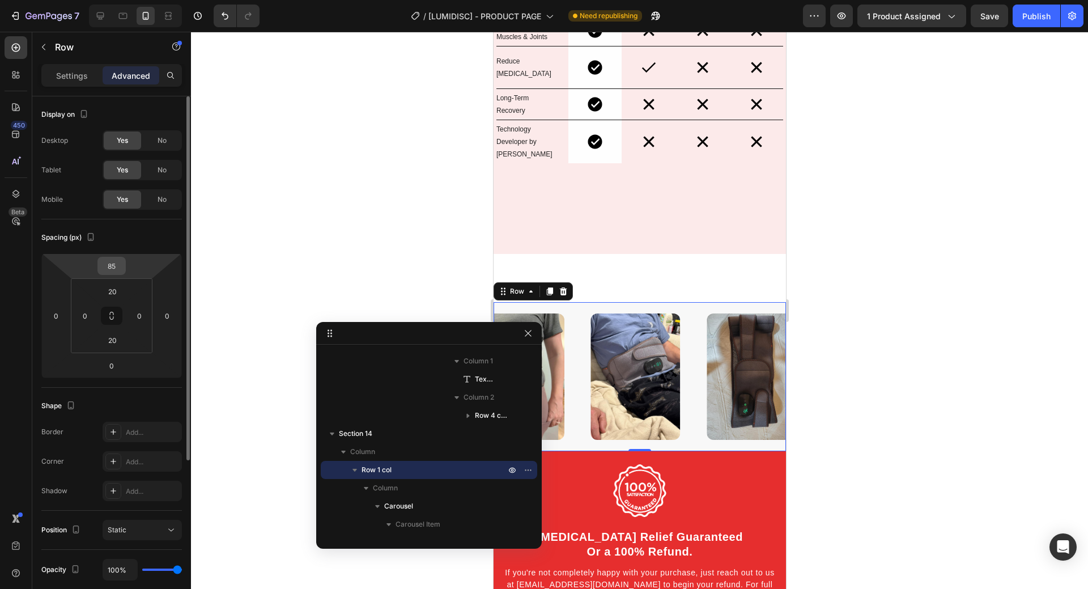
click at [120, 266] on input "85" at bounding box center [111, 265] width 23 height 17
type input "8"
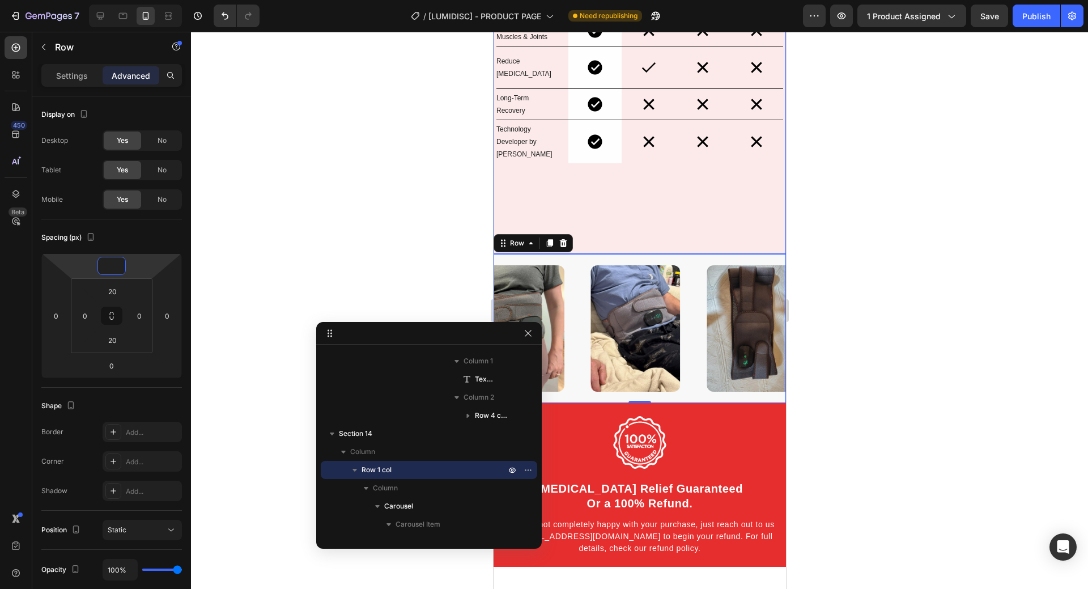
click at [645, 208] on div "Benefit Text Block Image LumiDisc™ Text Block Row Image Chiropractor Text Block…" at bounding box center [639, 23] width 287 height 416
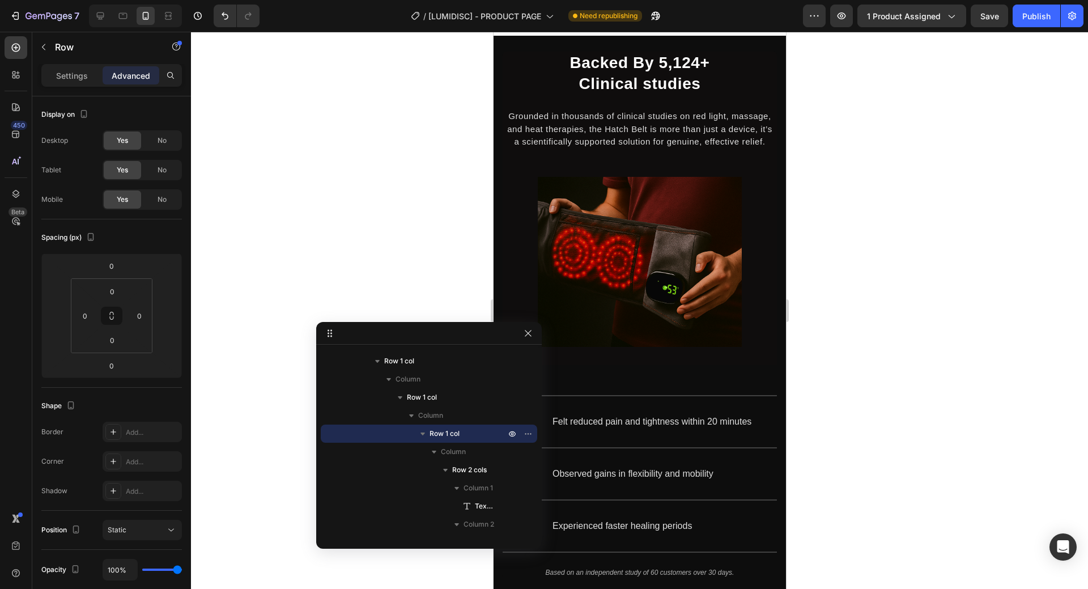
scroll to position [2529, 0]
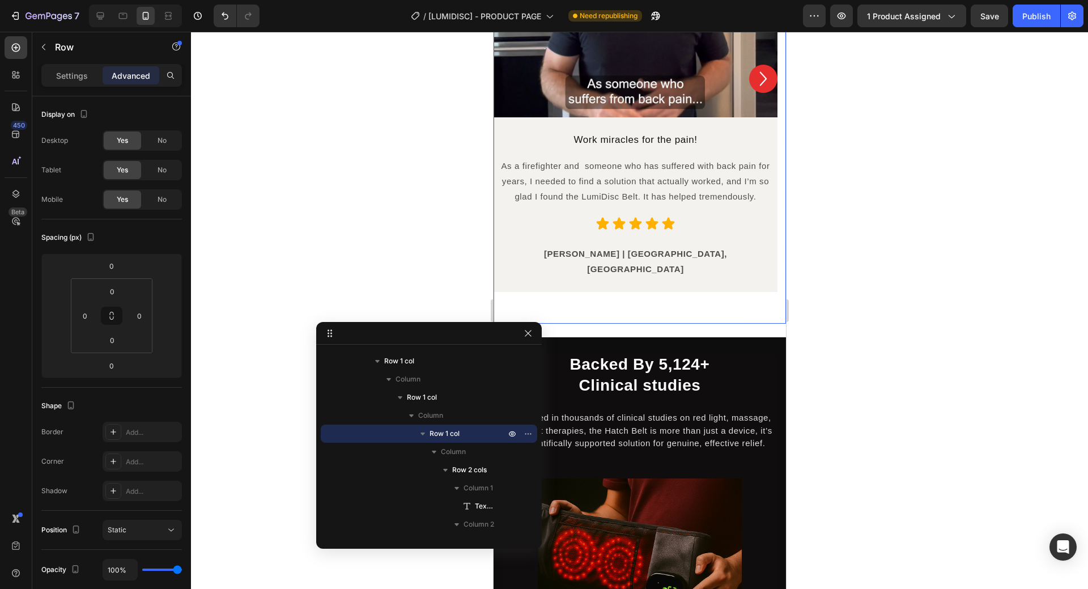
click at [678, 277] on div "Work miracles for the pain! Heading As a firefighter and someone who has suffer…" at bounding box center [635, 204] width 284 height 175
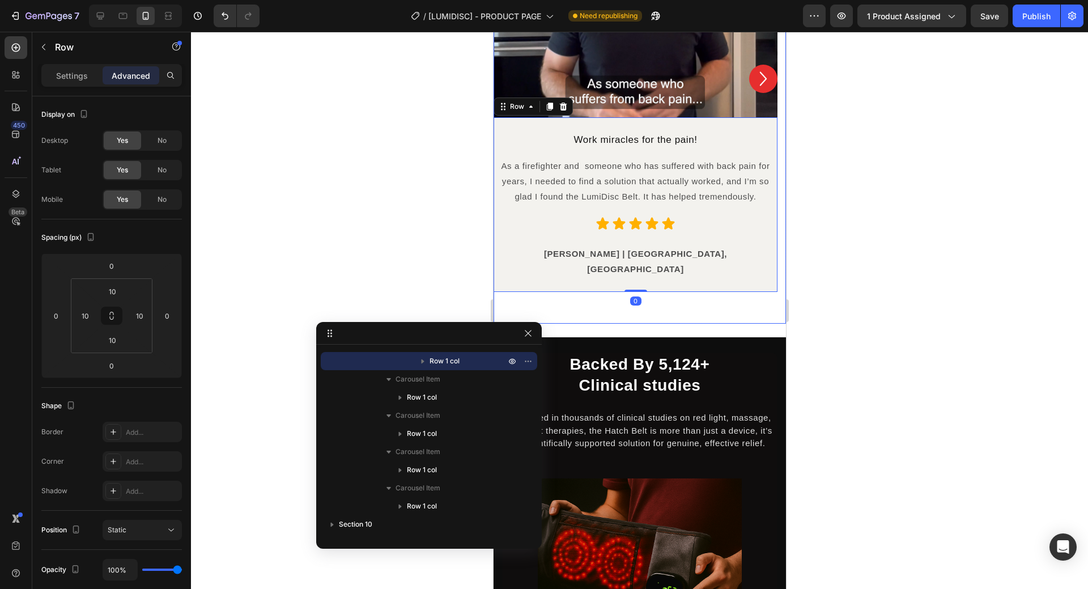
click at [688, 291] on div "Video Work miracles for the pain! Heading As a firefighter and someone who has …" at bounding box center [635, 78] width 284 height 490
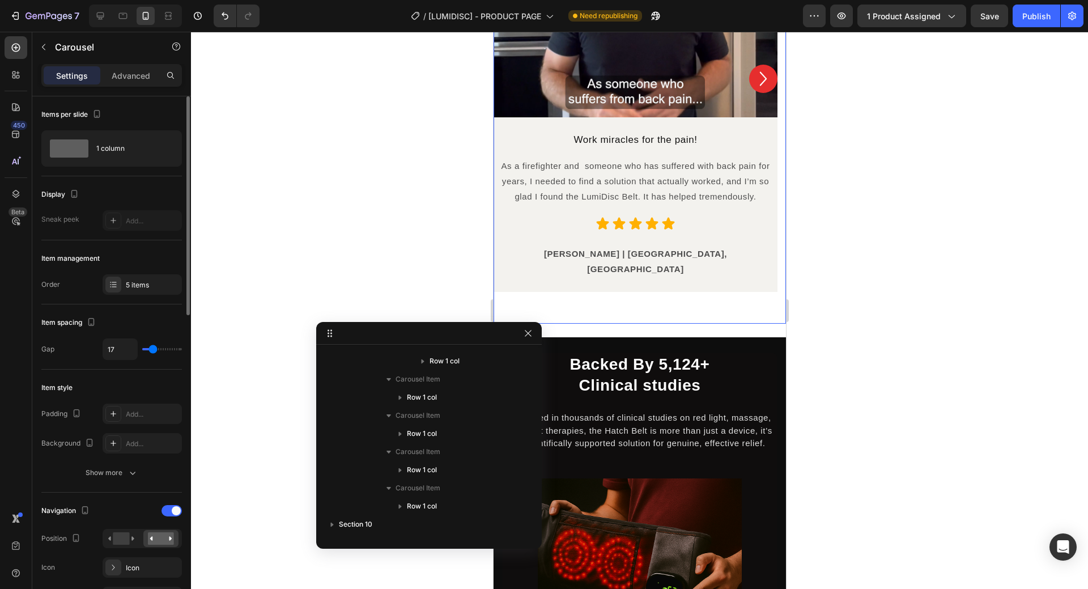
scroll to position [795, 0]
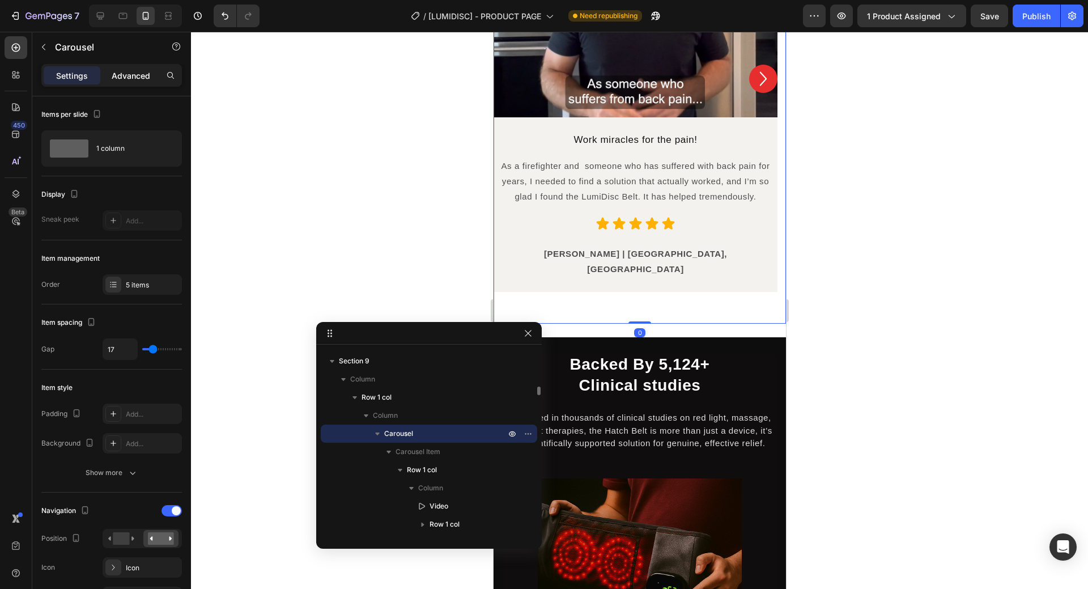
click at [126, 78] on p "Advanced" at bounding box center [131, 76] width 39 height 12
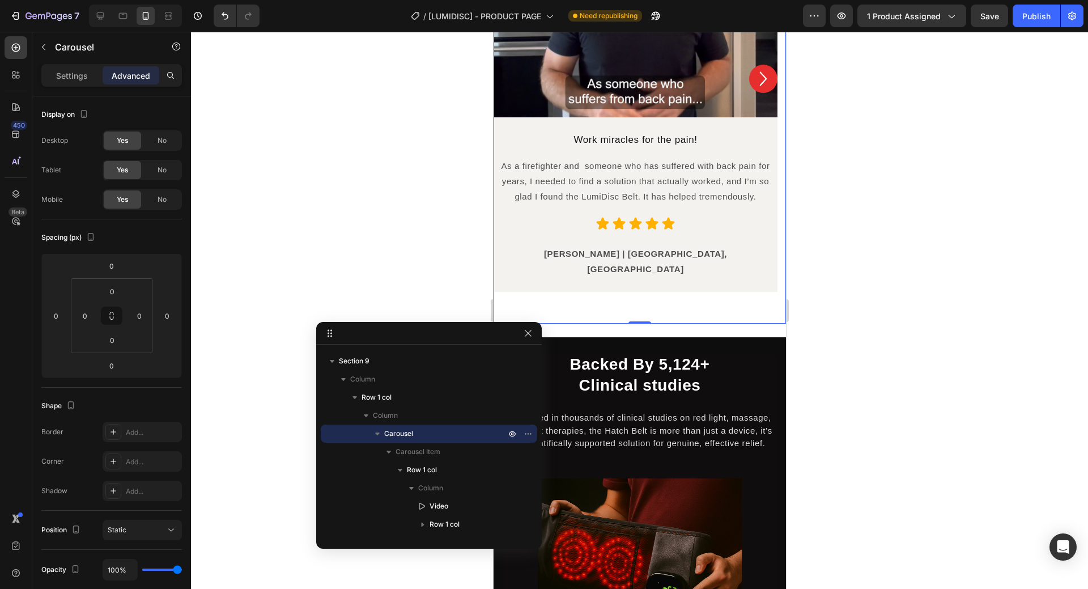
click at [562, 275] on div "Work miracles for the pain! Heading As a firefighter and someone who has suffer…" at bounding box center [635, 204] width 284 height 175
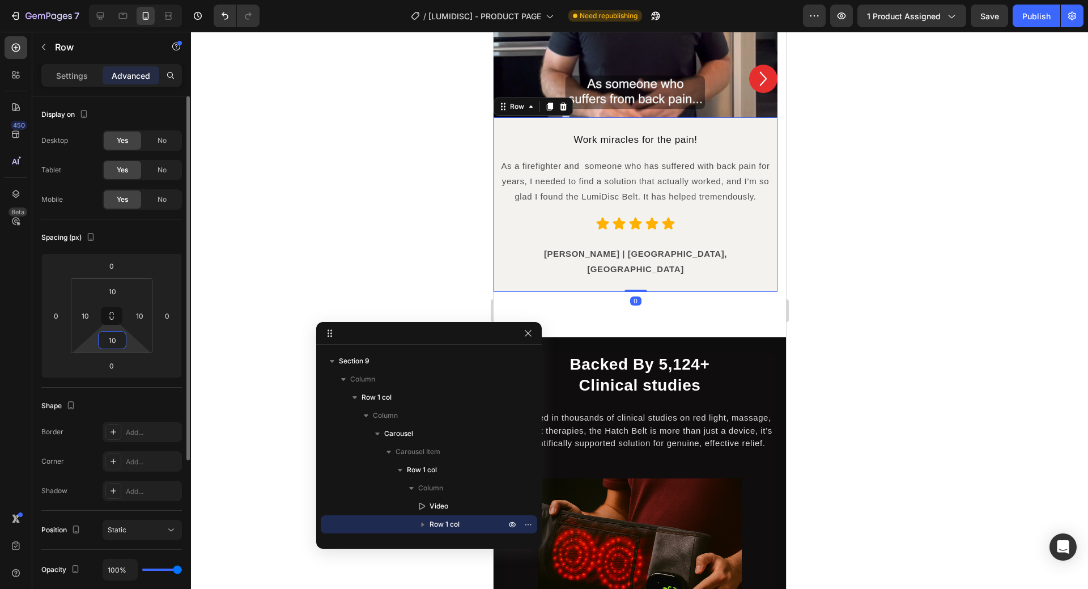
click at [116, 336] on input "10" at bounding box center [112, 339] width 23 height 17
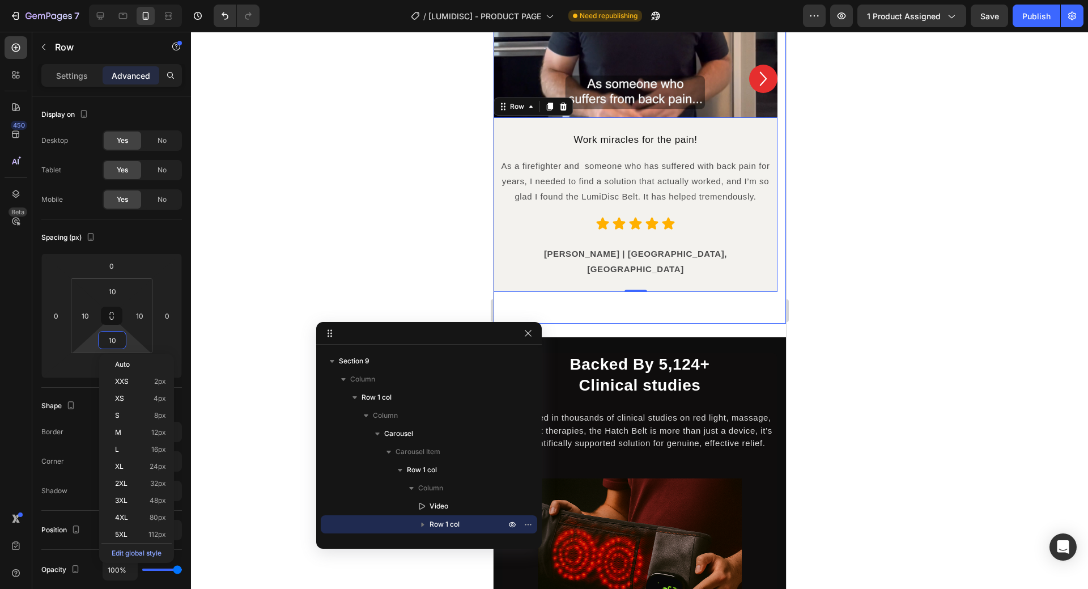
click at [712, 298] on div "Video Work miracles for the pain! Heading As a firefighter and someone who has …" at bounding box center [635, 78] width 284 height 490
click at [705, 312] on div "Video Work miracles for the pain! Heading As a firefighter and someone who has …" at bounding box center [639, 85] width 292 height 504
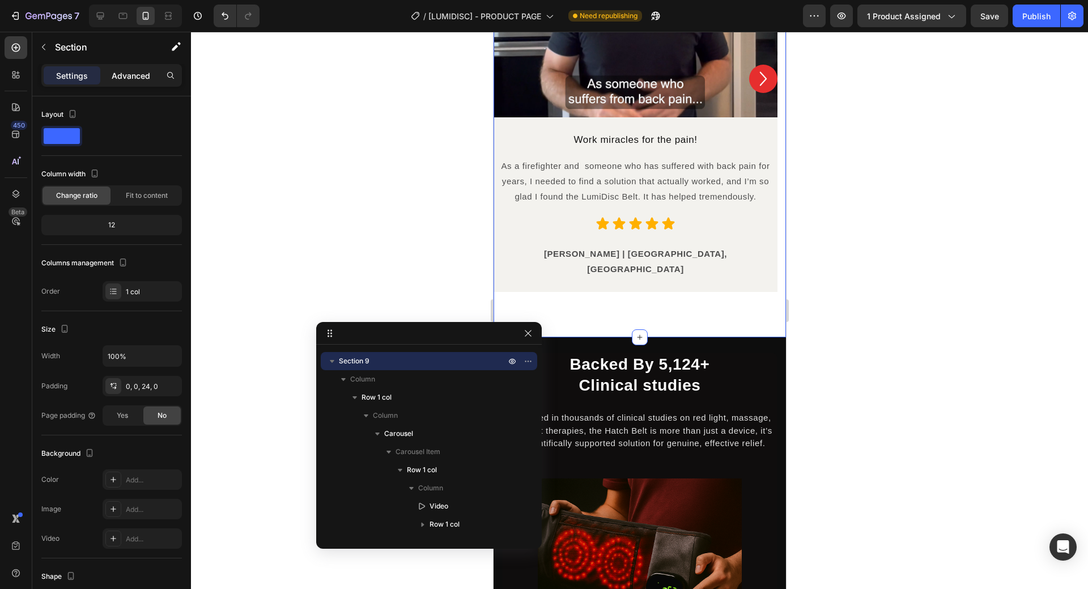
click at [120, 77] on p "Advanced" at bounding box center [131, 76] width 39 height 12
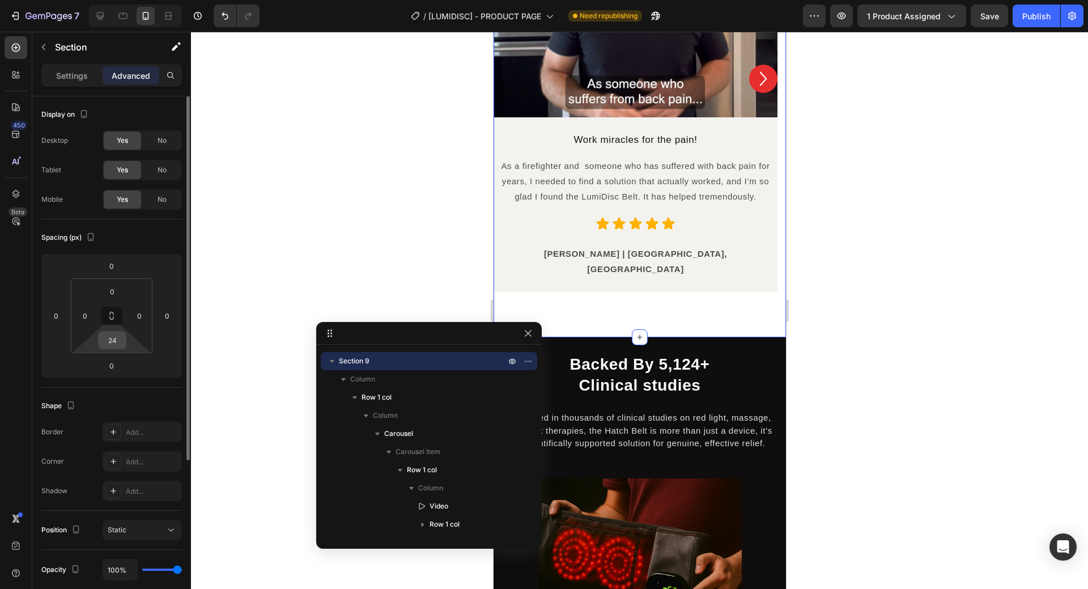
click at [118, 342] on input "24" at bounding box center [112, 339] width 23 height 17
type input "2"
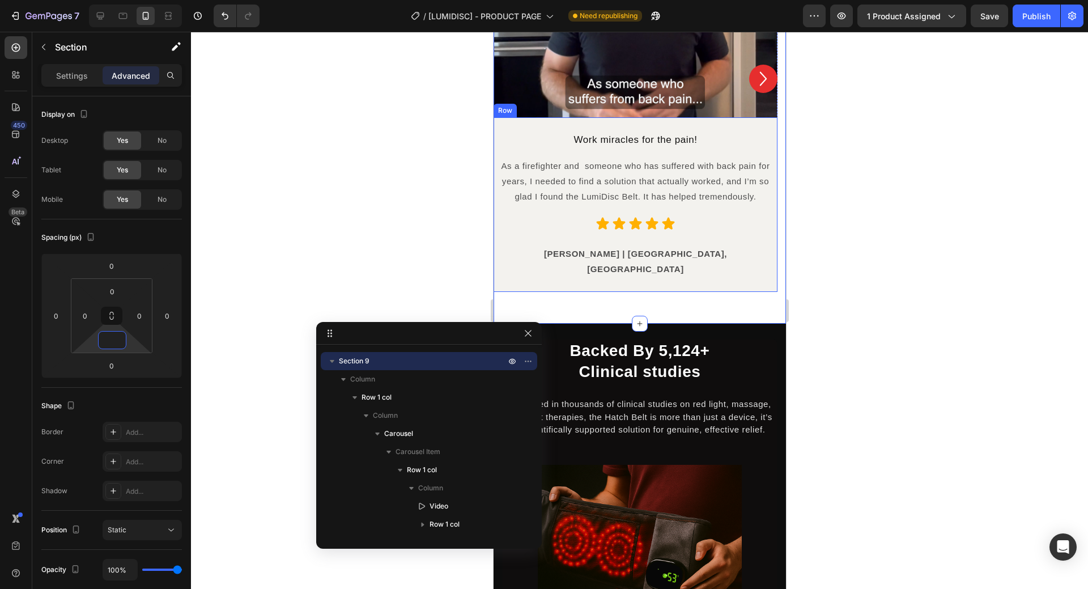
click at [671, 271] on div "Work miracles for the pain! Heading As a firefighter and someone who has suffer…" at bounding box center [635, 204] width 284 height 175
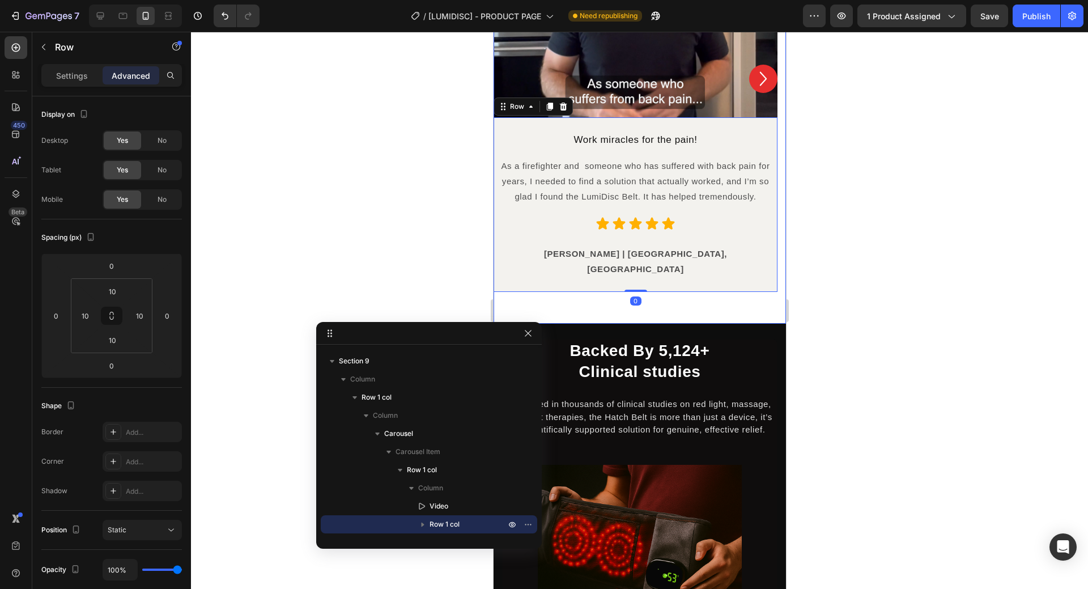
click at [681, 286] on div "Video Work miracles for the pain! Heading As a firefighter and someone who has …" at bounding box center [635, 78] width 284 height 490
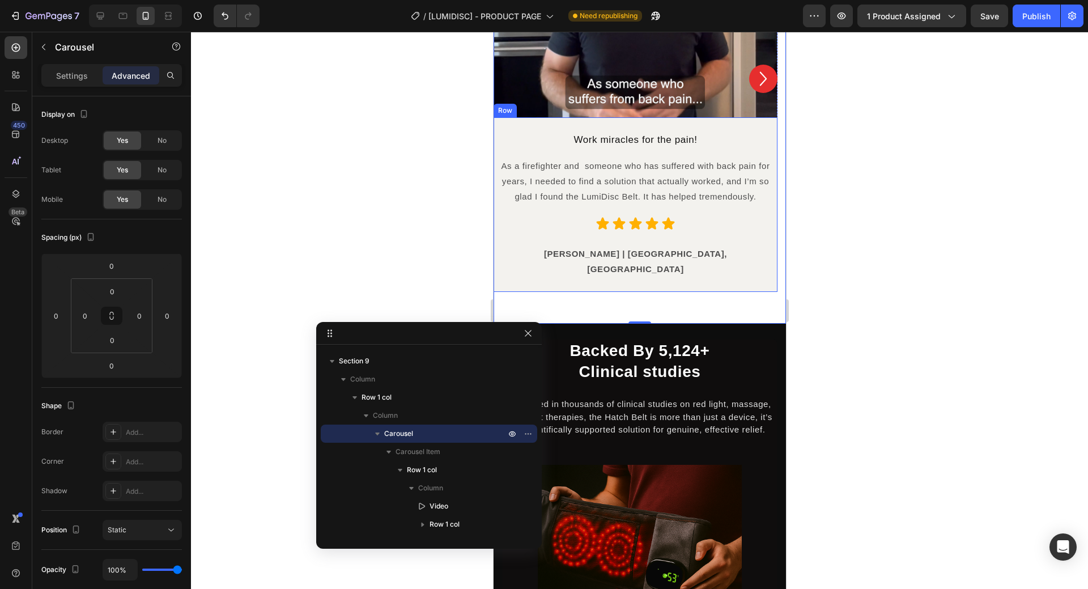
click at [745, 270] on div "Work miracles for the pain! Heading As a firefighter and someone who has suffer…" at bounding box center [635, 204] width 273 height 163
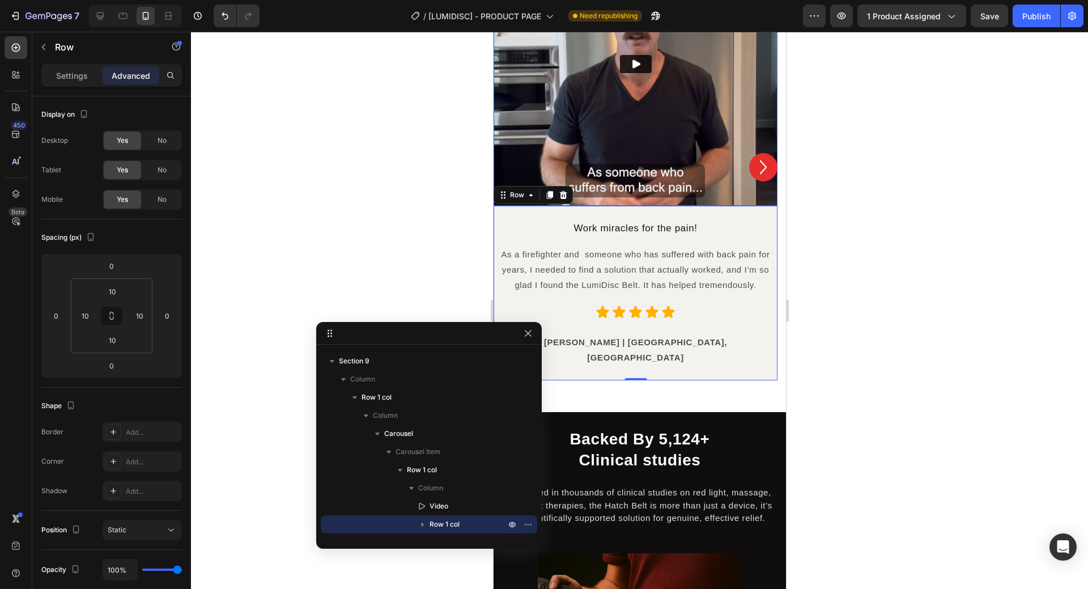
scroll to position [2472, 0]
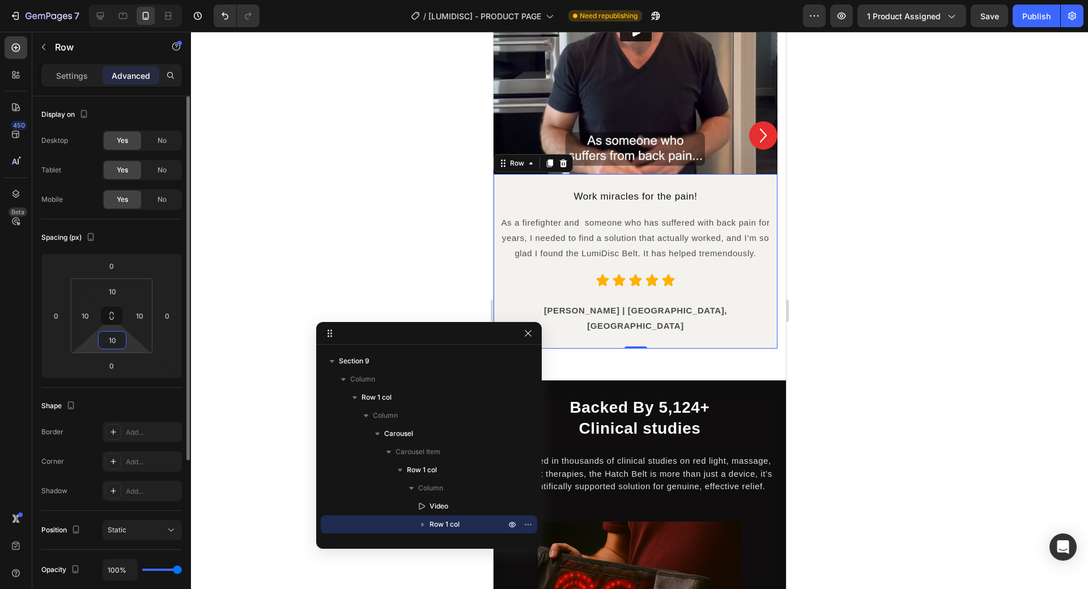
click at [115, 345] on input "10" at bounding box center [112, 339] width 23 height 17
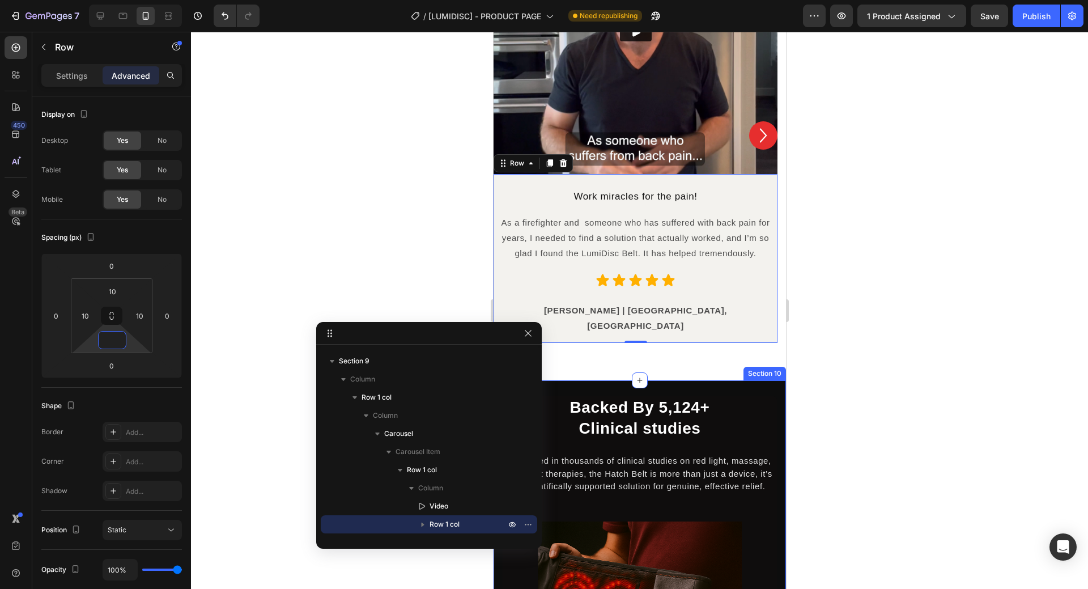
click at [662, 335] on div "Video Work miracles for the pain! Heading As a firefighter and someone who has …" at bounding box center [635, 135] width 284 height 490
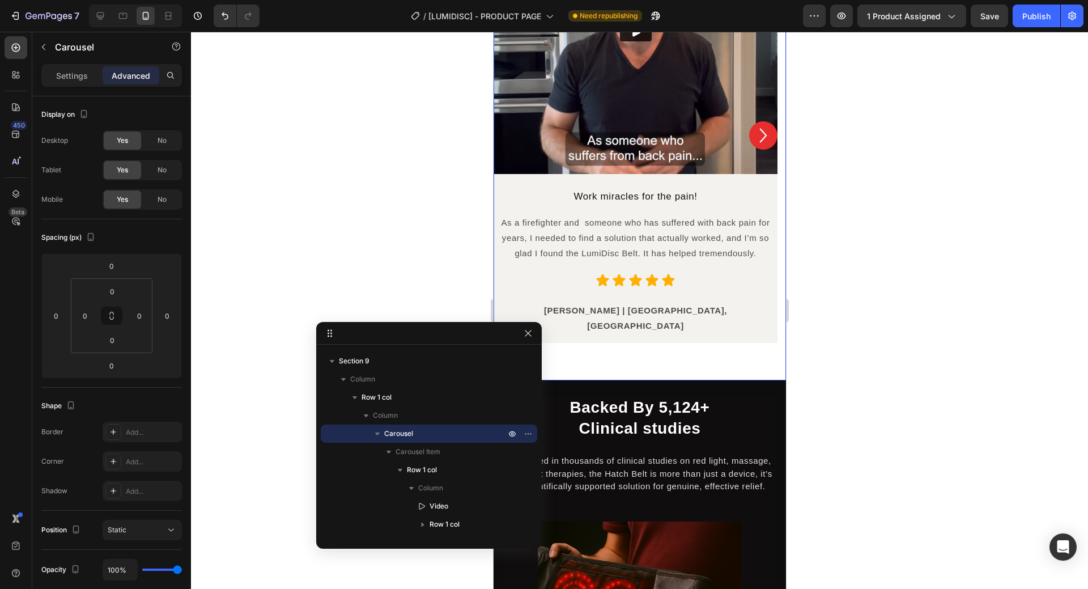
click at [658, 344] on div "Video Work miracles for the pain! Heading As a firefighter and someone who has …" at bounding box center [635, 135] width 284 height 490
click at [644, 352] on div "Video Work miracles for the pain! Heading As a firefighter and someone who has …" at bounding box center [635, 135] width 284 height 490
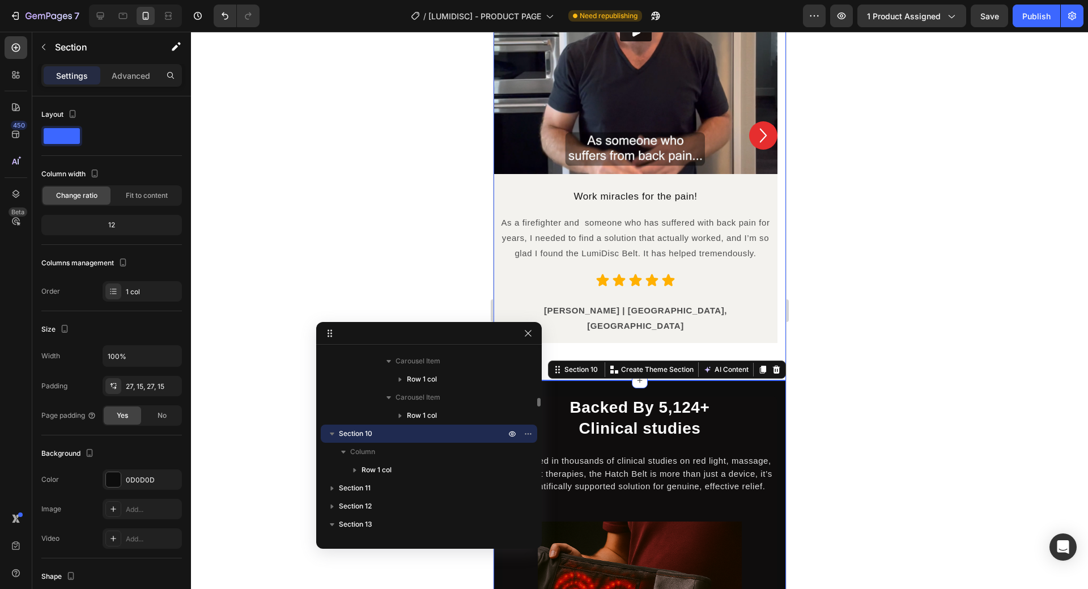
scroll to position [2416, 0]
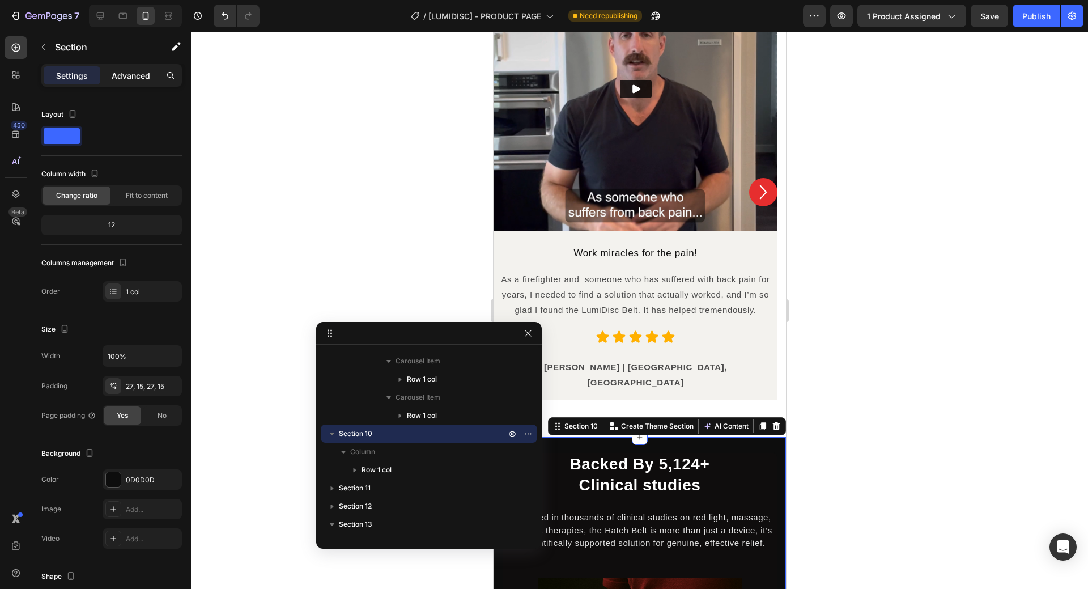
click at [131, 79] on p "Advanced" at bounding box center [131, 76] width 39 height 12
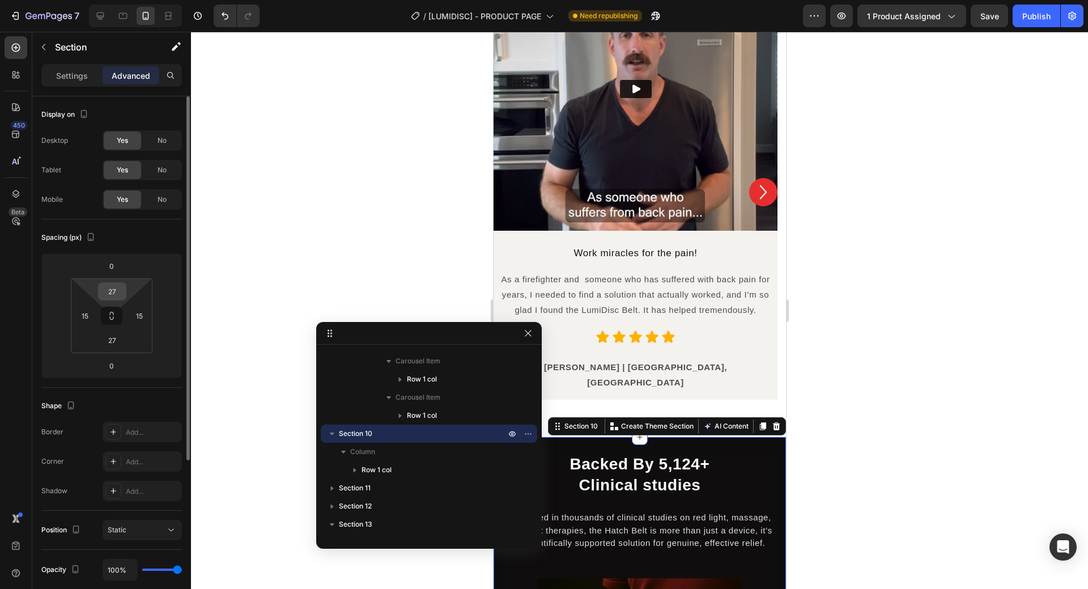
click at [112, 295] on input "27" at bounding box center [112, 291] width 23 height 17
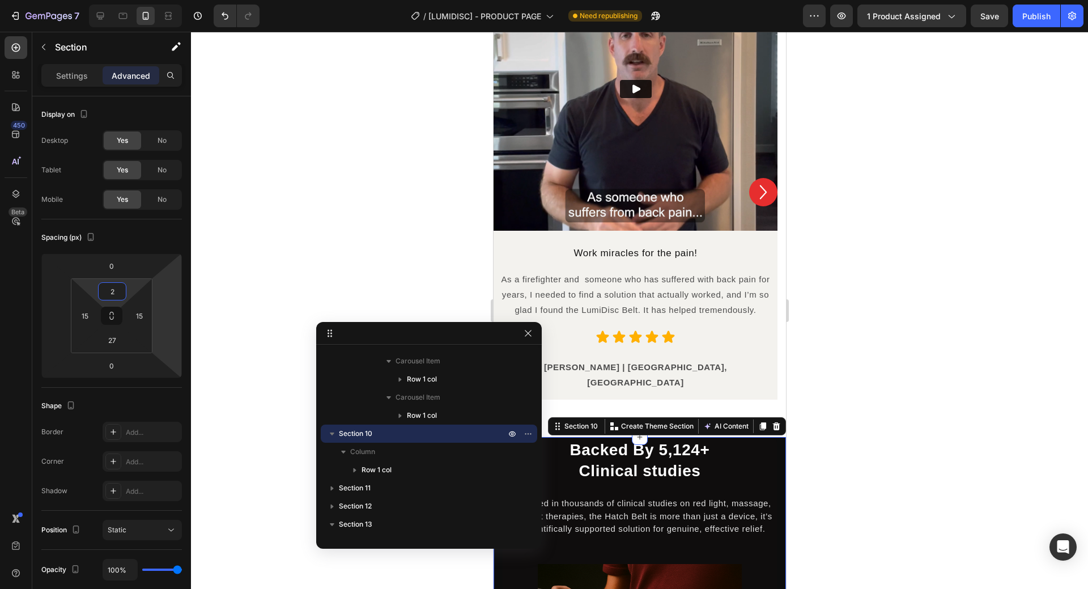
type input "20"
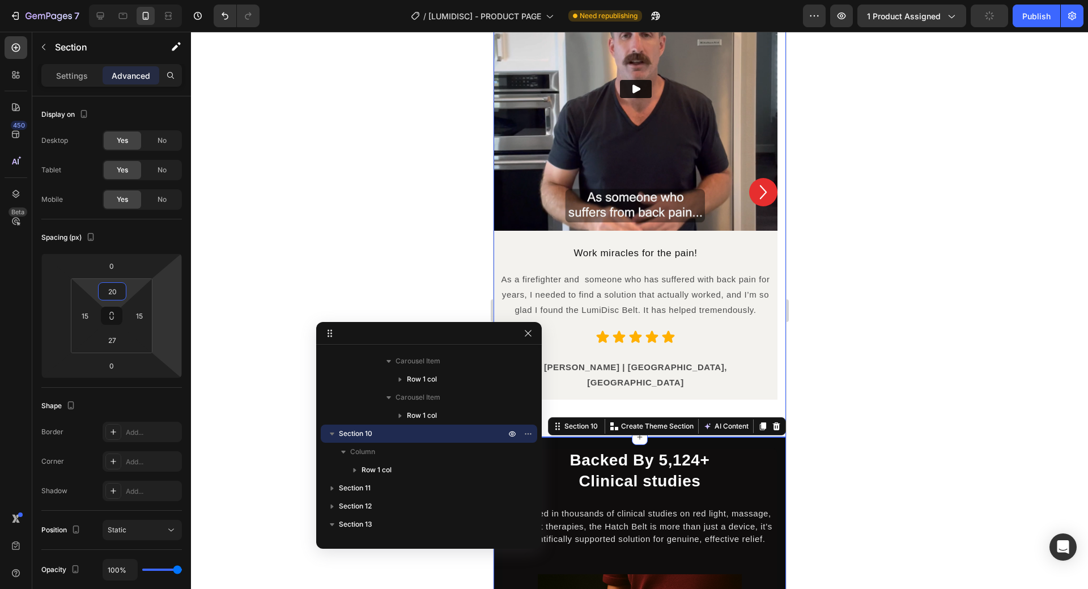
click at [602, 394] on div "Video Work miracles for the pain! Heading As a firefighter and someone who has …" at bounding box center [635, 192] width 284 height 490
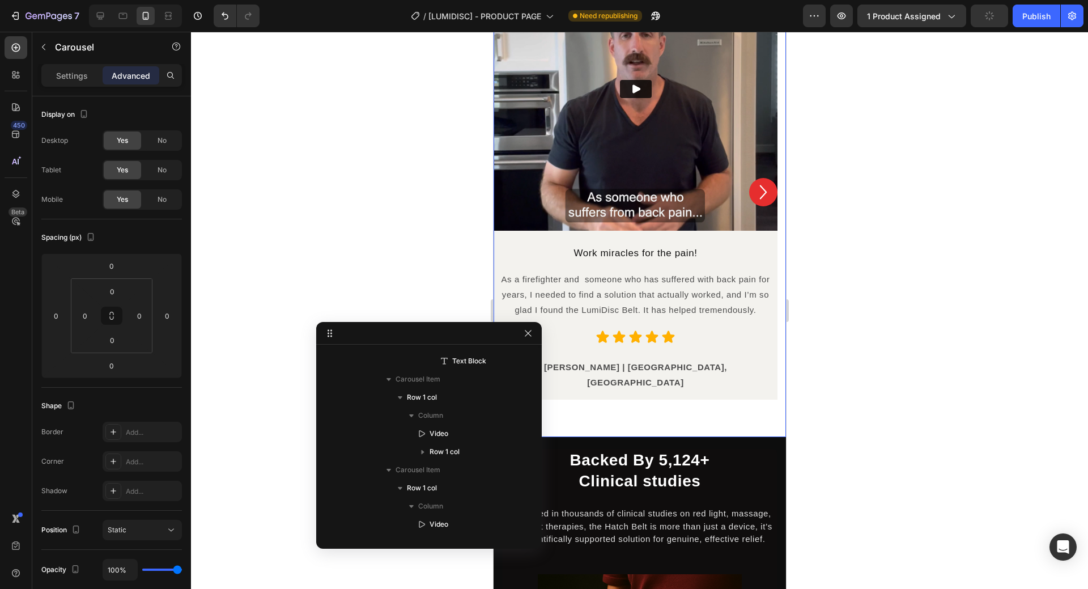
click at [602, 394] on div "Video Work miracles for the pain! Heading As a firefighter and someone who has …" at bounding box center [635, 192] width 284 height 490
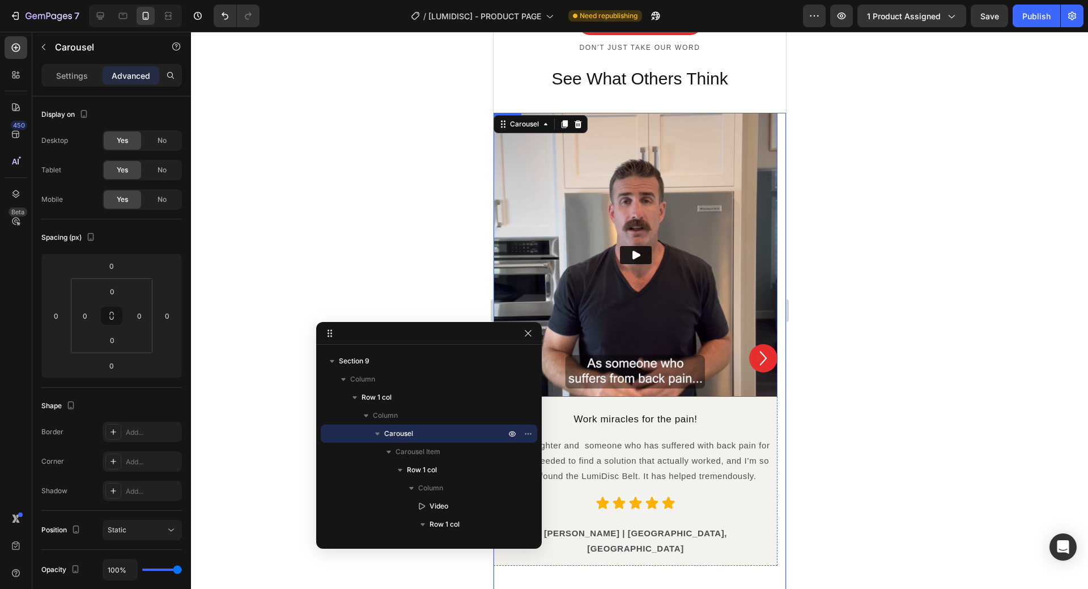
scroll to position [2193, 0]
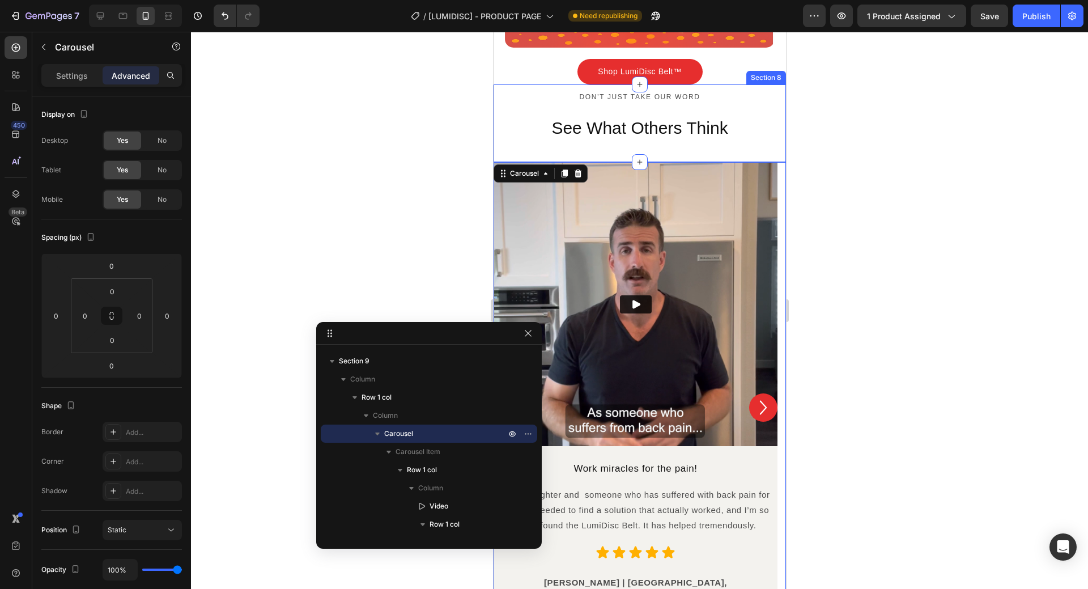
click at [716, 154] on div "Don’t just take our word Text Block See What Others Think Heading Row Row Secti…" at bounding box center [639, 123] width 292 height 78
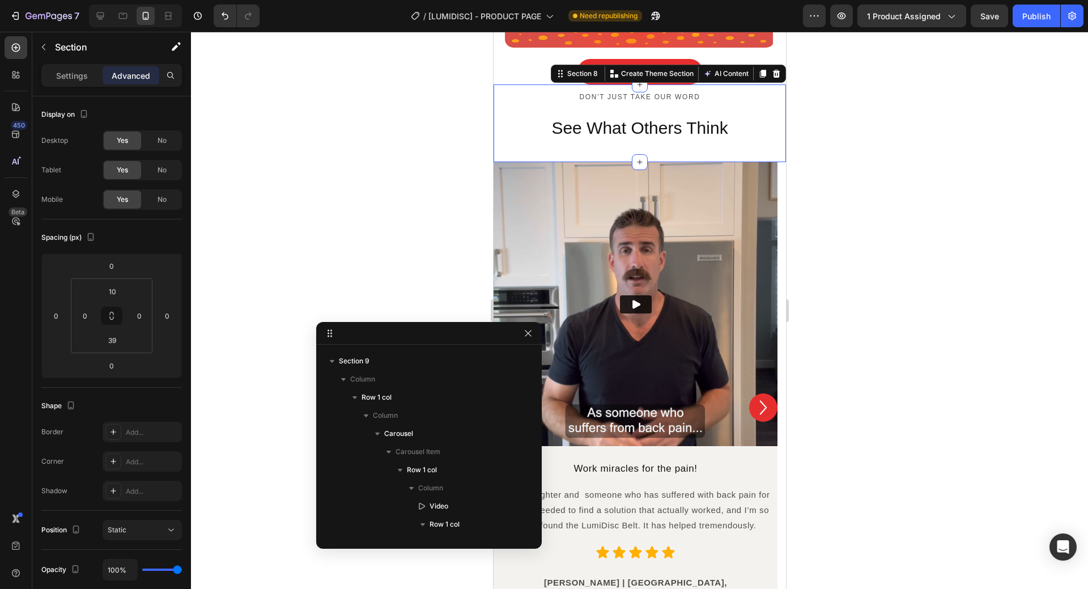
scroll to position [577, 0]
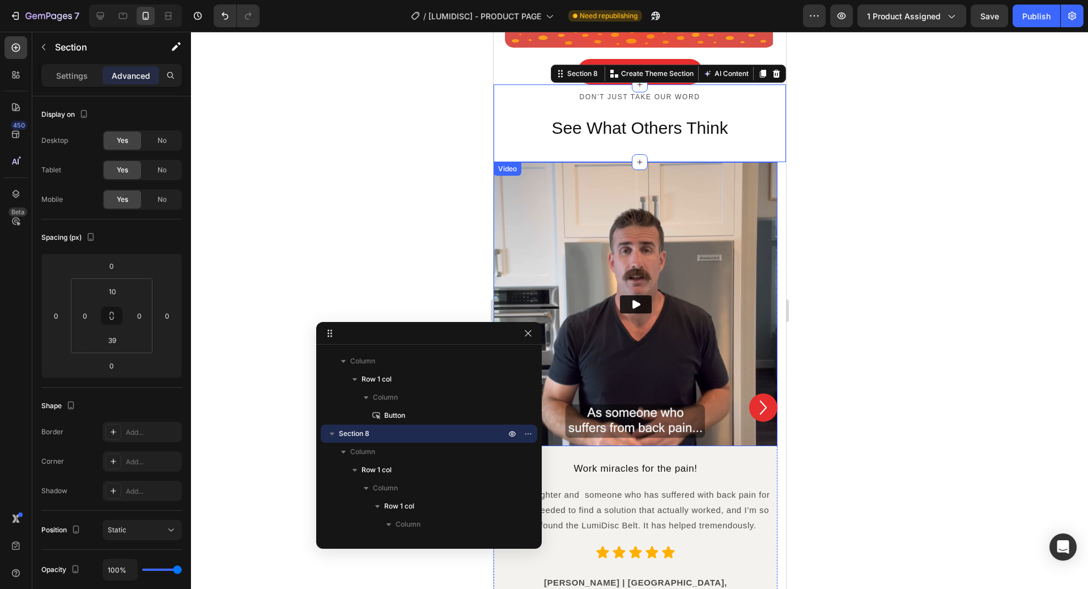
click at [705, 180] on img at bounding box center [635, 304] width 284 height 284
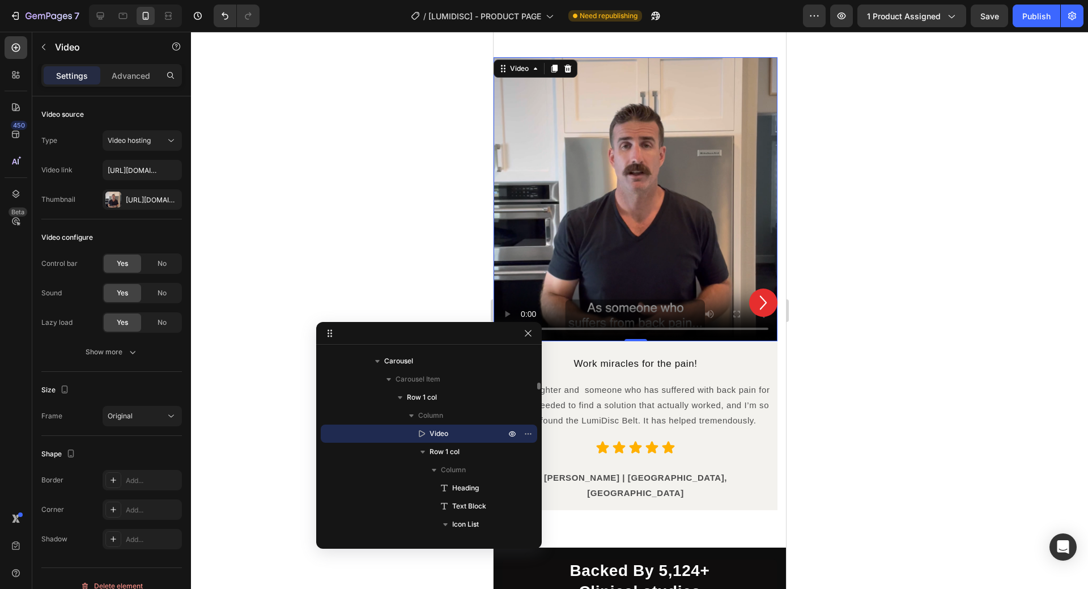
scroll to position [2306, 0]
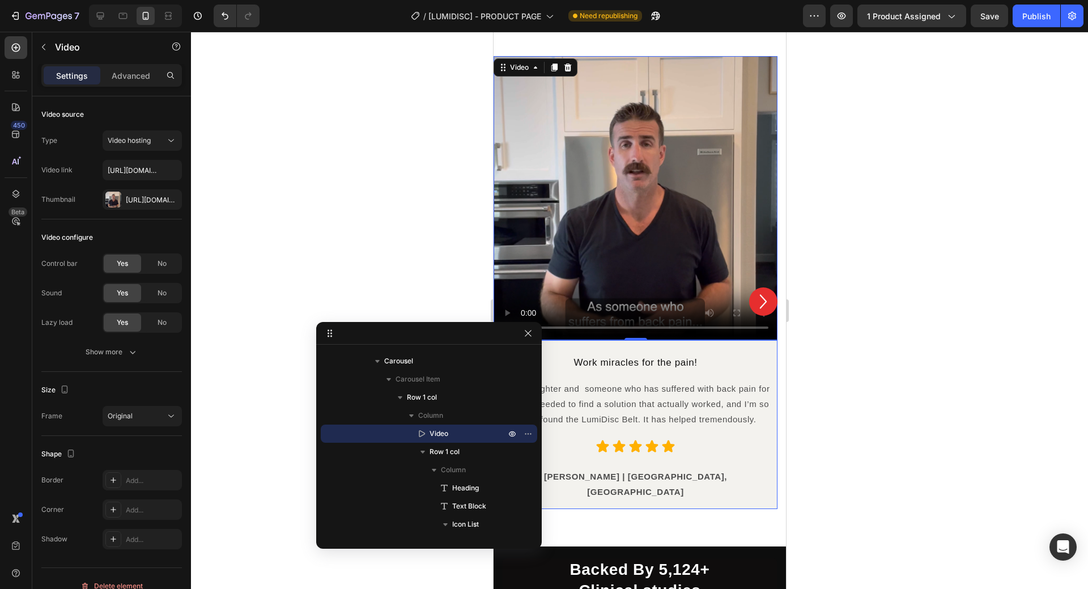
click at [741, 354] on div "Work miracles for the pain! Heading As a firefighter and someone who has suffer…" at bounding box center [635, 427] width 273 height 163
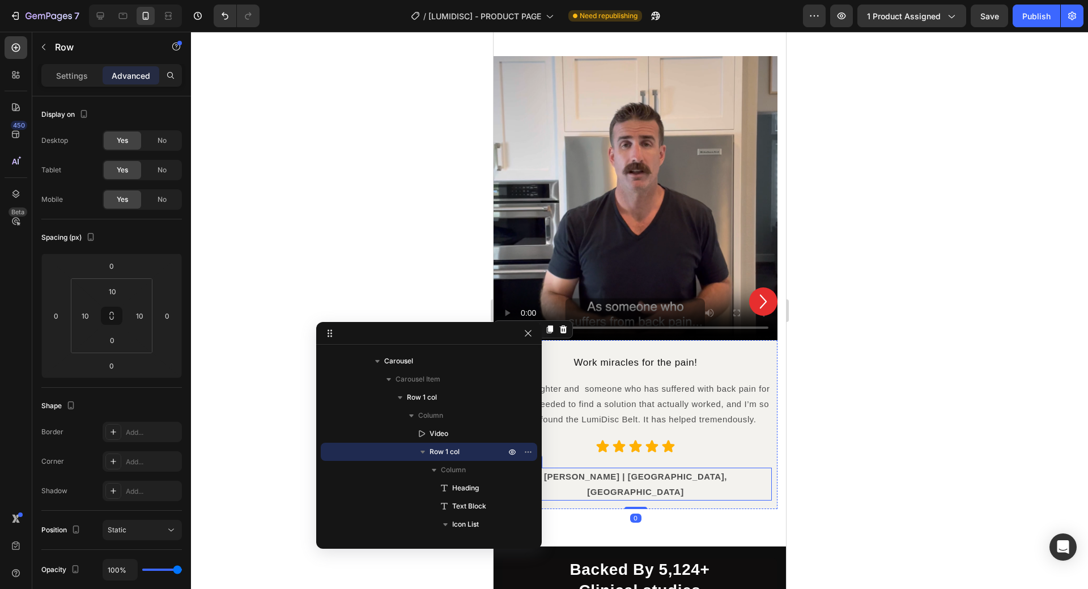
click at [679, 476] on p "[PERSON_NAME] | [GEOGRAPHIC_DATA], [GEOGRAPHIC_DATA]" at bounding box center [635, 484] width 270 height 31
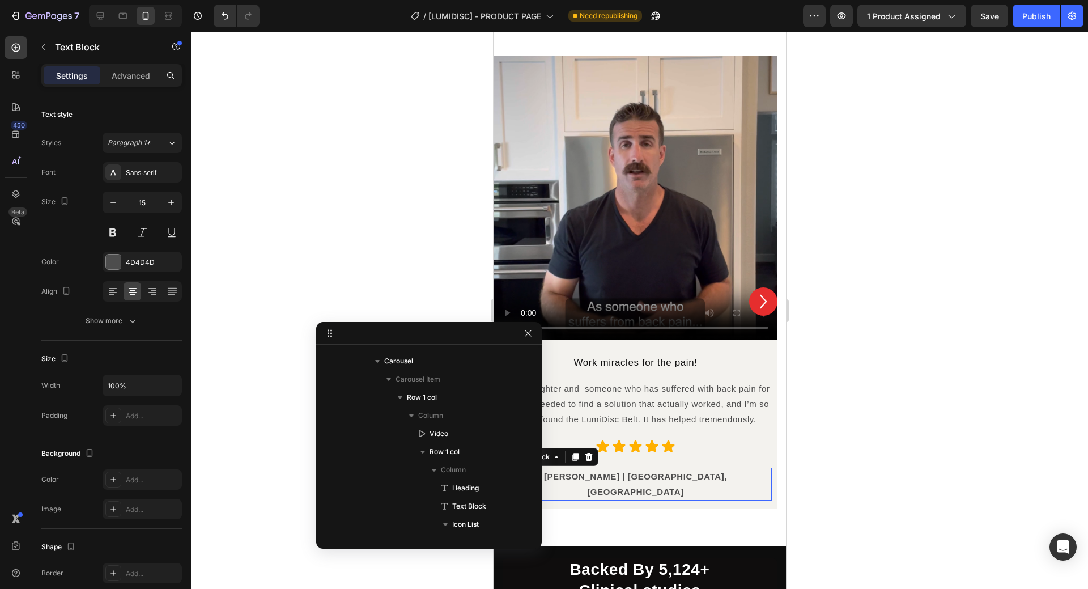
scroll to position [1158, 0]
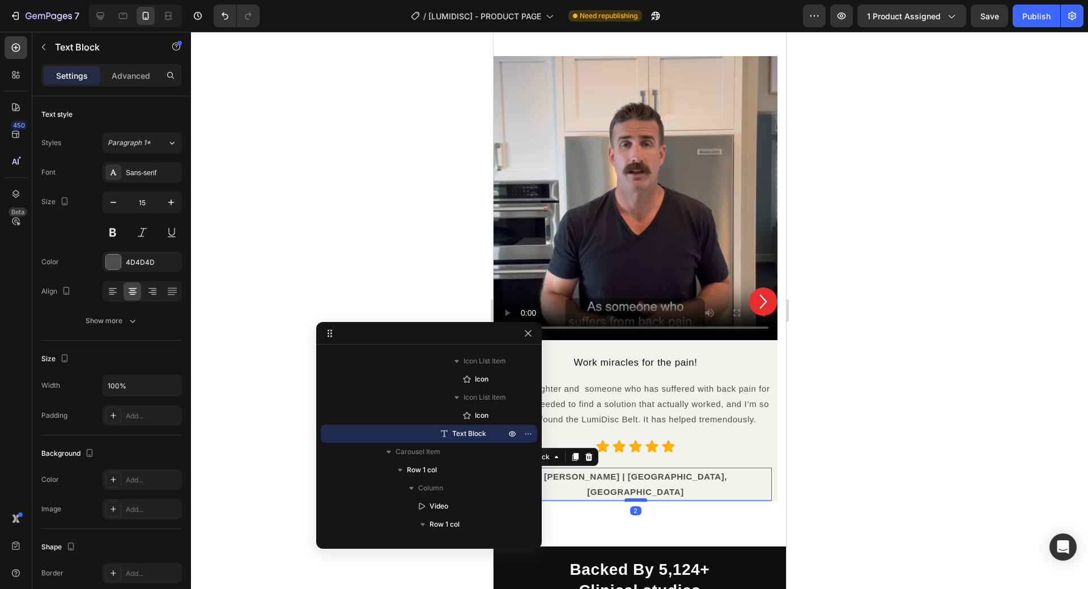
drag, startPoint x: 639, startPoint y: 491, endPoint x: 640, endPoint y: 484, distance: 7.4
click at [640, 498] on div at bounding box center [635, 499] width 23 height 3
click at [723, 441] on div "Icon Icon Icon Icon Icon" at bounding box center [635, 446] width 273 height 14
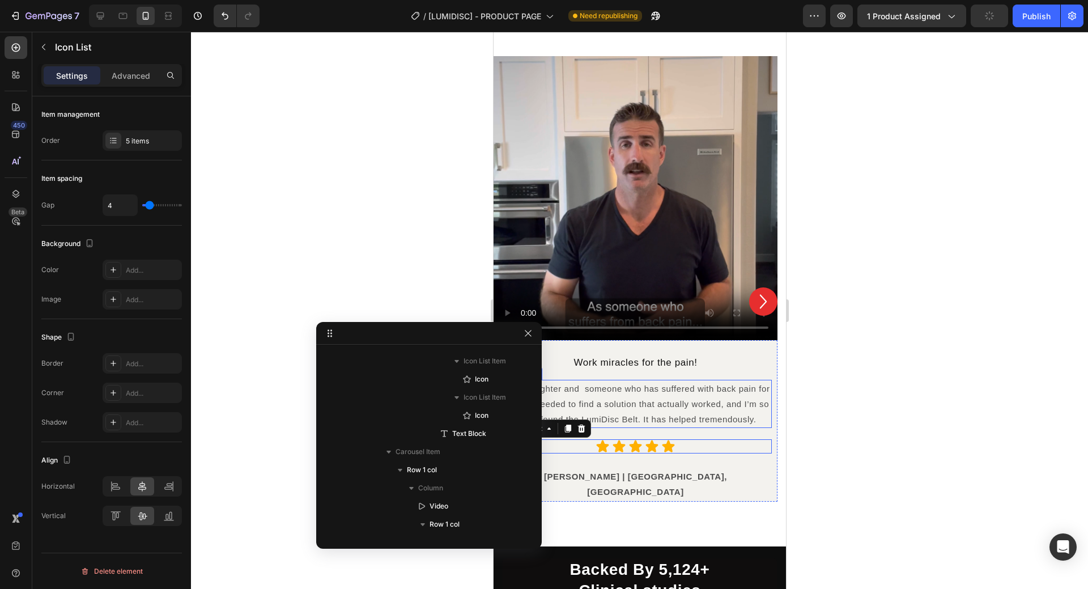
scroll to position [958, 0]
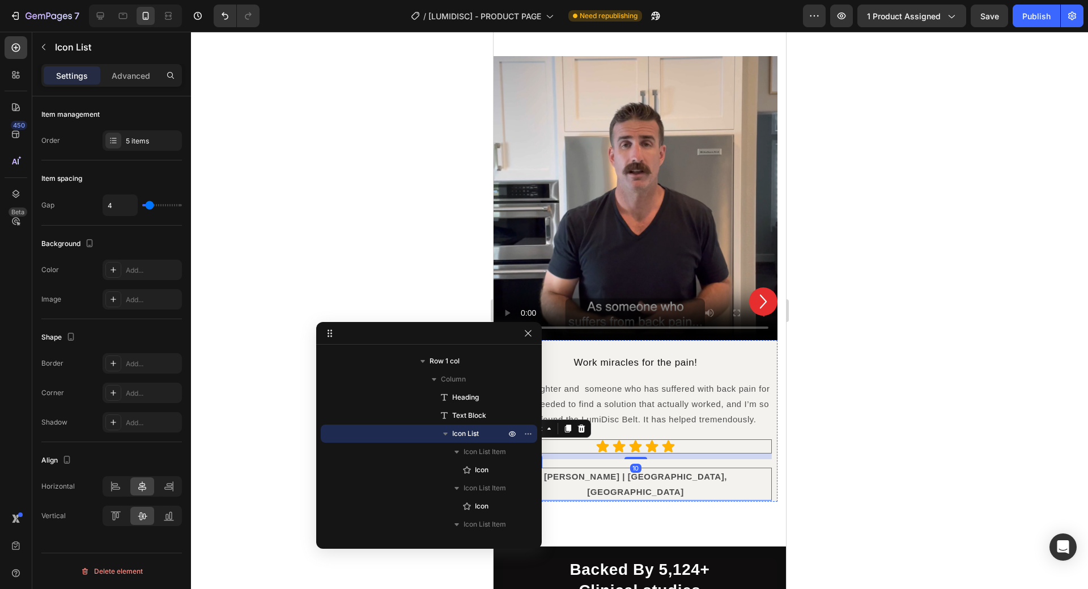
click at [632, 478] on p "[PERSON_NAME] | [GEOGRAPHIC_DATA], [GEOGRAPHIC_DATA]" at bounding box center [635, 484] width 270 height 31
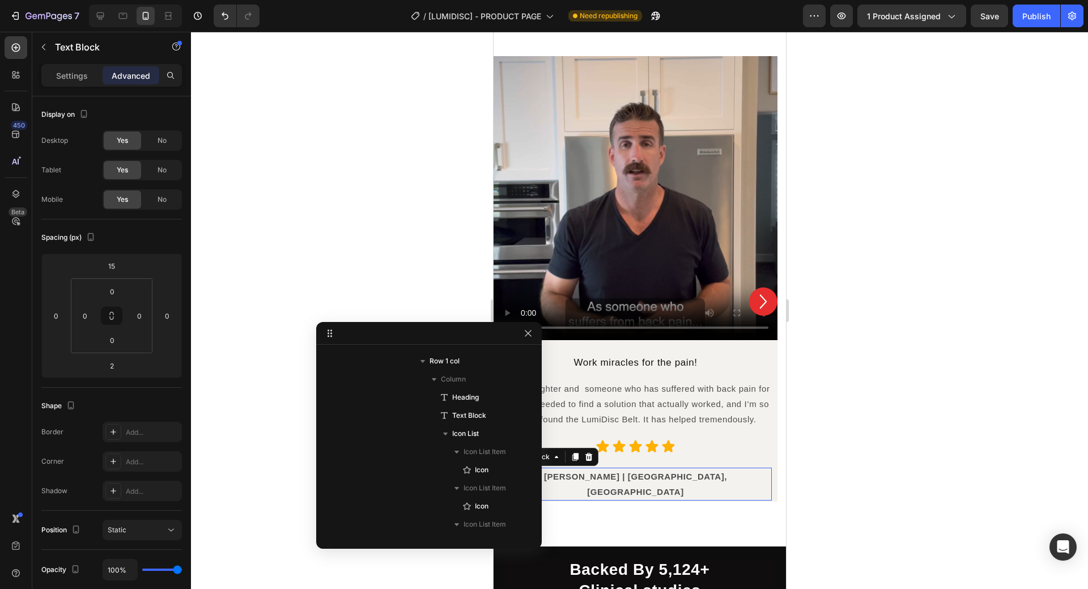
scroll to position [1158, 0]
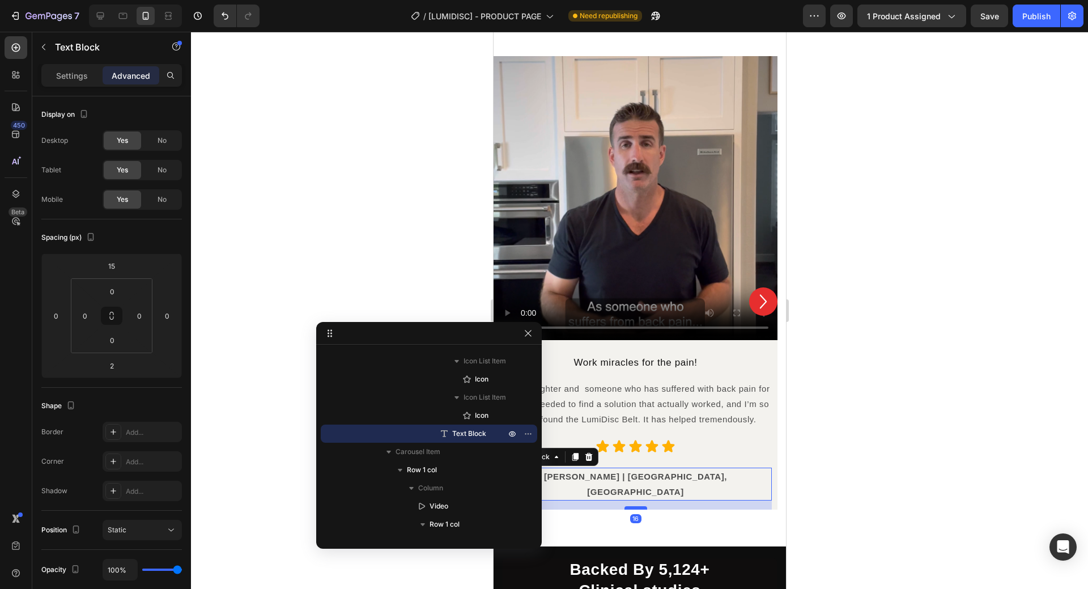
drag, startPoint x: 635, startPoint y: 485, endPoint x: 634, endPoint y: 493, distance: 8.0
click at [634, 506] on div at bounding box center [635, 507] width 23 height 3
type input "16"
click at [635, 505] on div at bounding box center [635, 506] width 23 height 3
click at [664, 499] on div "Video Work miracles for the pain! Heading As a firefighter and someone who has …" at bounding box center [635, 301] width 284 height 490
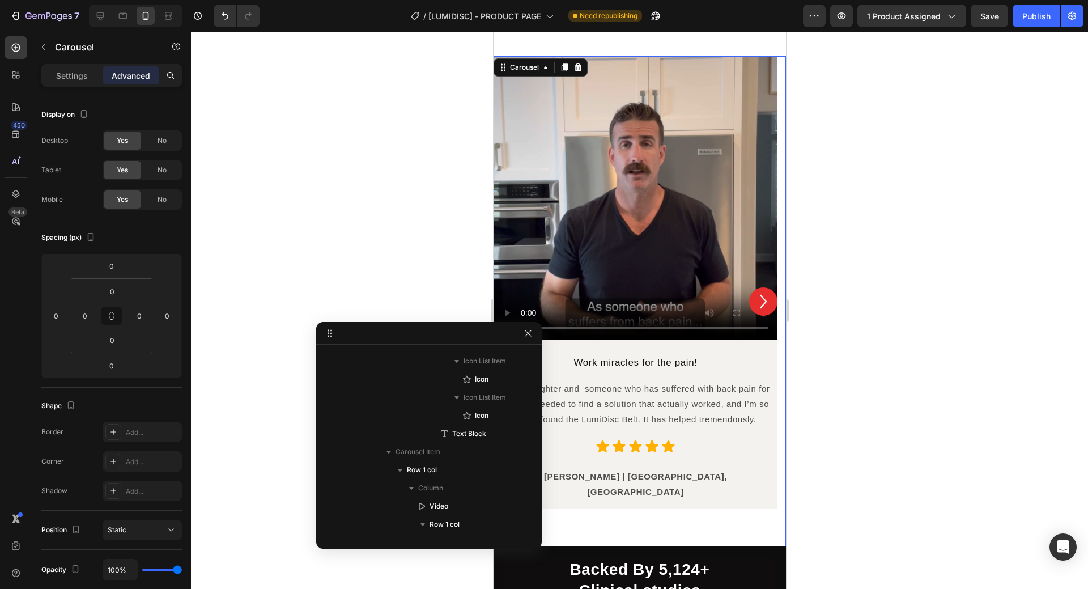
scroll to position [795, 0]
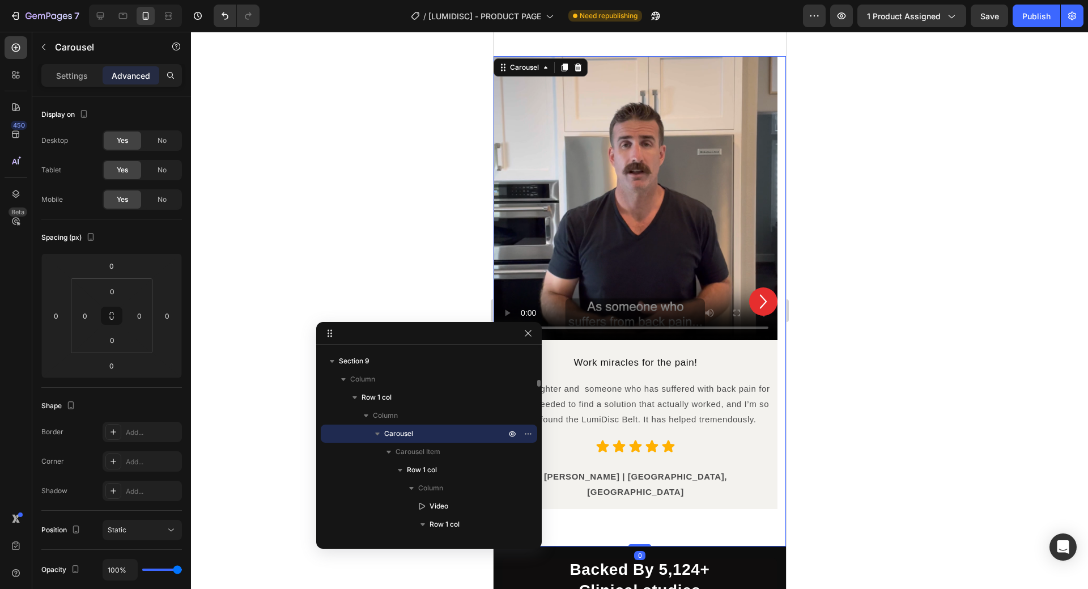
click at [707, 516] on div "Video Work miracles for the pain! Heading As a firefighter and someone who has …" at bounding box center [635, 301] width 284 height 490
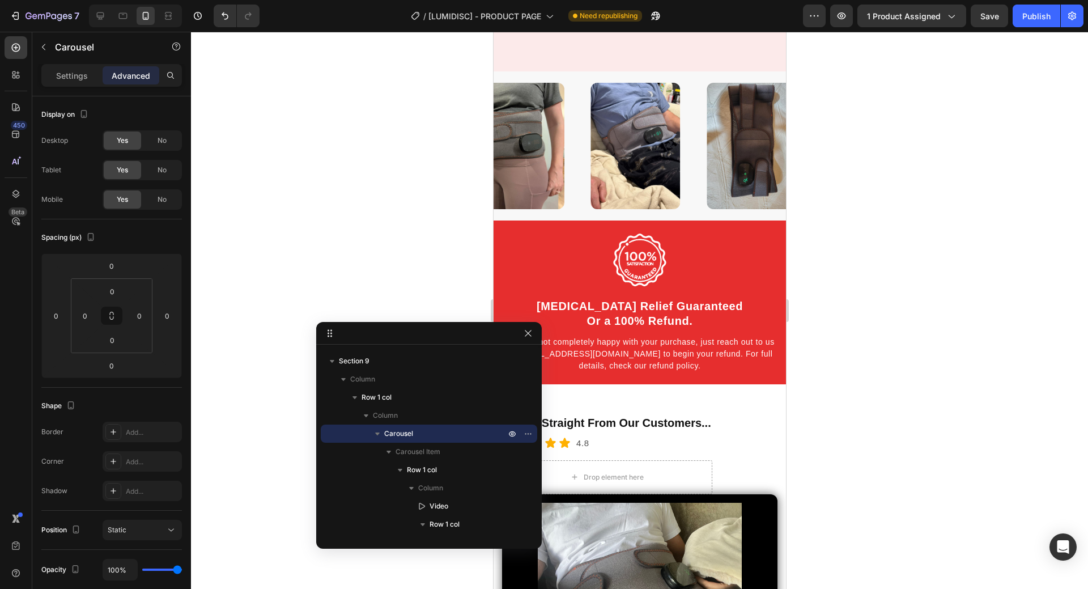
scroll to position [3893, 0]
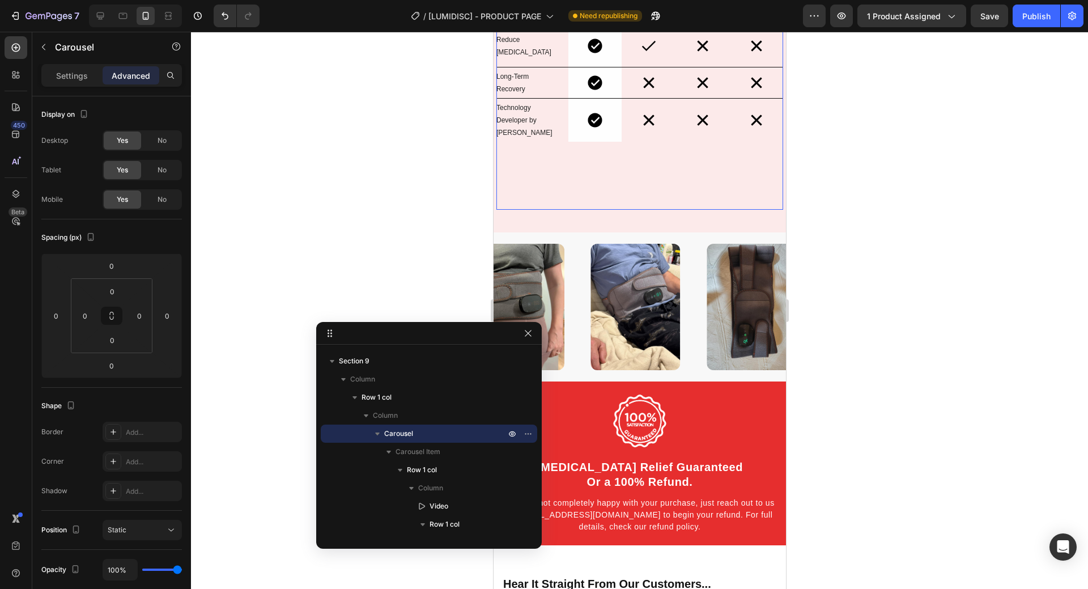
click at [630, 142] on div "Benefit Text Block Image LumiDisc™ Text Block Row Image Chiropractor Text Block…" at bounding box center [639, 1] width 287 height 416
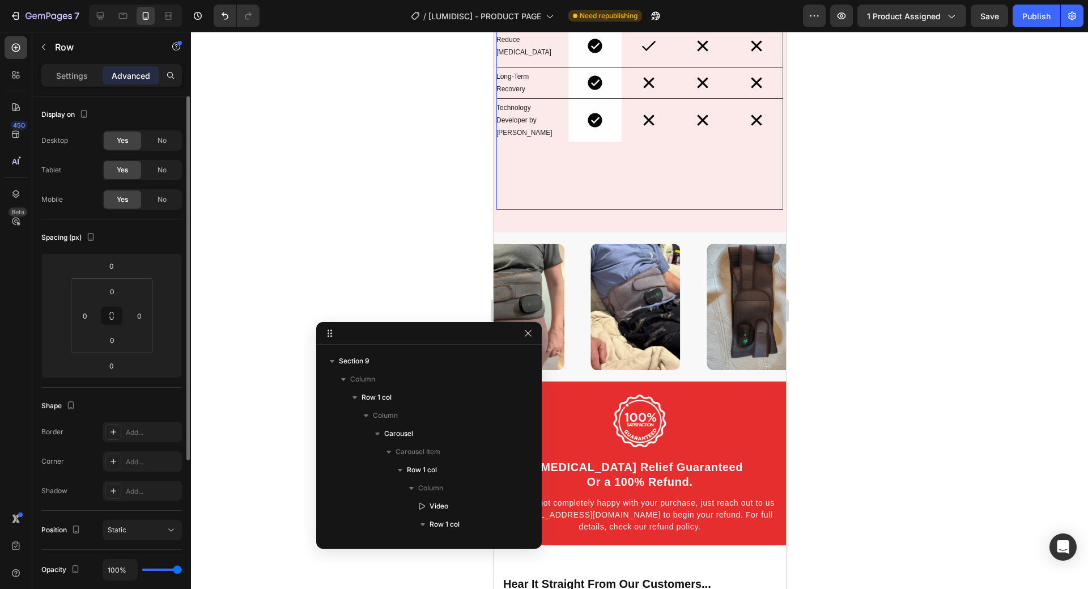
scroll to position [2155, 0]
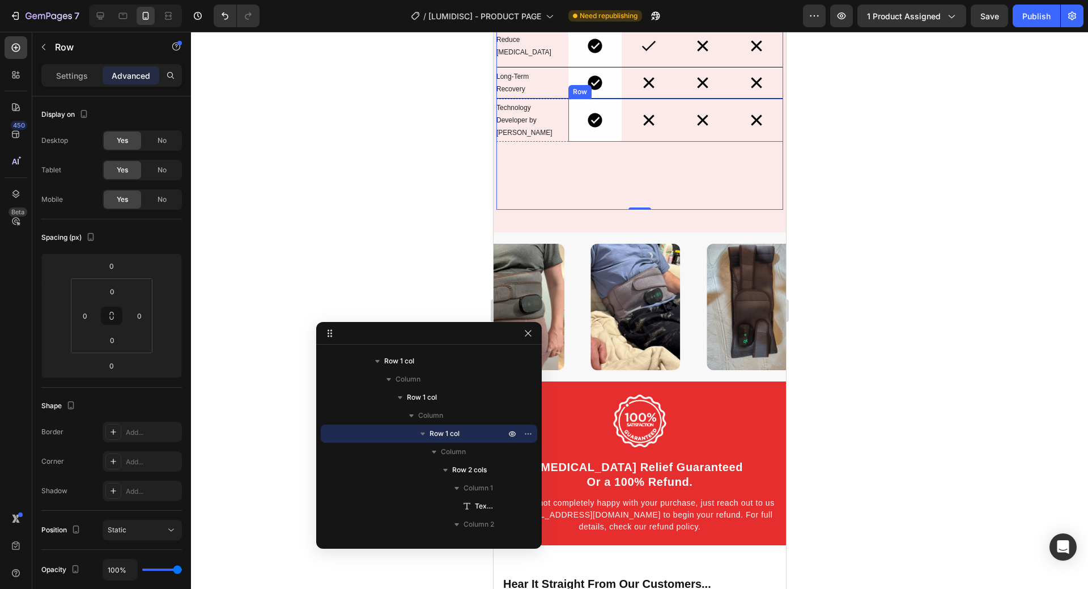
click at [624, 125] on div "Image Row" at bounding box center [648, 120] width 54 height 43
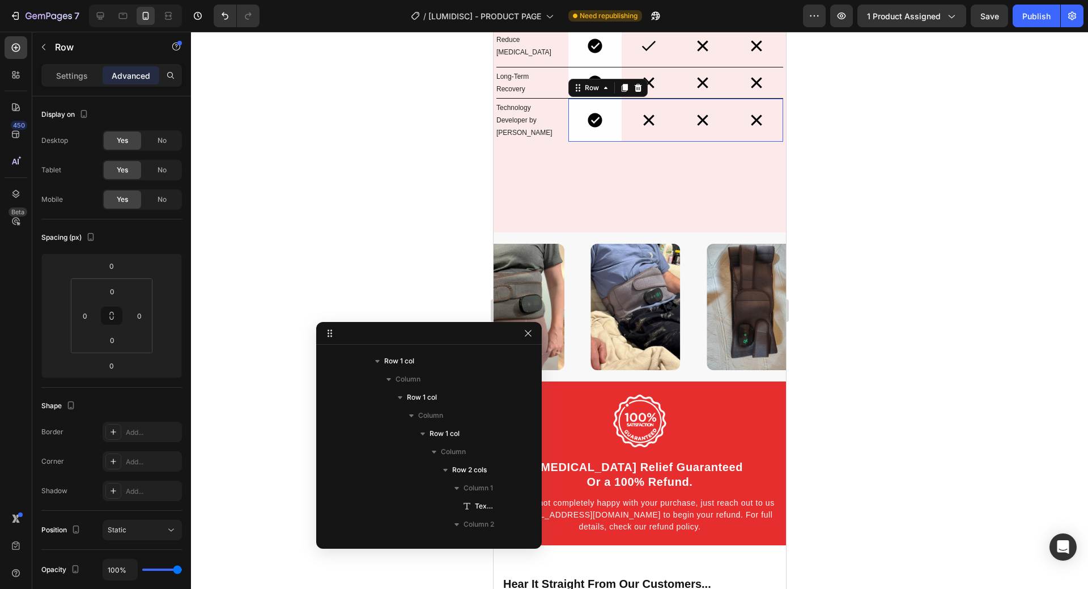
scroll to position [5365, 0]
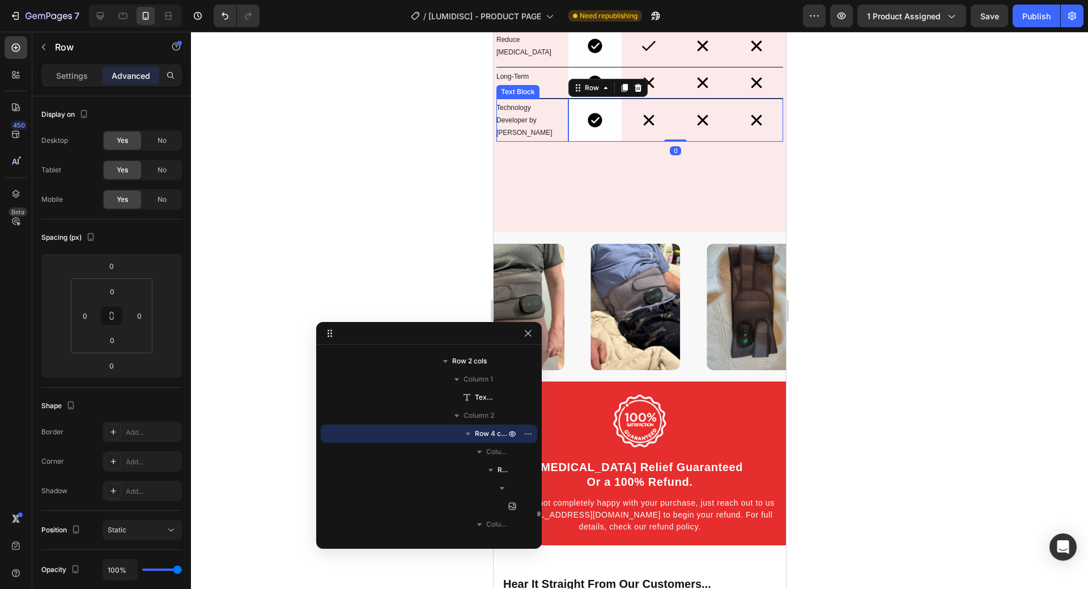
click at [557, 126] on div "Technology Developer by Nasa Text Block" at bounding box center [532, 120] width 72 height 43
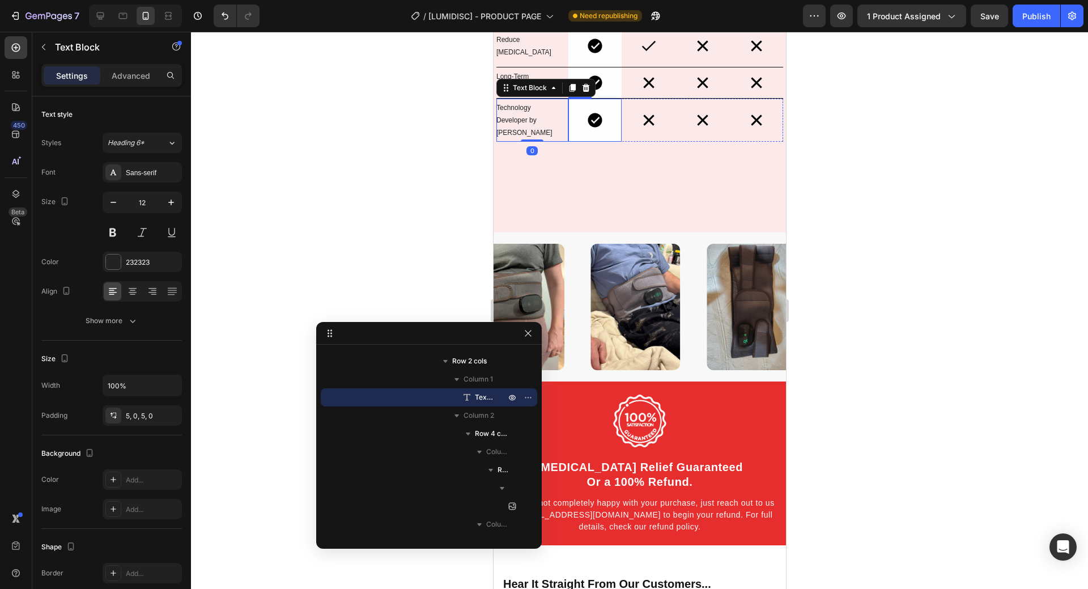
click at [568, 127] on div "Image" at bounding box center [595, 120] width 54 height 43
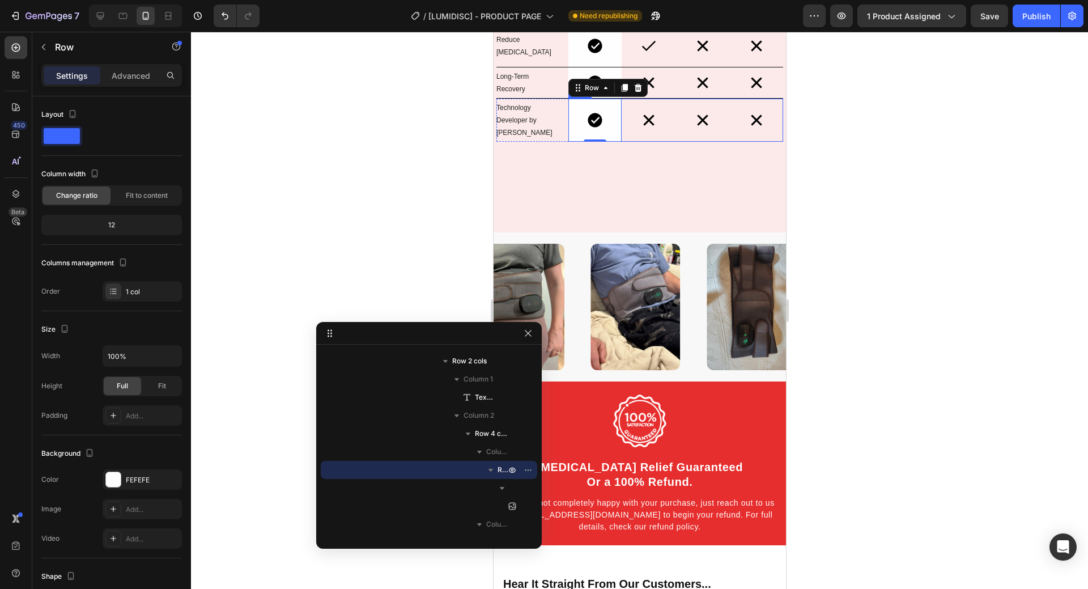
click at [761, 125] on div "Image Row" at bounding box center [756, 120] width 54 height 43
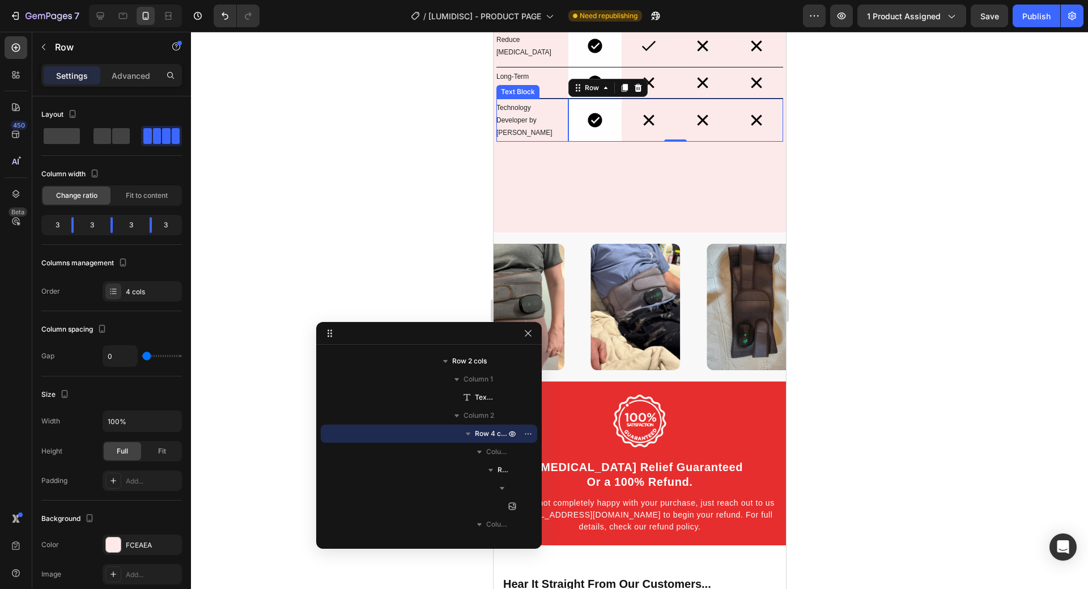
click at [563, 125] on div "Technology Developer by Nasa Text Block" at bounding box center [532, 120] width 72 height 43
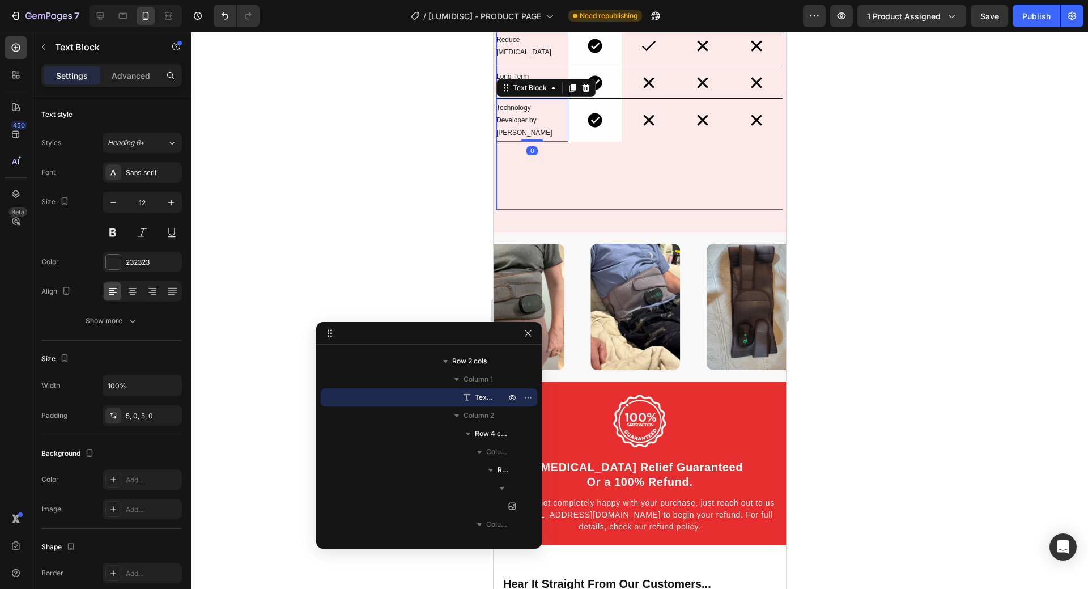
click at [578, 138] on div "Benefit Text Block Image LumiDisc™ Text Block Row Image Chiropractor Text Block…" at bounding box center [639, 1] width 287 height 416
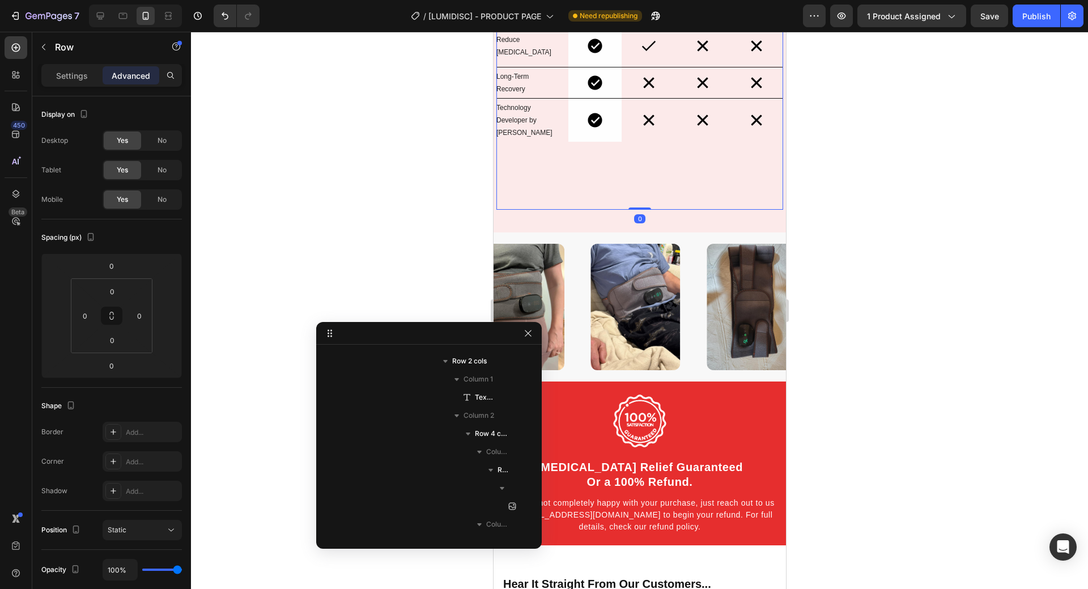
scroll to position [2155, 0]
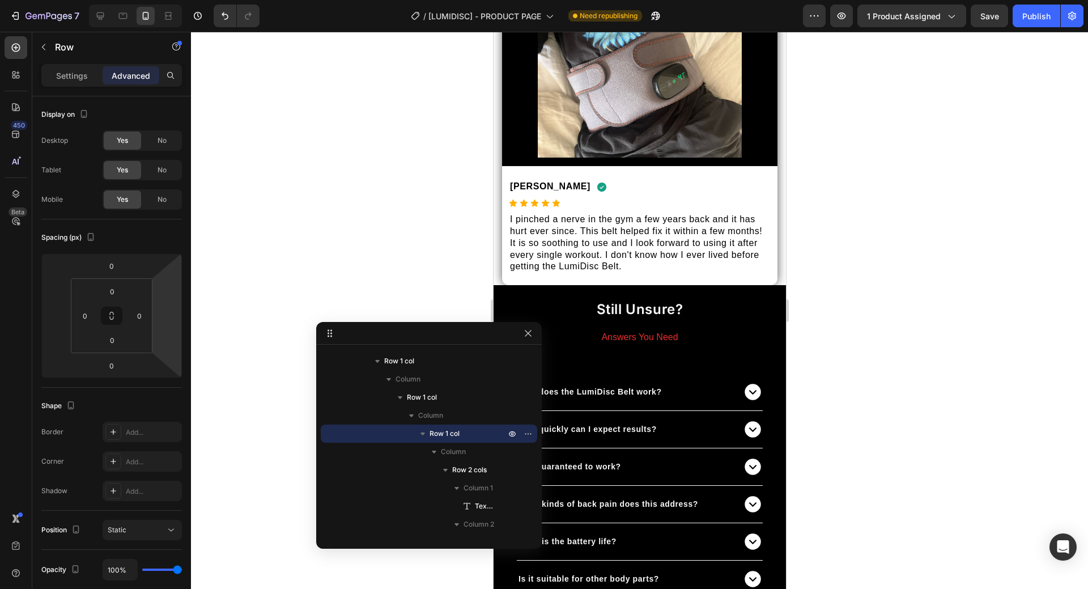
scroll to position [5310, 0]
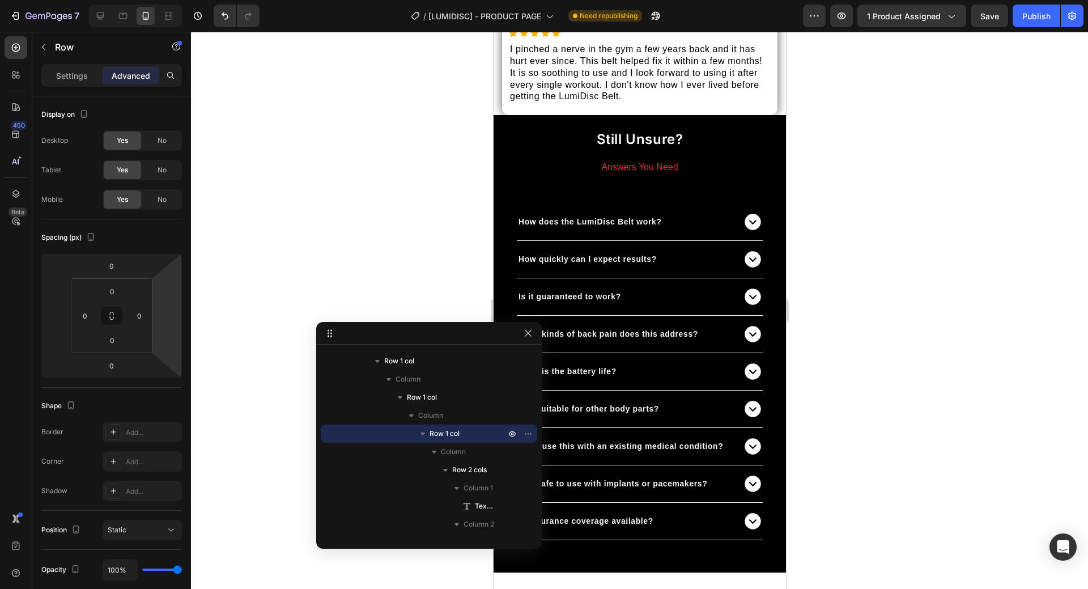
click at [1047, 28] on div "7 Version history / [LUMIDISC] - PRODUCT PAGE Need republishing Preview 1 produ…" at bounding box center [544, 16] width 1088 height 32
click at [1047, 26] on button "Publish" at bounding box center [1037, 16] width 48 height 23
